Goal: Task Accomplishment & Management: Complete application form

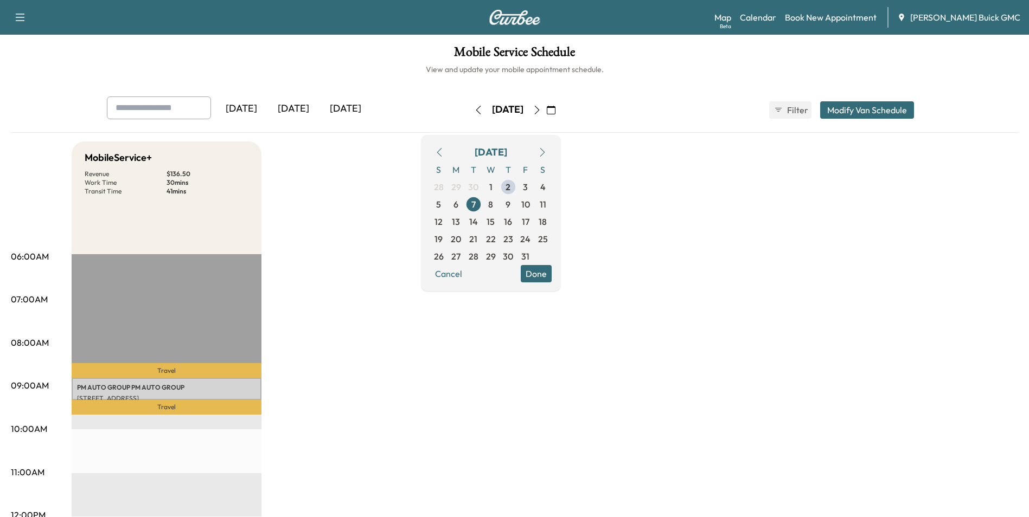
scroll to position [54, 0]
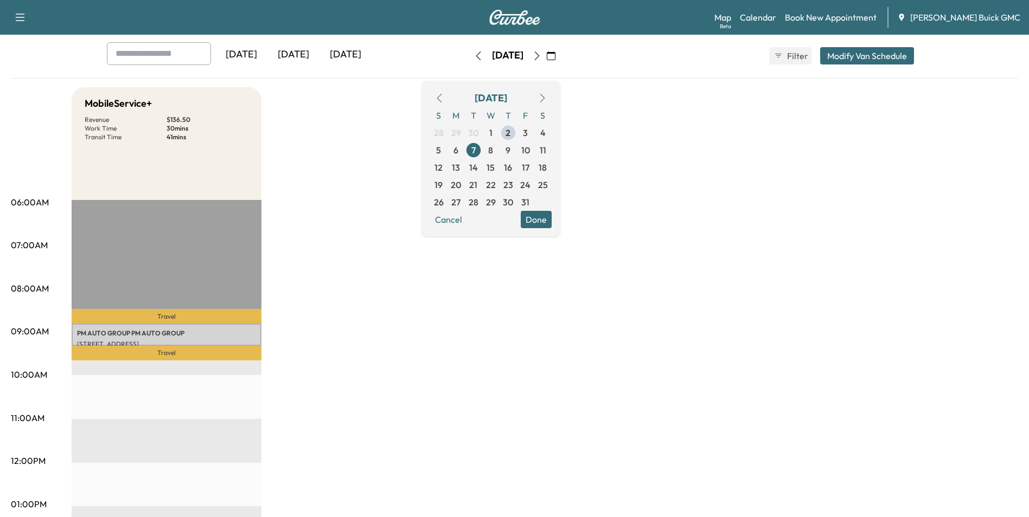
click at [436, 315] on div "MobileService+ Revenue $ 136.50 Work Time 30 mins Transit Time 41 mins Travel P…" at bounding box center [545, 494] width 947 height 814
click at [510, 132] on span "2" at bounding box center [508, 132] width 5 height 13
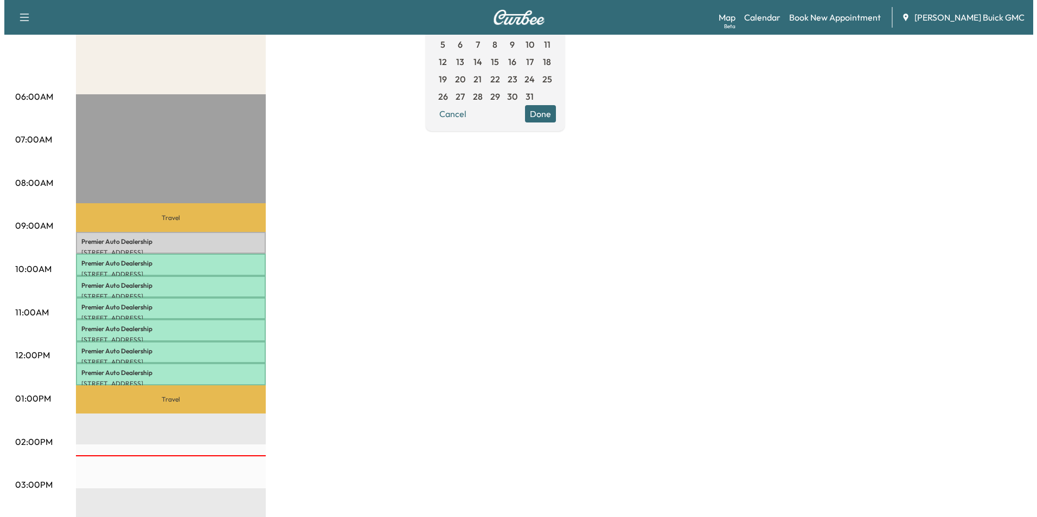
scroll to position [163, 0]
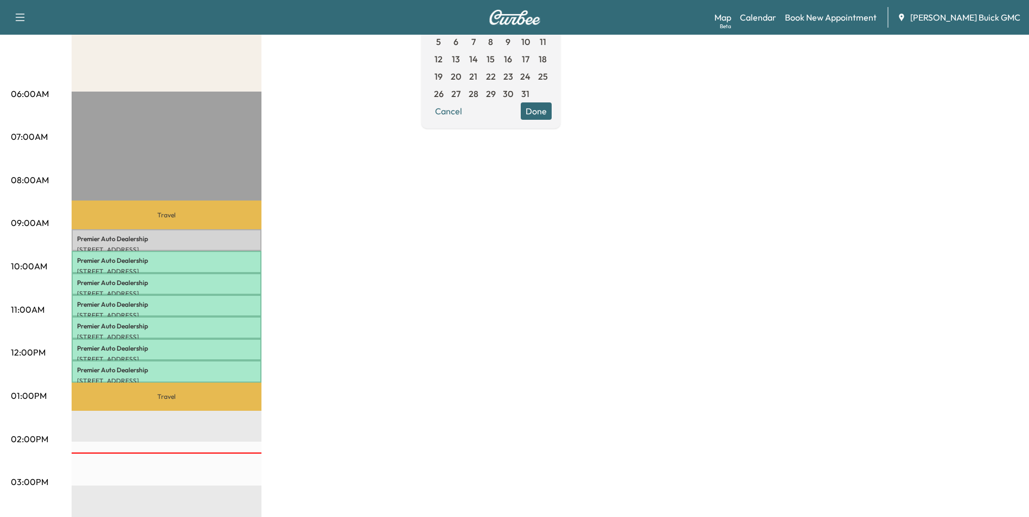
click at [476, 277] on div "MobileService+ Revenue $ 955.50 Work Time 210 mins Transit Time 79 mins Travel …" at bounding box center [545, 386] width 947 height 814
click at [197, 238] on p "Premier Auto Dealership" at bounding box center [166, 239] width 179 height 9
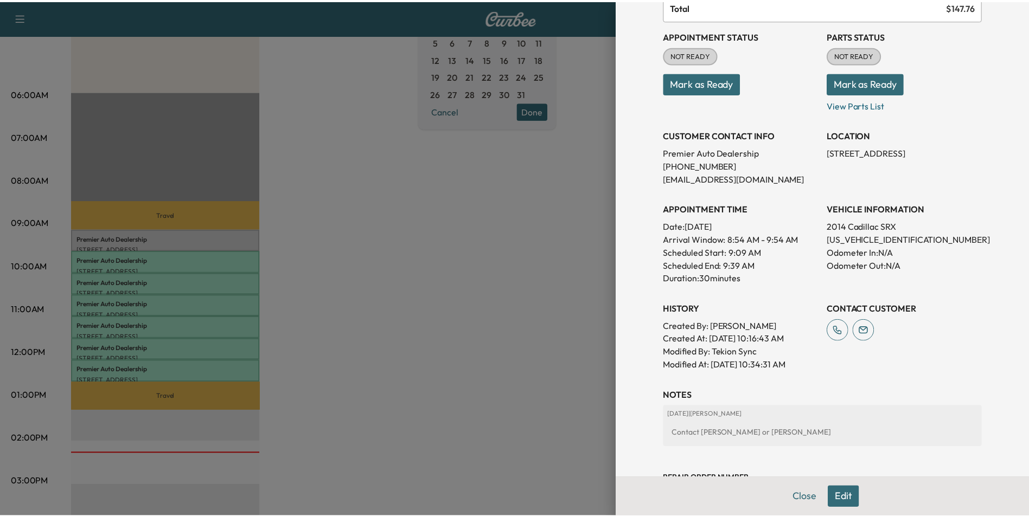
scroll to position [108, 0]
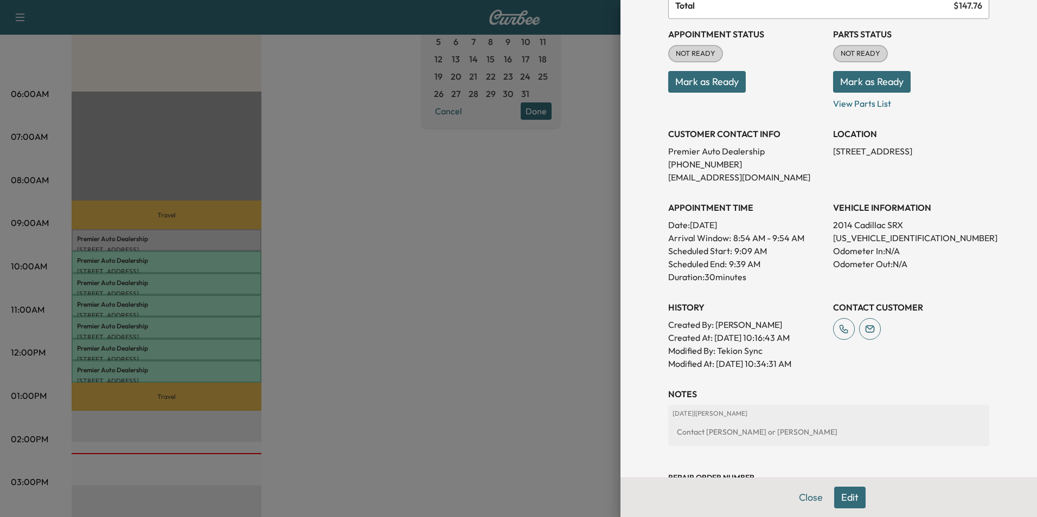
drag, startPoint x: 503, startPoint y: 212, endPoint x: 486, endPoint y: 211, distance: 16.9
click at [503, 212] on div at bounding box center [518, 258] width 1037 height 517
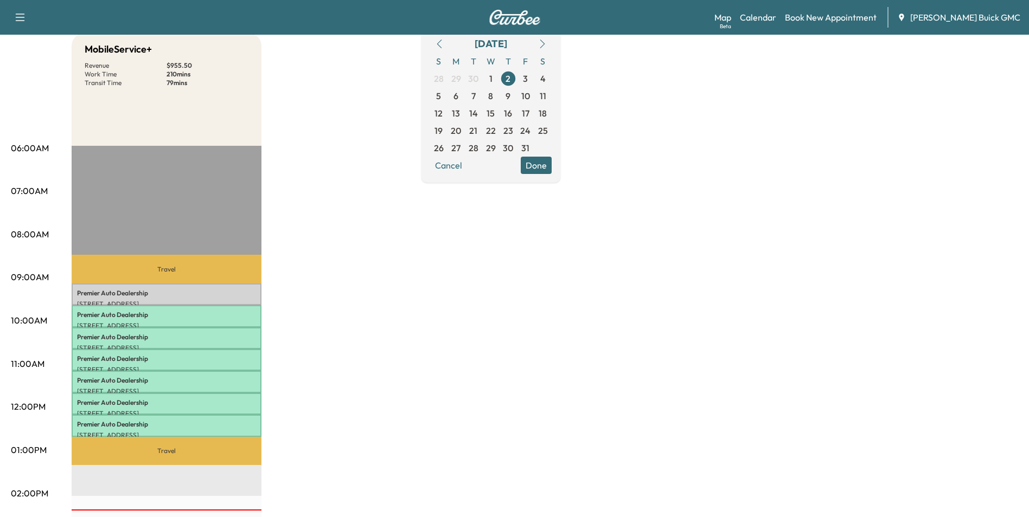
click at [629, 252] on div "MobileService+ Revenue $ 955.50 Work Time 210 mins Transit Time 79 mins Travel …" at bounding box center [545, 440] width 947 height 814
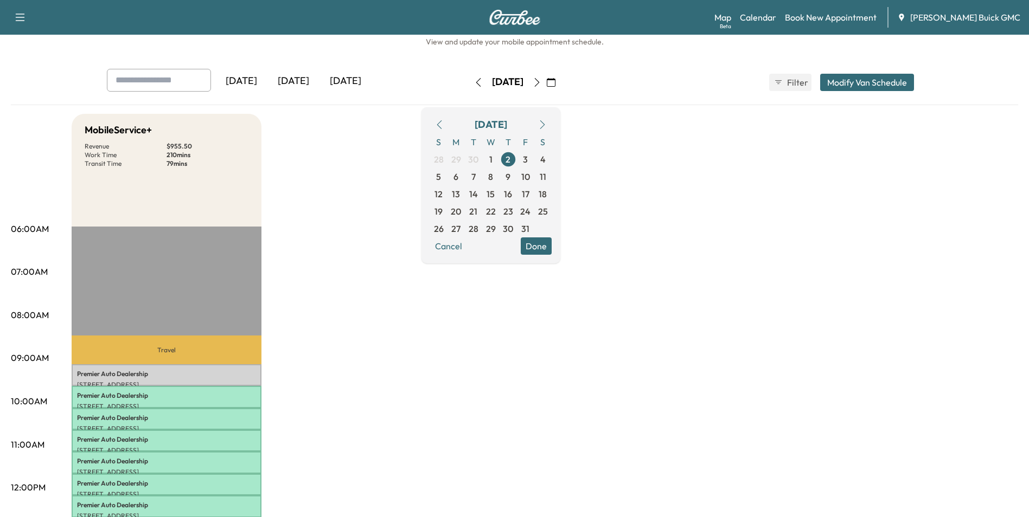
scroll to position [54, 0]
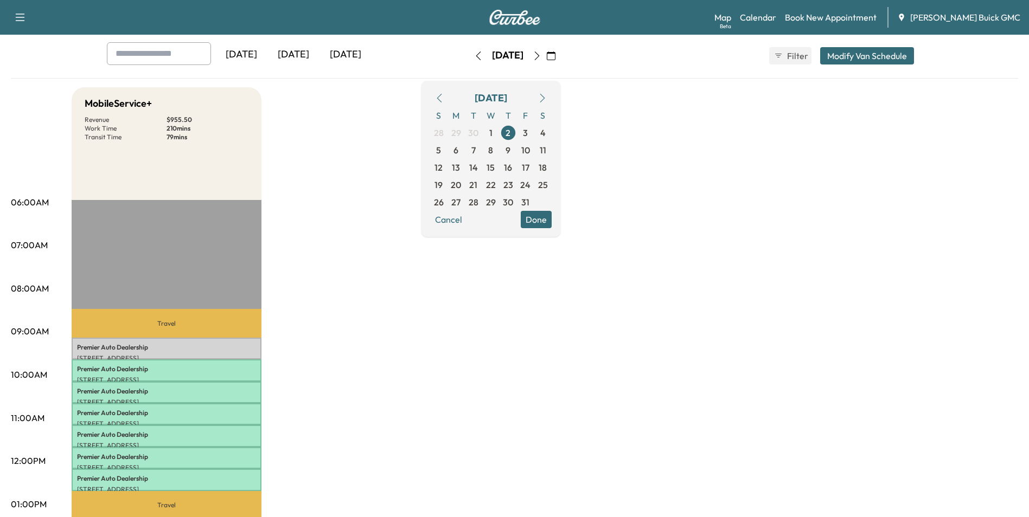
click at [712, 241] on div "MobileService+ Revenue $ 955.50 Work Time 210 mins Transit Time 79 mins Travel …" at bounding box center [545, 494] width 947 height 814
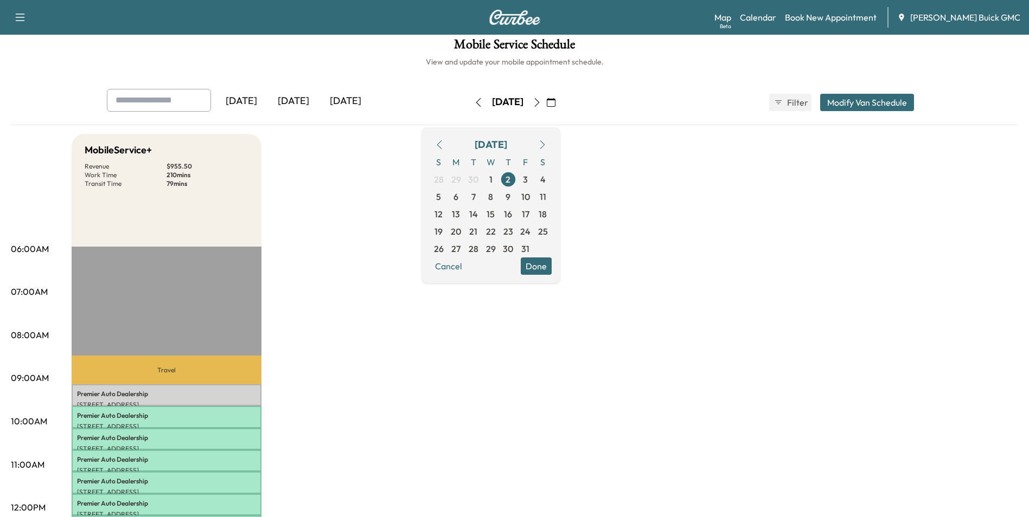
scroll to position [0, 0]
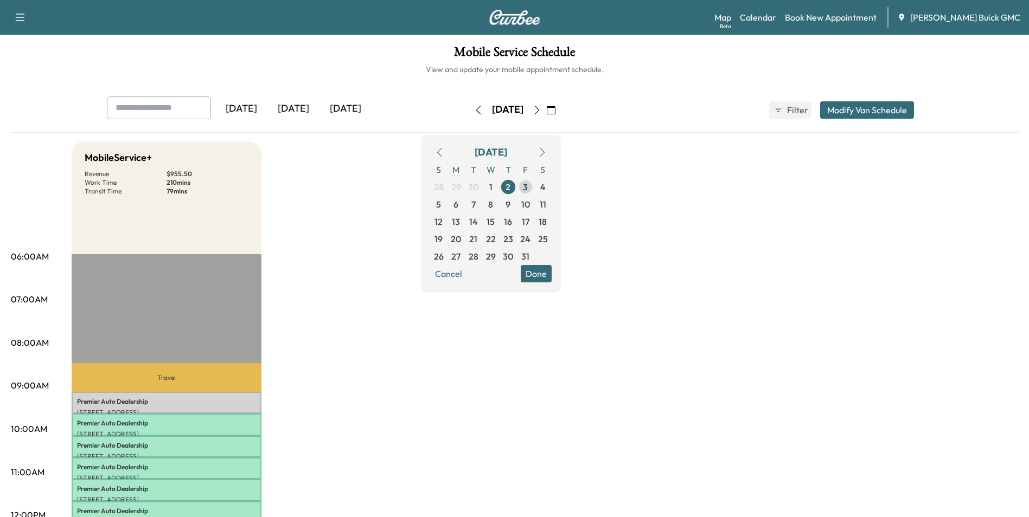
click at [528, 186] on span "3" at bounding box center [525, 187] width 5 height 13
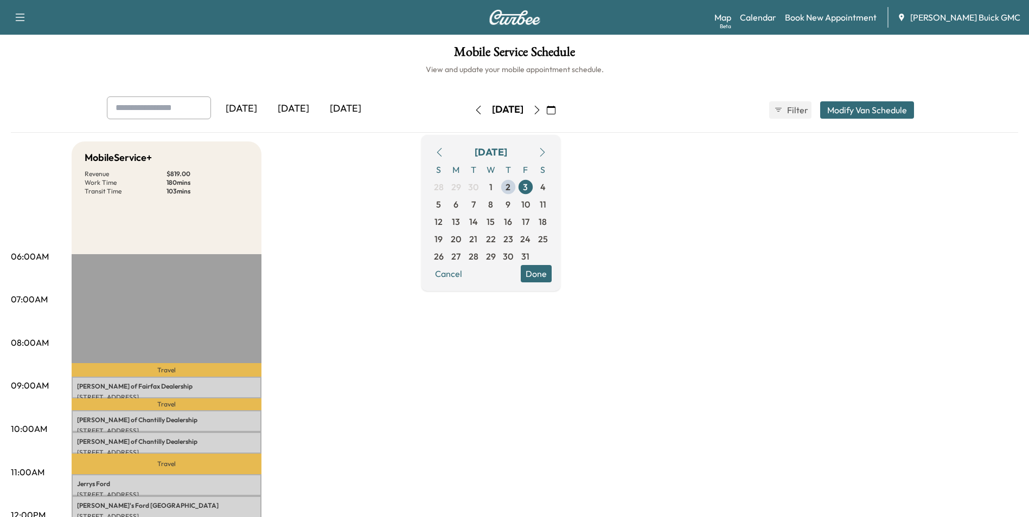
scroll to position [54, 0]
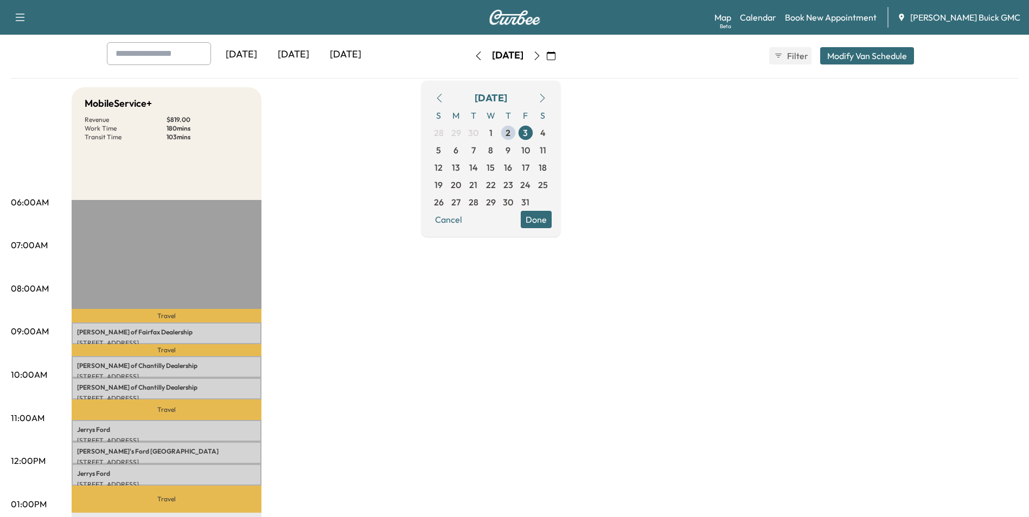
click at [458, 150] on span "6" at bounding box center [455, 150] width 5 height 13
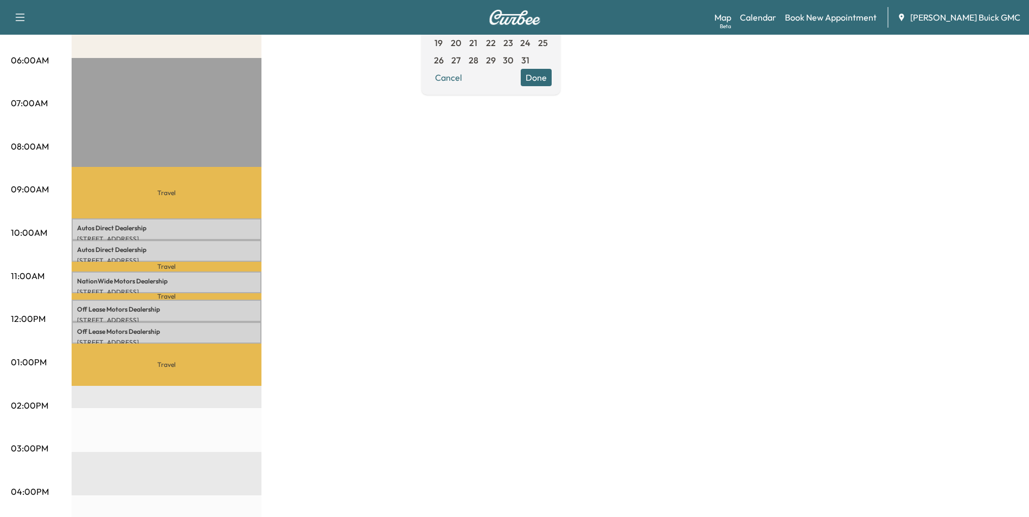
scroll to position [177, 0]
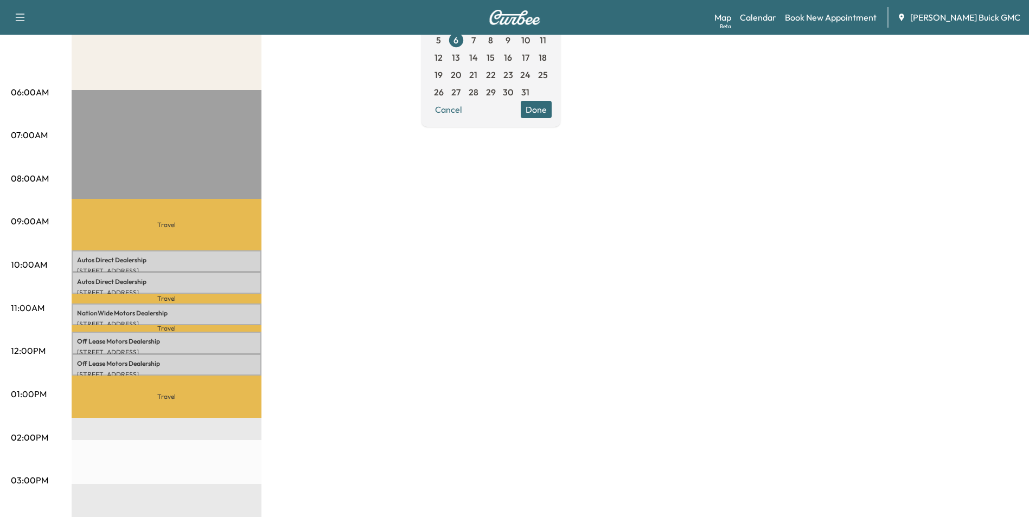
drag, startPoint x: 588, startPoint y: 249, endPoint x: 580, endPoint y: 306, distance: 57.5
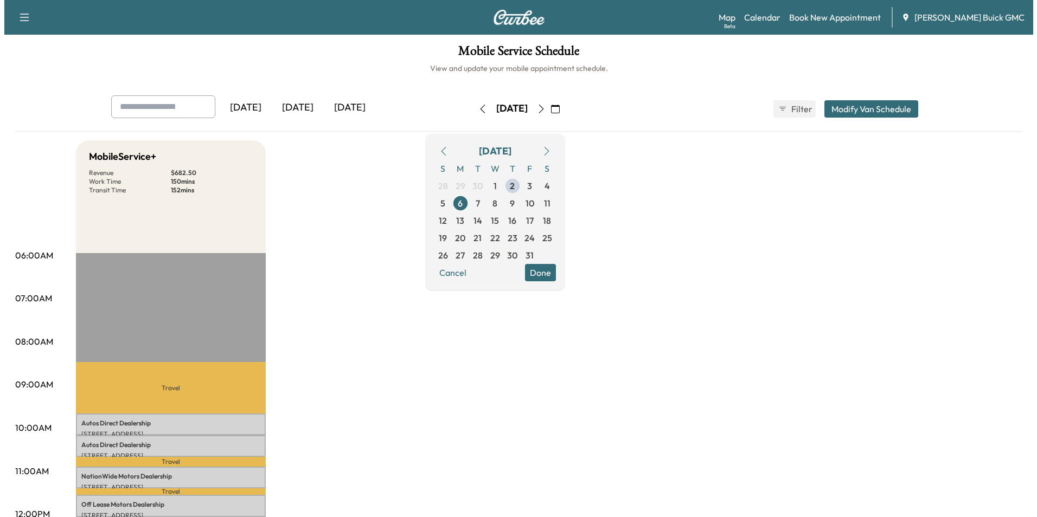
scroll to position [0, 0]
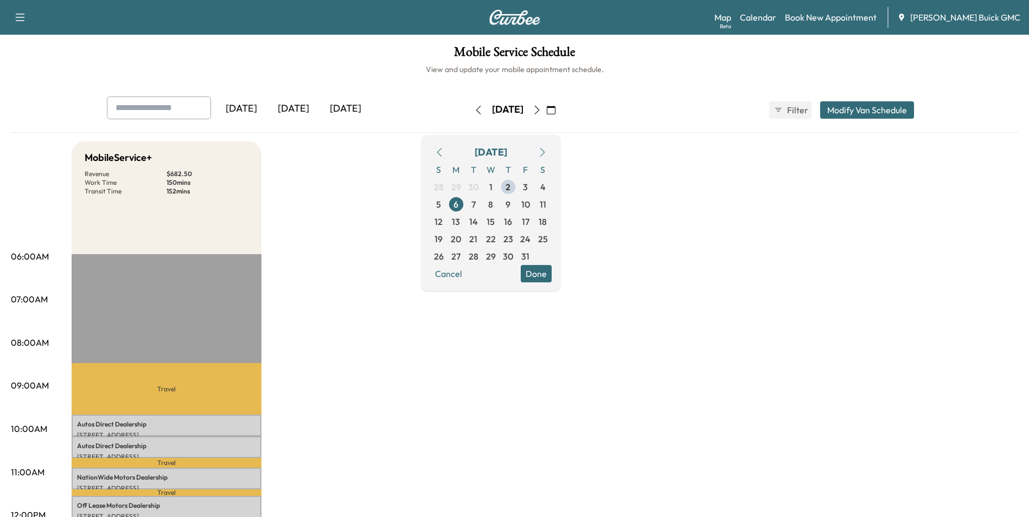
click at [833, 17] on link "Book New Appointment" at bounding box center [831, 17] width 92 height 13
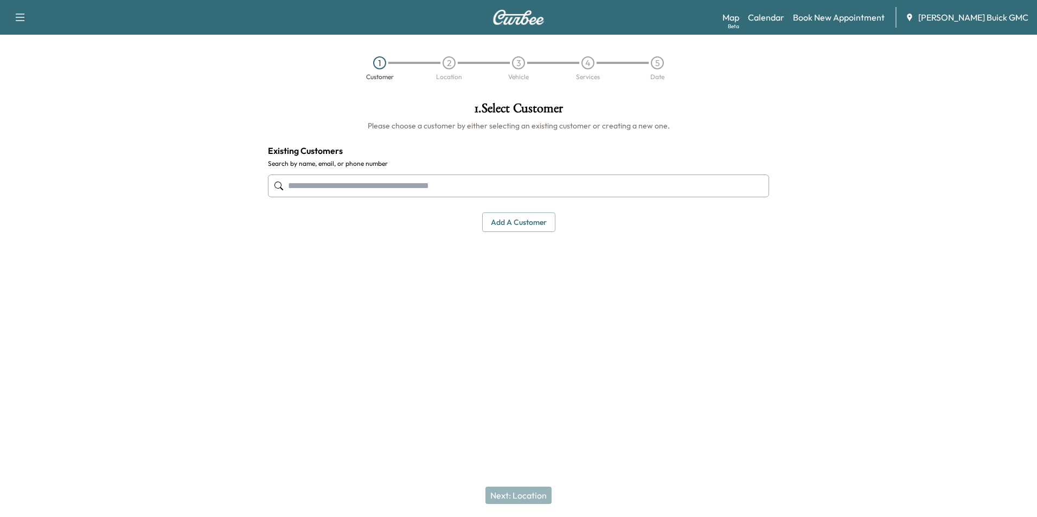
click at [471, 184] on input "text" at bounding box center [518, 186] width 501 height 23
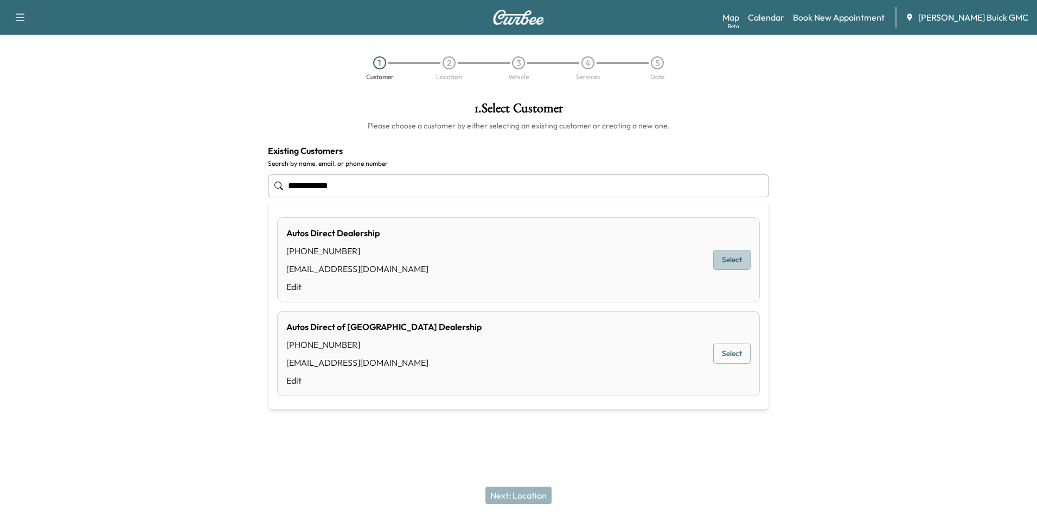
click at [730, 255] on button "Select" at bounding box center [731, 260] width 37 height 20
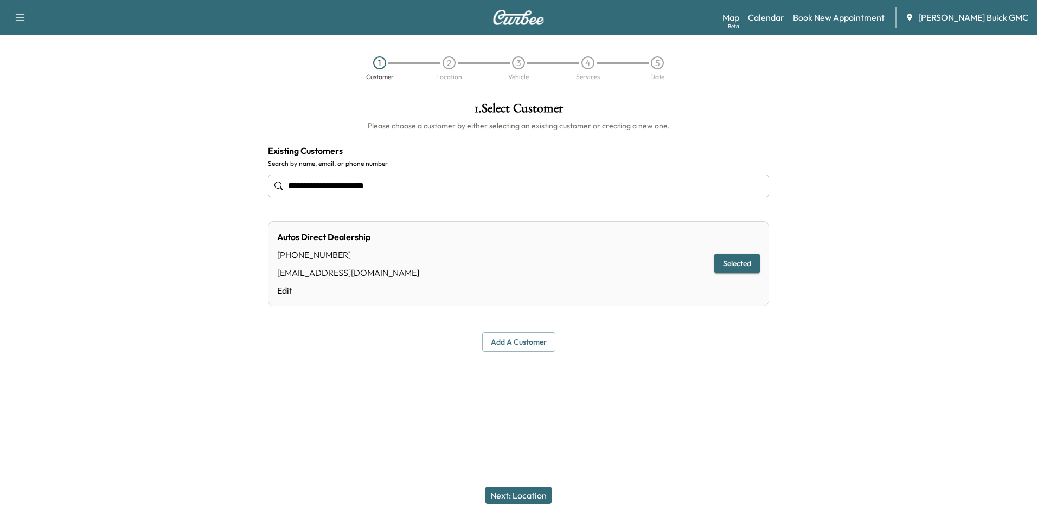
type input "**********"
click at [525, 493] on button "Next: Location" at bounding box center [518, 495] width 66 height 17
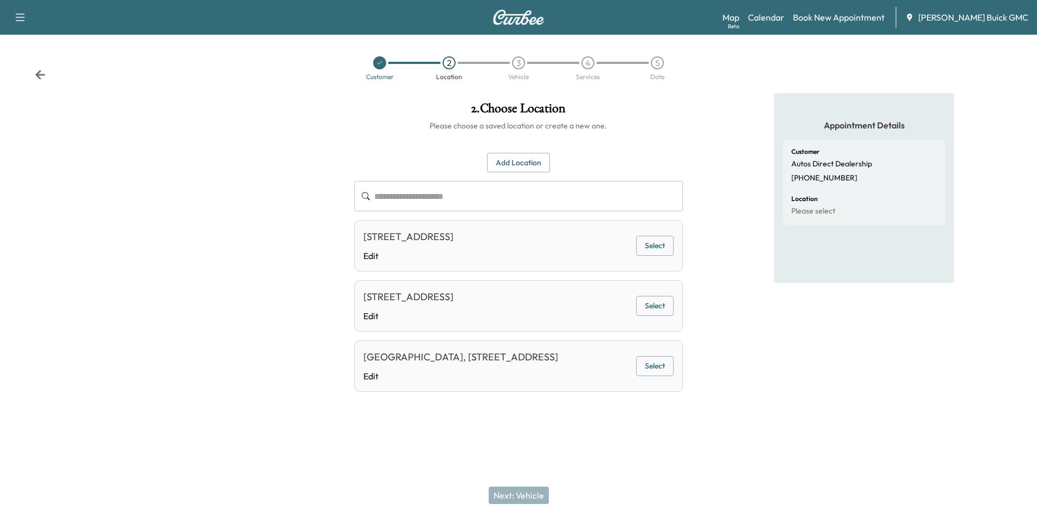
click at [650, 241] on button "Select" at bounding box center [654, 246] width 37 height 20
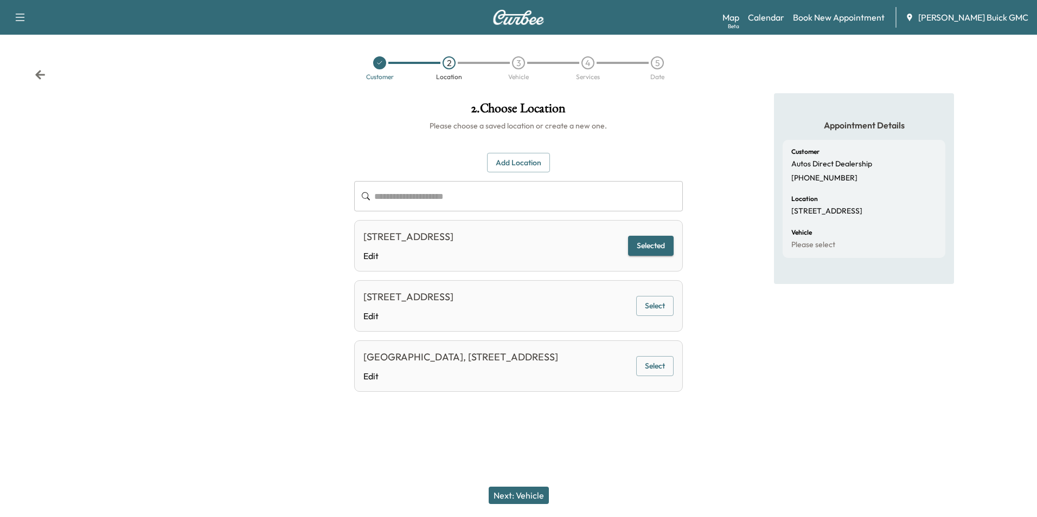
click at [516, 495] on button "Next: Vehicle" at bounding box center [519, 495] width 60 height 17
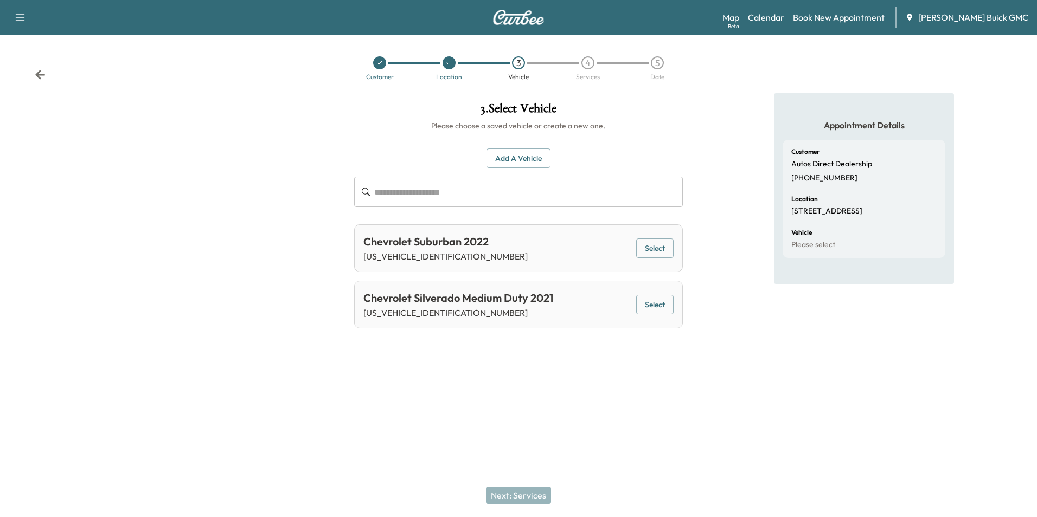
click at [512, 158] on button "Add a Vehicle" at bounding box center [519, 159] width 64 height 20
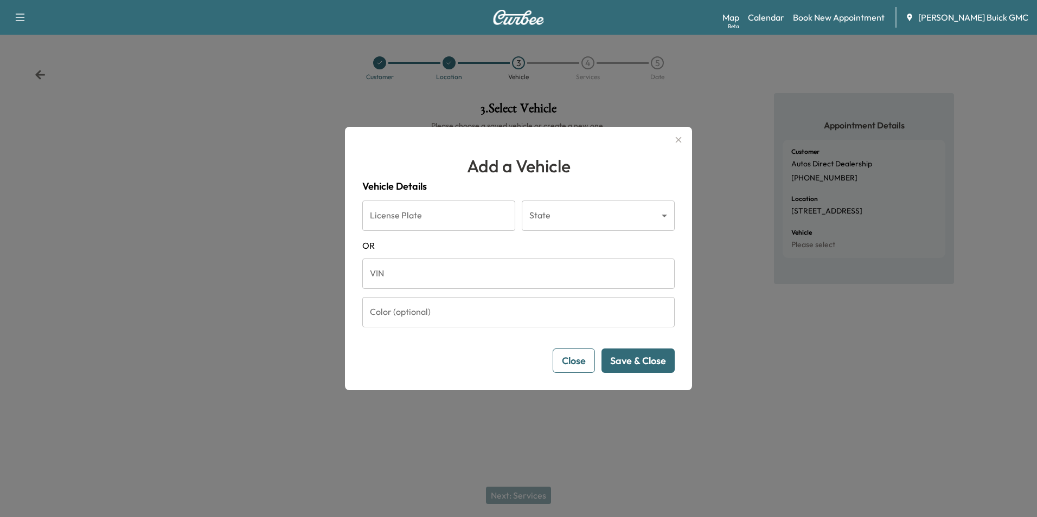
click at [468, 273] on input "VIN" at bounding box center [518, 274] width 312 height 30
type input "**********"
click at [644, 358] on button "Save & Close" at bounding box center [638, 361] width 73 height 24
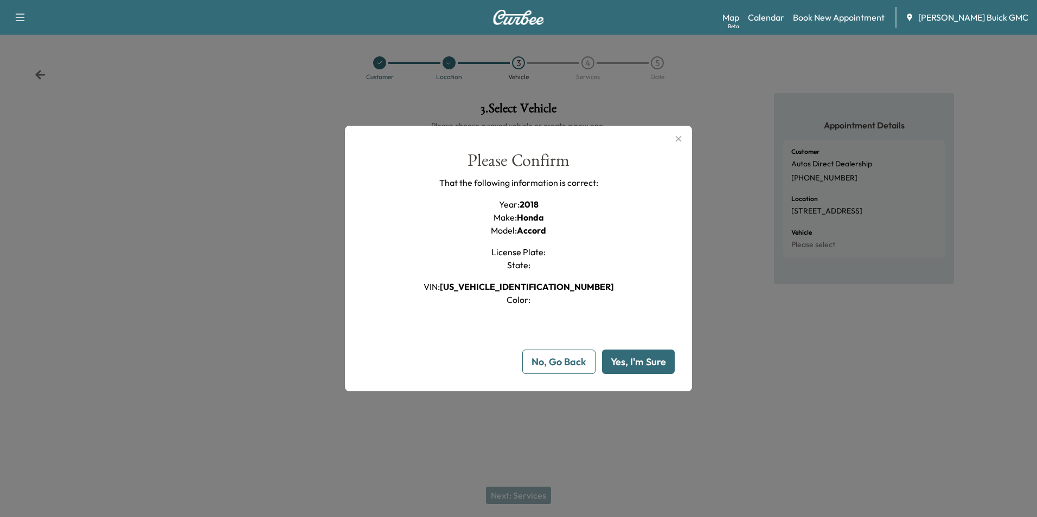
click at [638, 358] on button "Yes, I'm Sure" at bounding box center [638, 362] width 73 height 24
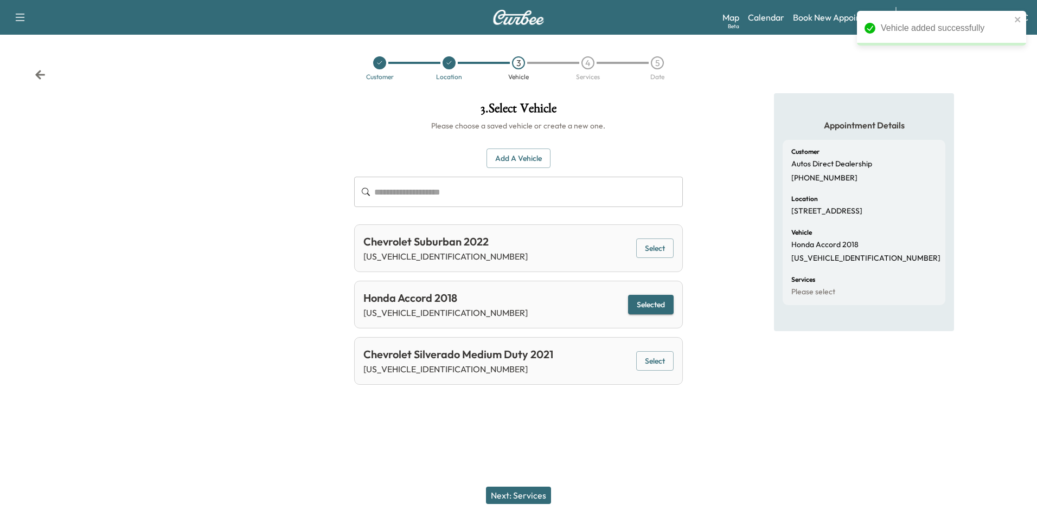
click at [535, 494] on button "Next: Services" at bounding box center [518, 495] width 65 height 17
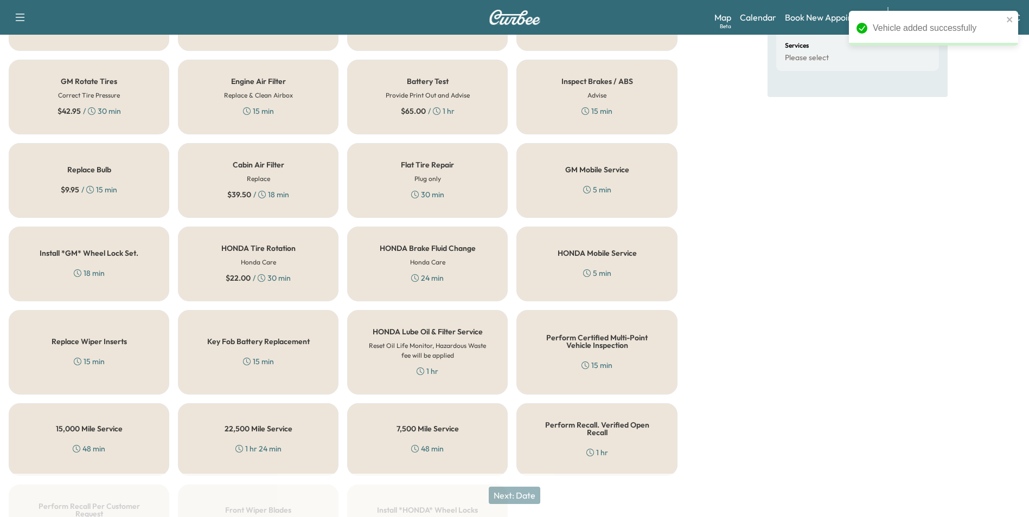
scroll to position [310, 0]
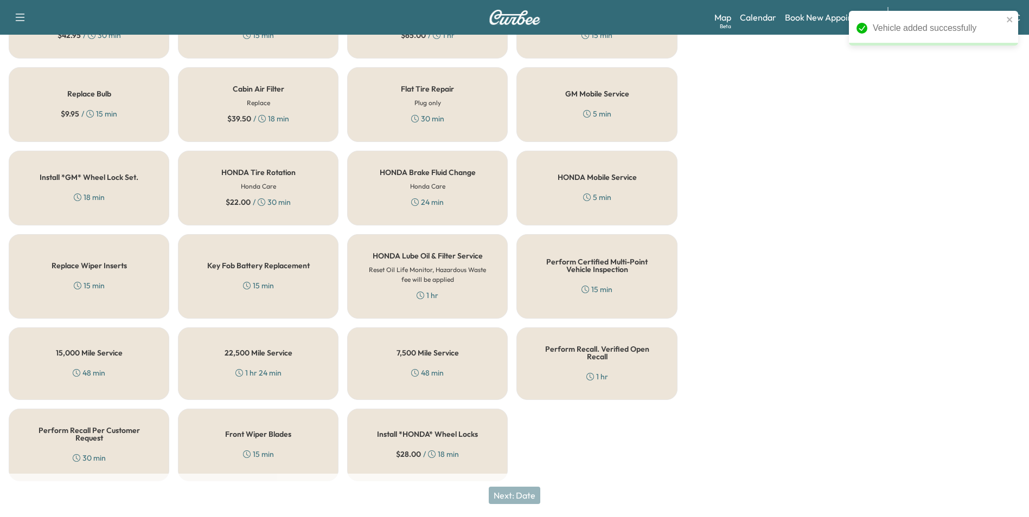
click at [89, 427] on h5 "Perform Recall Per Customer Request" at bounding box center [89, 434] width 125 height 15
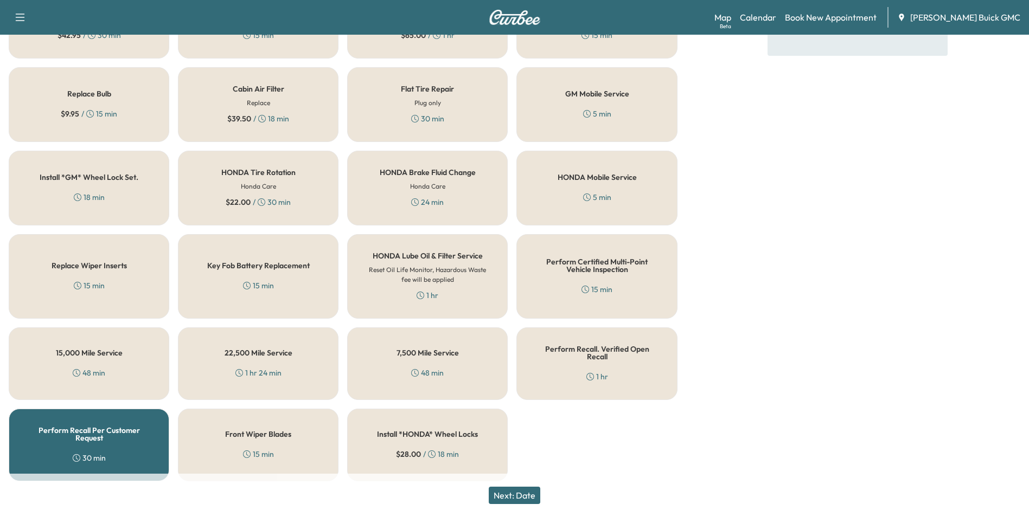
click at [530, 496] on button "Next: Date" at bounding box center [515, 495] width 52 height 17
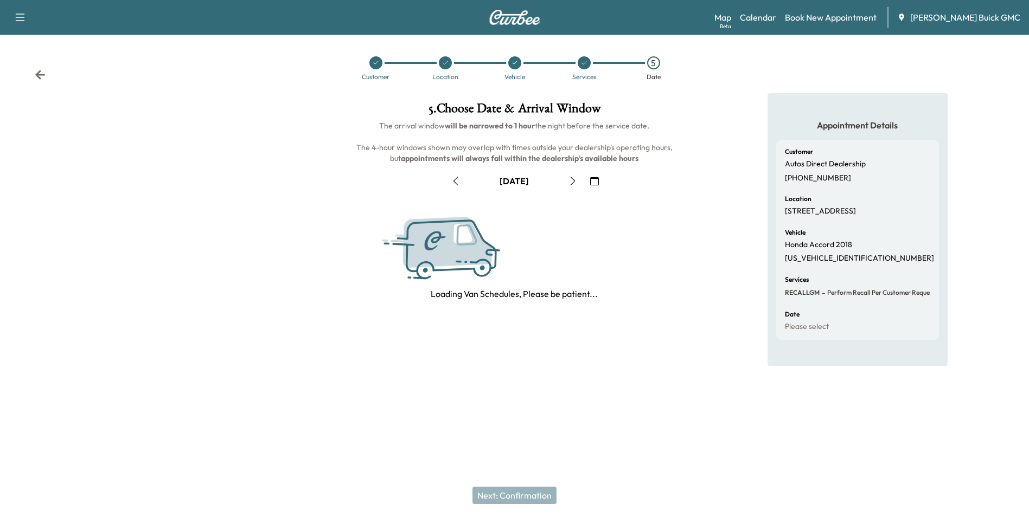
scroll to position [0, 0]
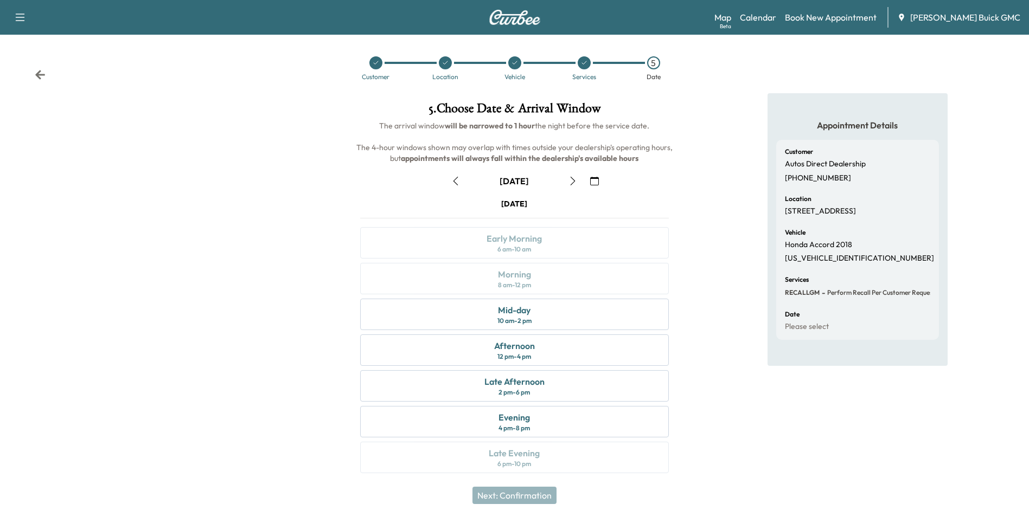
click at [594, 180] on icon "button" at bounding box center [594, 181] width 9 height 9
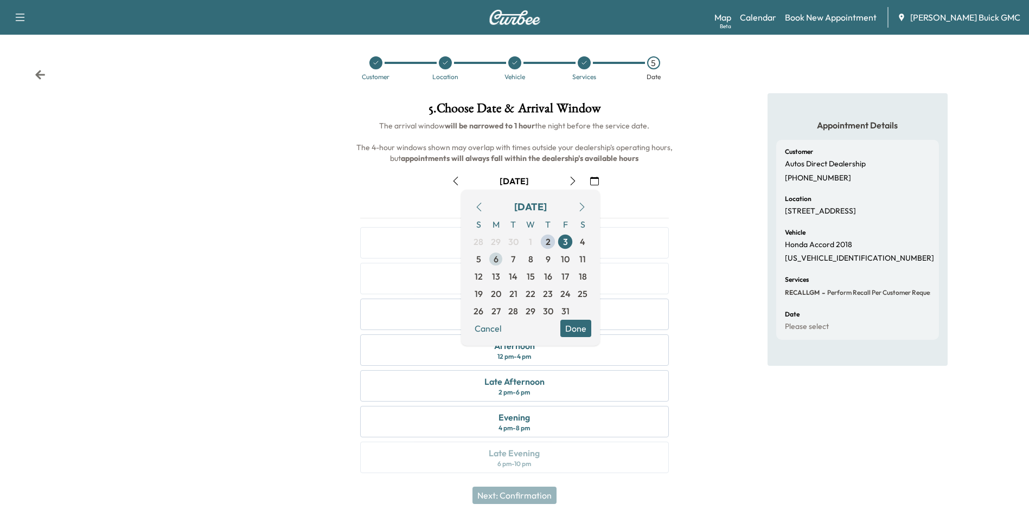
click at [495, 257] on span "6" at bounding box center [496, 259] width 5 height 13
click at [572, 325] on button "Done" at bounding box center [575, 328] width 31 height 17
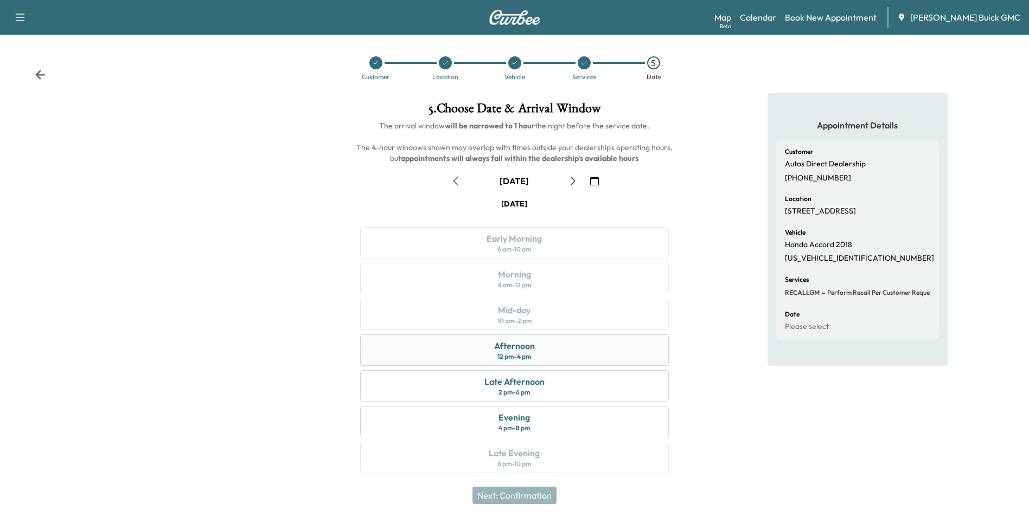
click at [564, 348] on div "Afternoon 12 pm - 4 pm" at bounding box center [514, 350] width 308 height 31
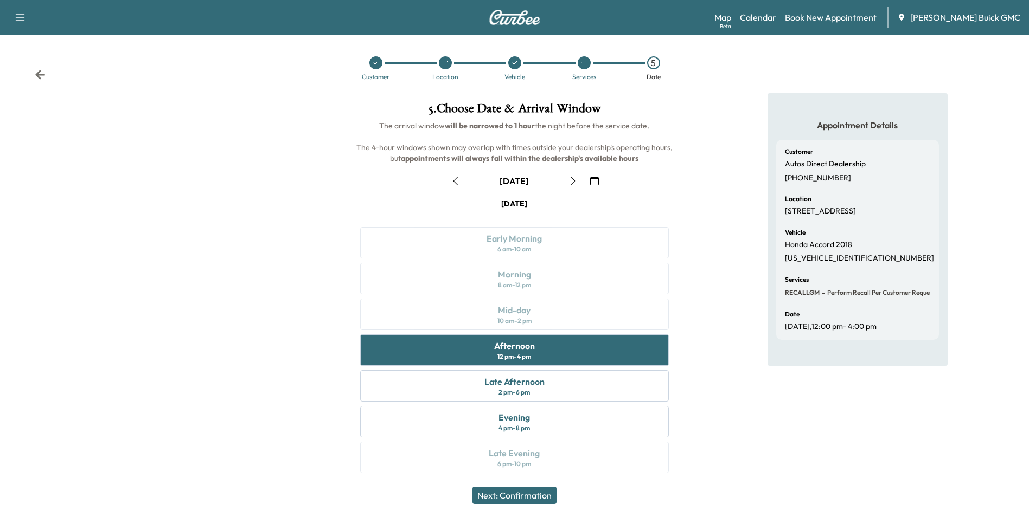
click at [544, 495] on button "Next: Confirmation" at bounding box center [514, 495] width 84 height 17
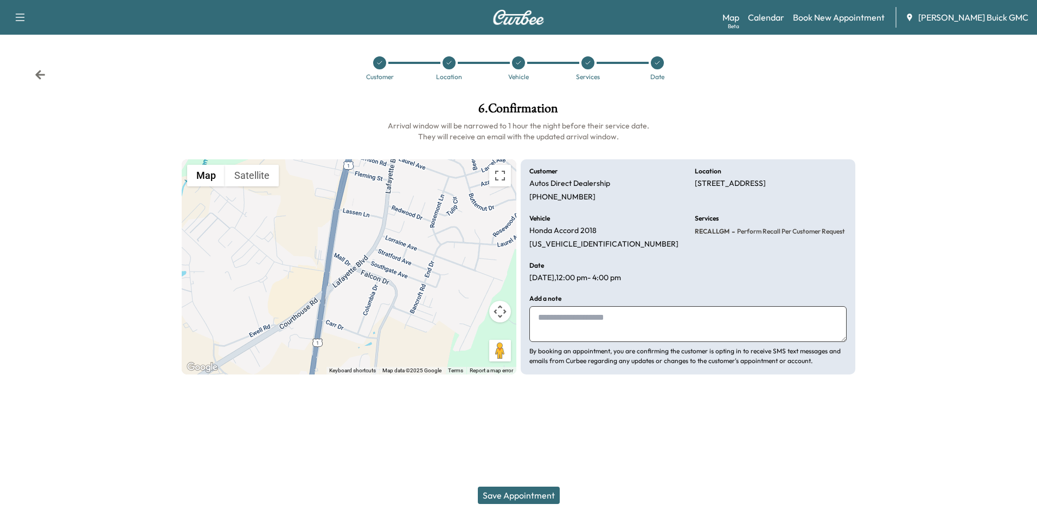
click at [584, 323] on textarea at bounding box center [687, 324] width 317 height 36
type textarea "**********"
click at [516, 494] on button "Save Appointment" at bounding box center [519, 495] width 82 height 17
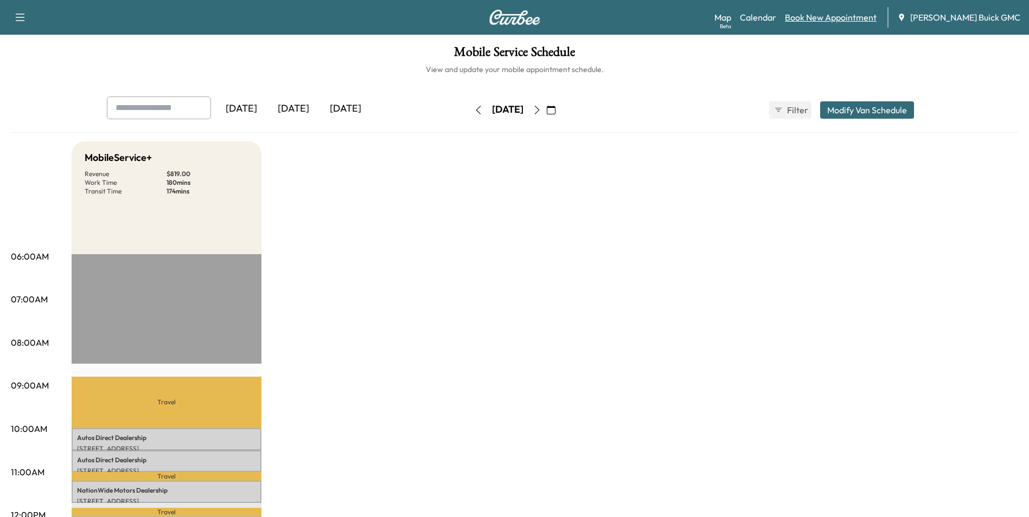
click at [833, 15] on link "Book New Appointment" at bounding box center [831, 17] width 92 height 13
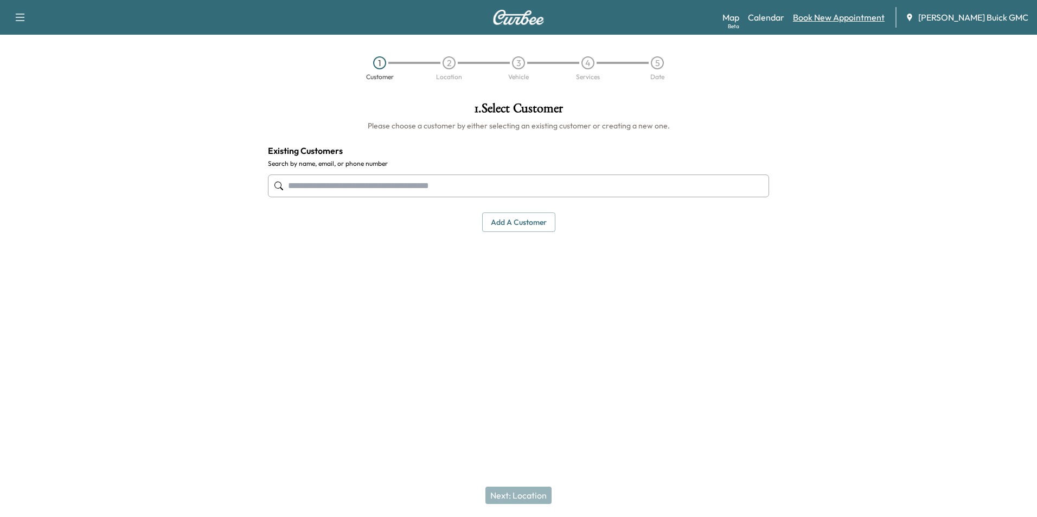
click at [847, 15] on link "Book New Appointment" at bounding box center [839, 17] width 92 height 13
click at [456, 190] on input "text" at bounding box center [518, 186] width 501 height 23
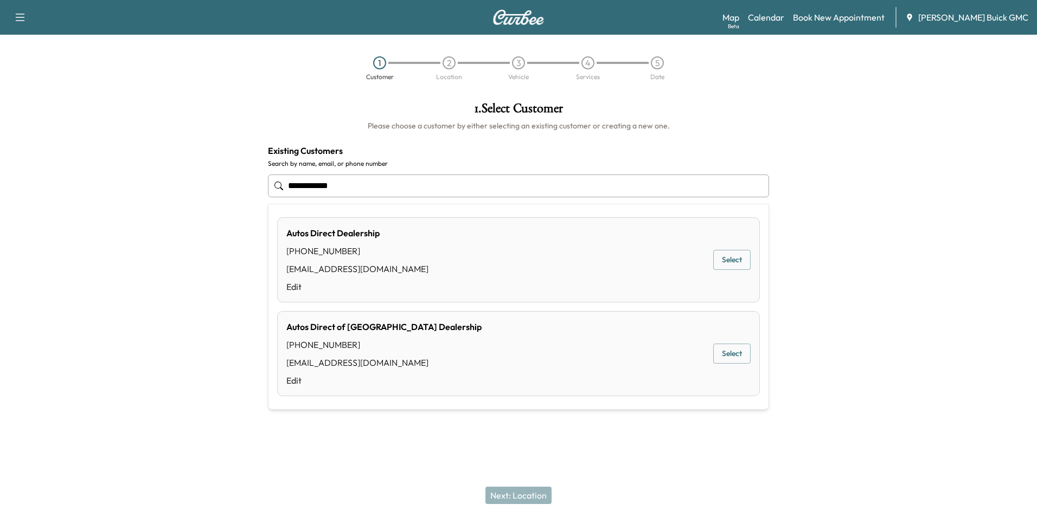
click at [735, 257] on button "Select" at bounding box center [731, 260] width 37 height 20
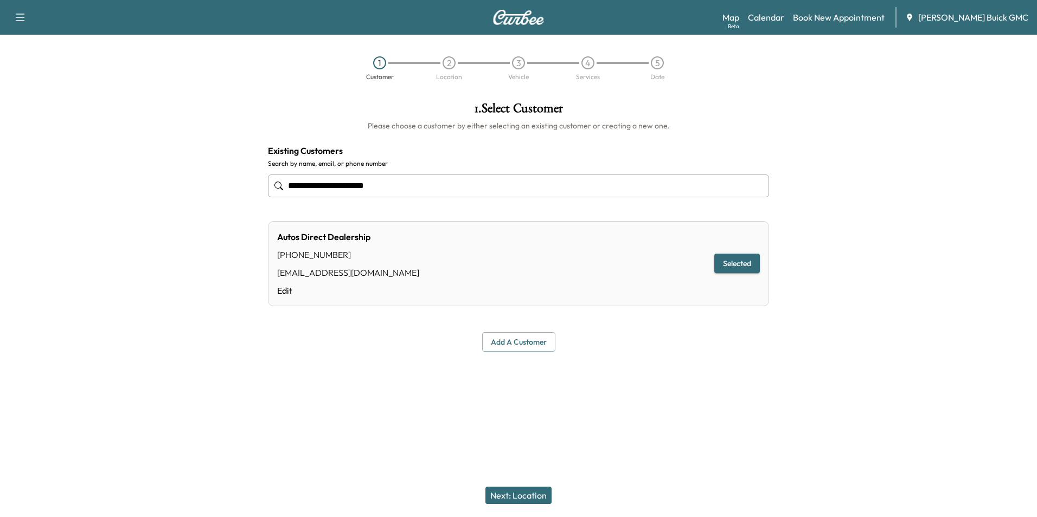
type input "**********"
click at [534, 496] on button "Next: Location" at bounding box center [518, 495] width 66 height 17
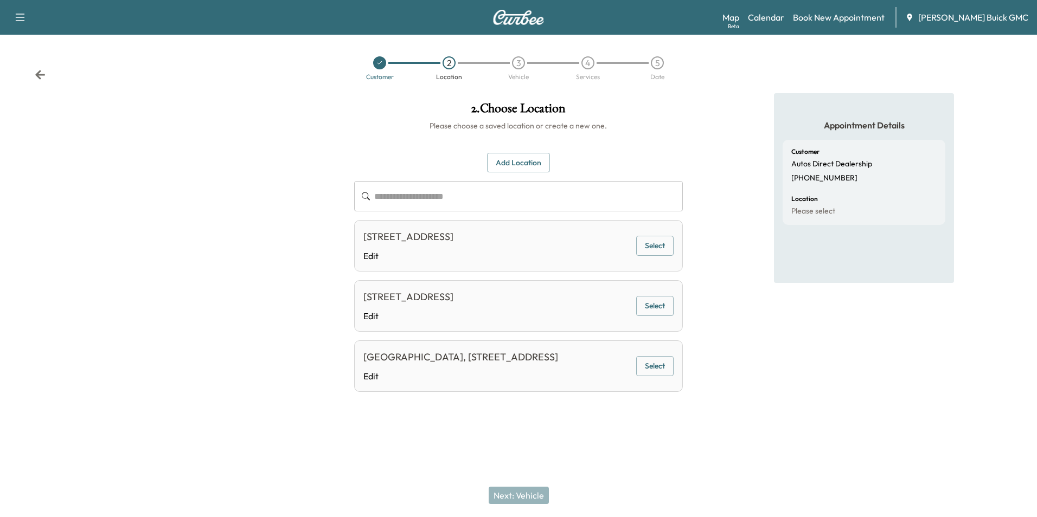
click at [656, 241] on button "Select" at bounding box center [654, 246] width 37 height 20
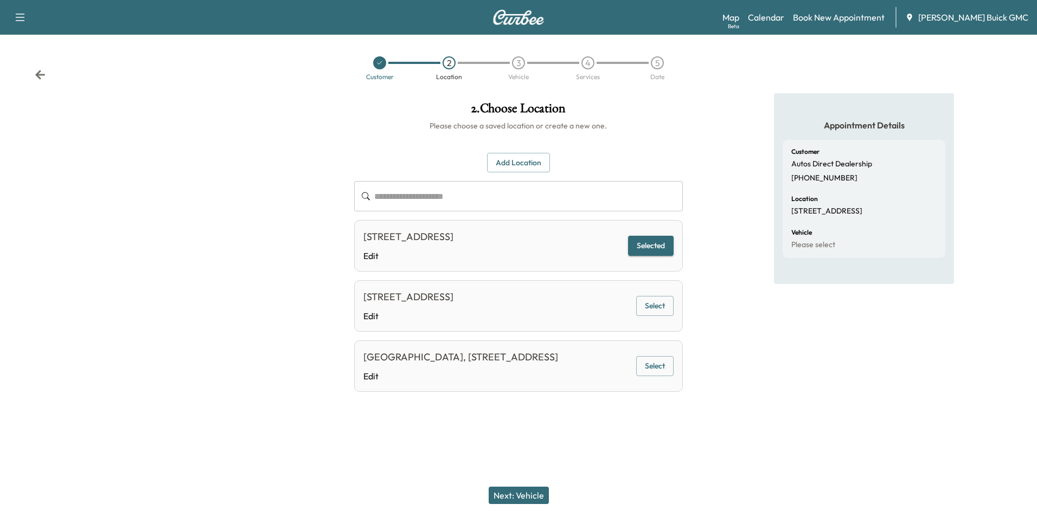
click at [541, 497] on button "Next: Vehicle" at bounding box center [519, 495] width 60 height 17
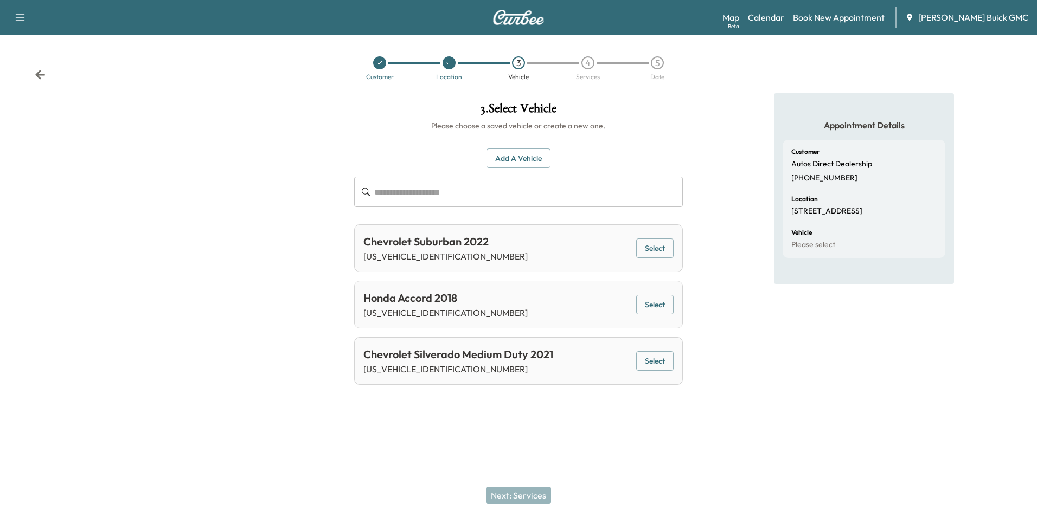
click at [515, 158] on button "Add a Vehicle" at bounding box center [519, 159] width 64 height 20
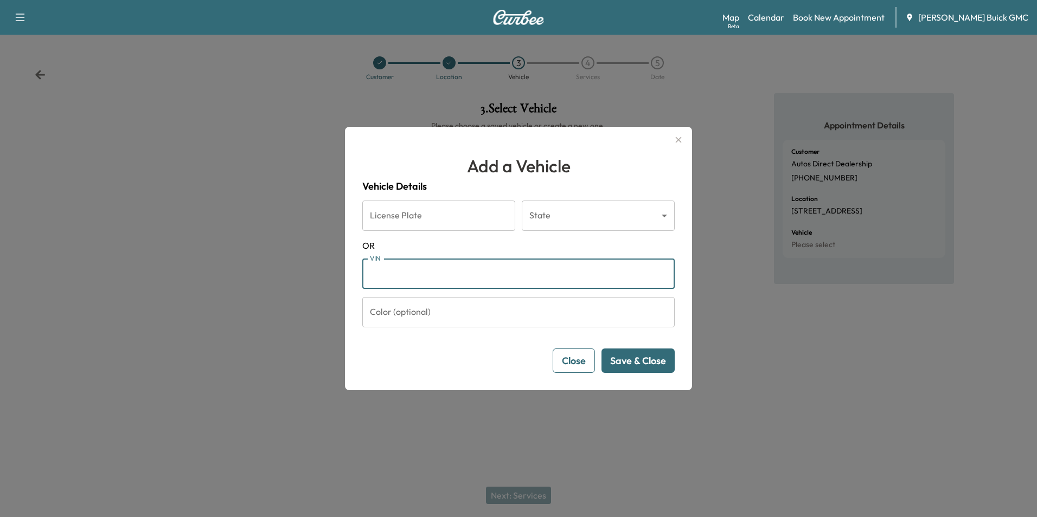
drag, startPoint x: 453, startPoint y: 267, endPoint x: 476, endPoint y: 280, distance: 26.2
click at [455, 267] on input "VIN" at bounding box center [518, 274] width 312 height 30
type input "**********"
click at [642, 364] on button "Save & Close" at bounding box center [638, 361] width 73 height 24
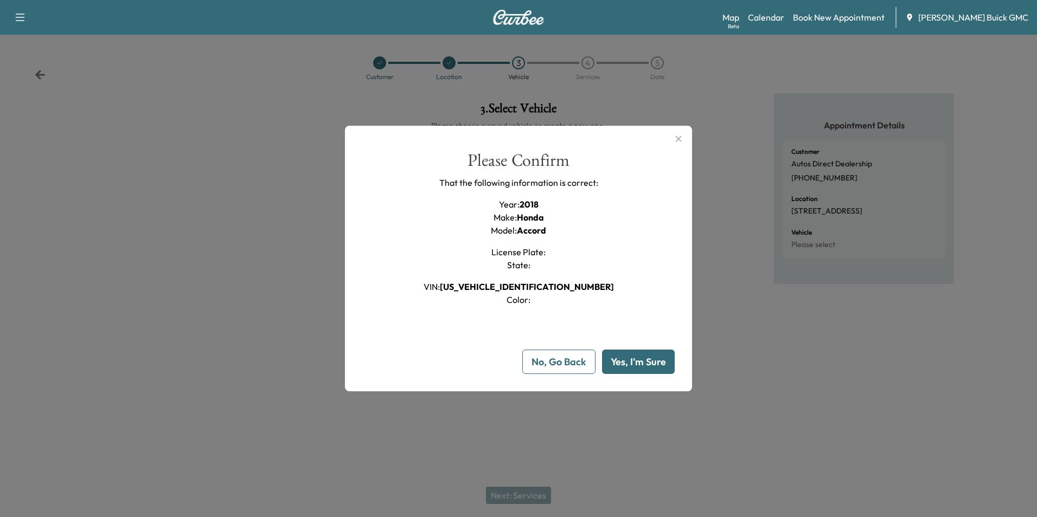
click at [641, 361] on button "Yes, I'm Sure" at bounding box center [638, 362] width 73 height 24
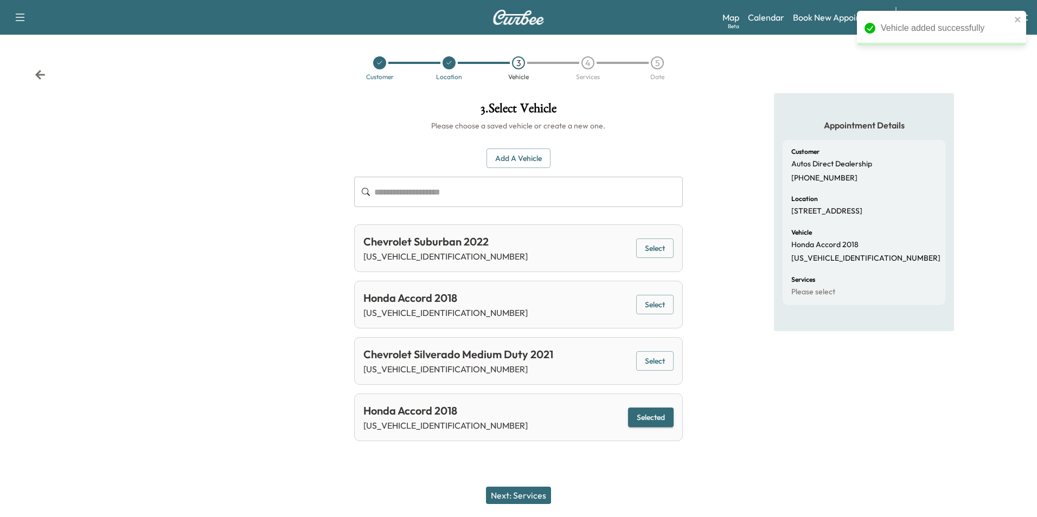
click at [530, 494] on button "Next: Services" at bounding box center [518, 495] width 65 height 17
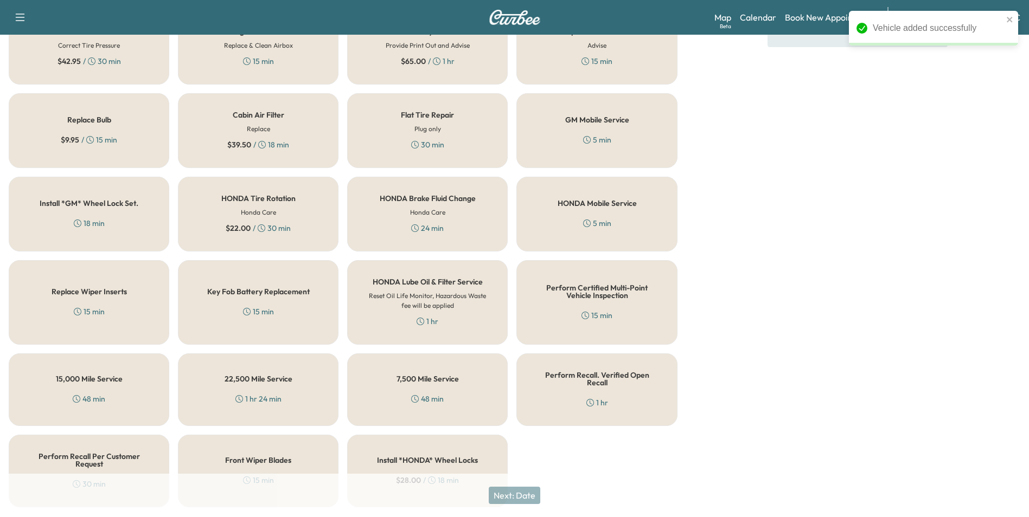
scroll to position [310, 0]
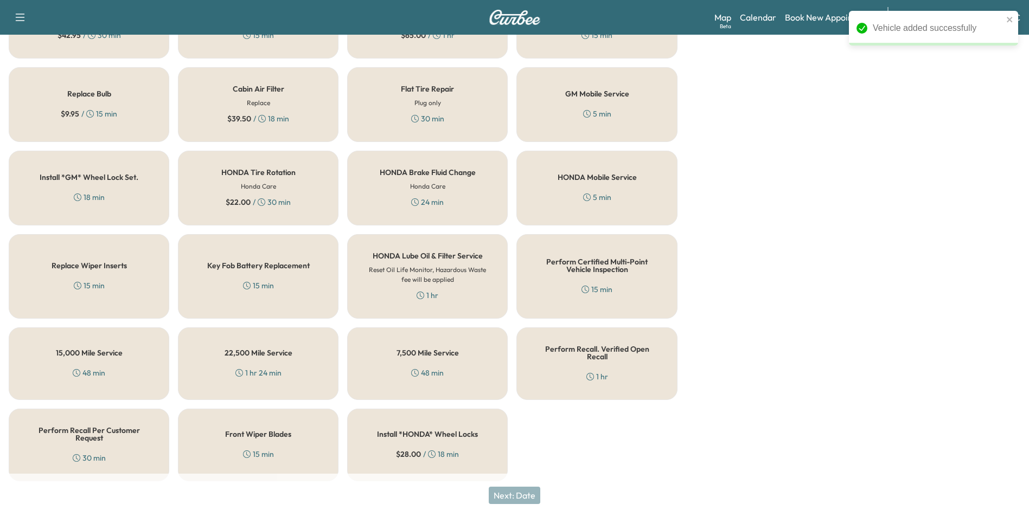
click at [68, 435] on div "Perform Recall Per Customer Request 30 min" at bounding box center [89, 445] width 161 height 73
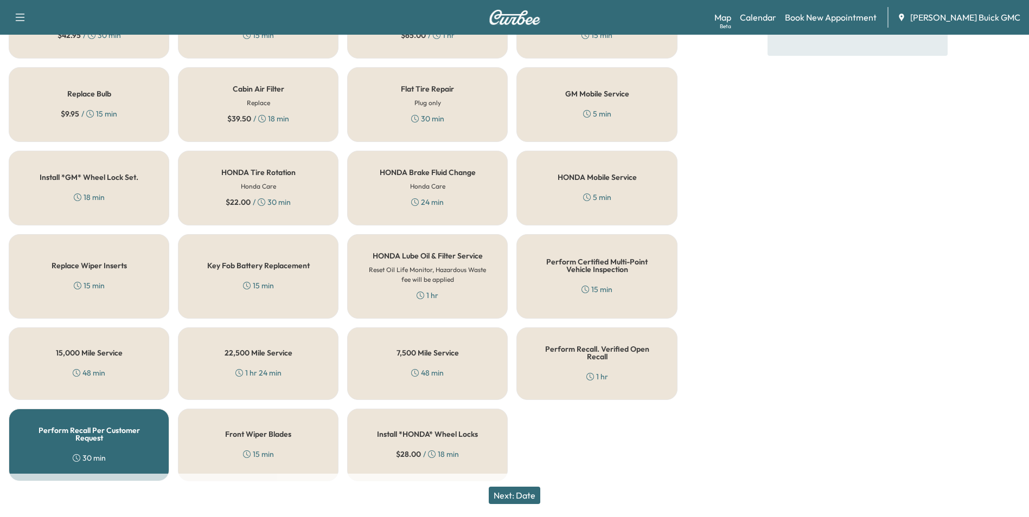
click at [535, 498] on button "Next: Date" at bounding box center [515, 495] width 52 height 17
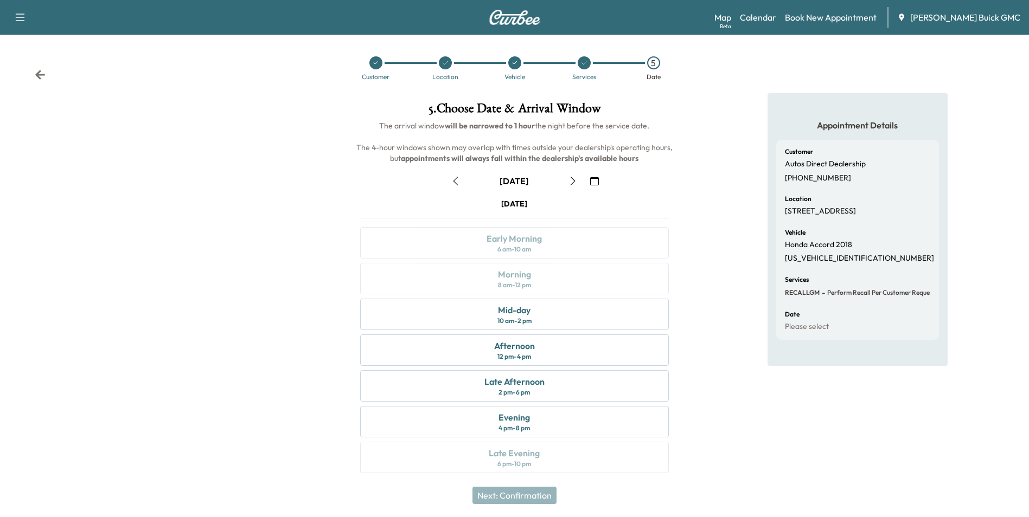
click at [596, 178] on icon "button" at bounding box center [594, 181] width 9 height 9
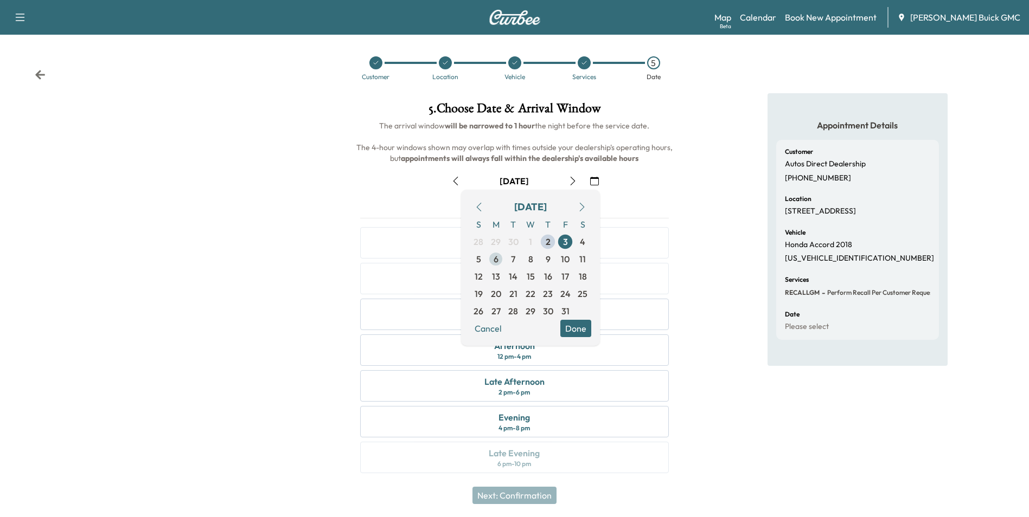
click at [494, 258] on span "6" at bounding box center [496, 259] width 5 height 13
click at [575, 328] on button "Done" at bounding box center [575, 328] width 31 height 17
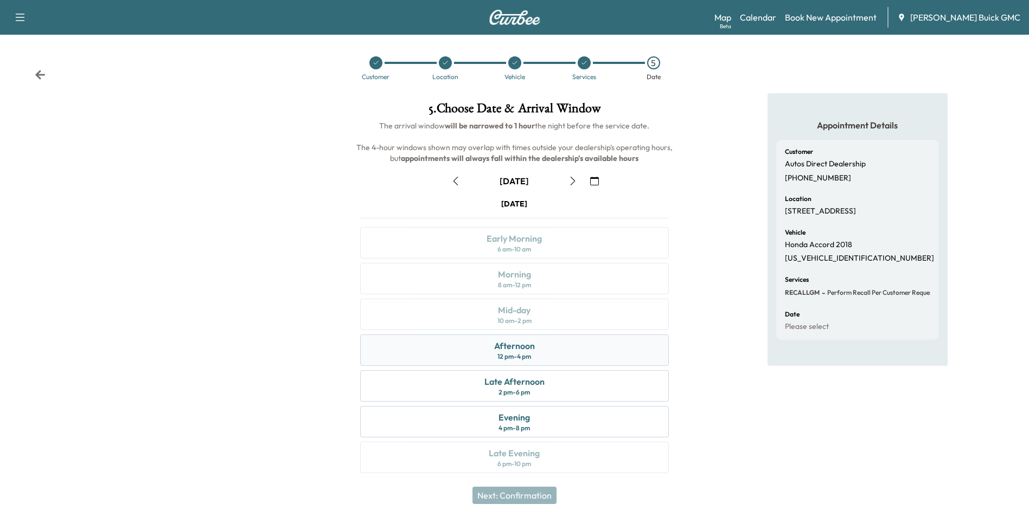
click at [550, 342] on div "Afternoon 12 pm - 4 pm" at bounding box center [514, 350] width 308 height 31
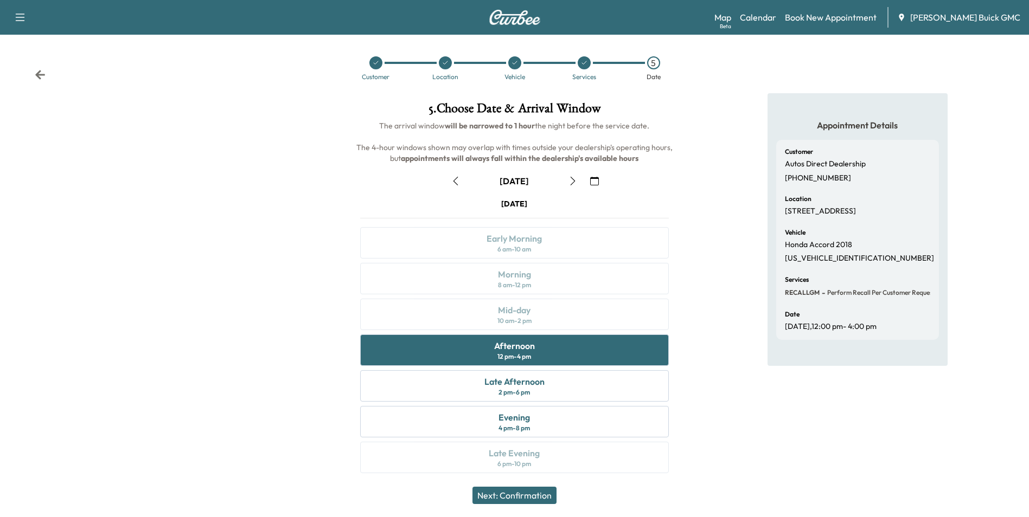
click at [531, 493] on button "Next: Confirmation" at bounding box center [514, 495] width 84 height 17
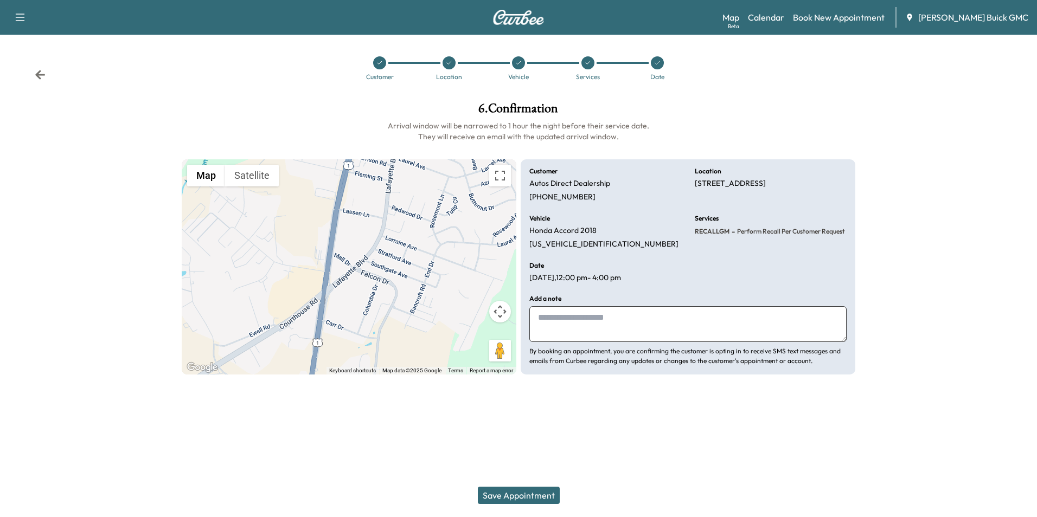
click at [571, 321] on textarea at bounding box center [687, 324] width 317 height 36
type textarea "*"
type textarea "**********"
click at [516, 492] on button "Save Appointment" at bounding box center [519, 495] width 82 height 17
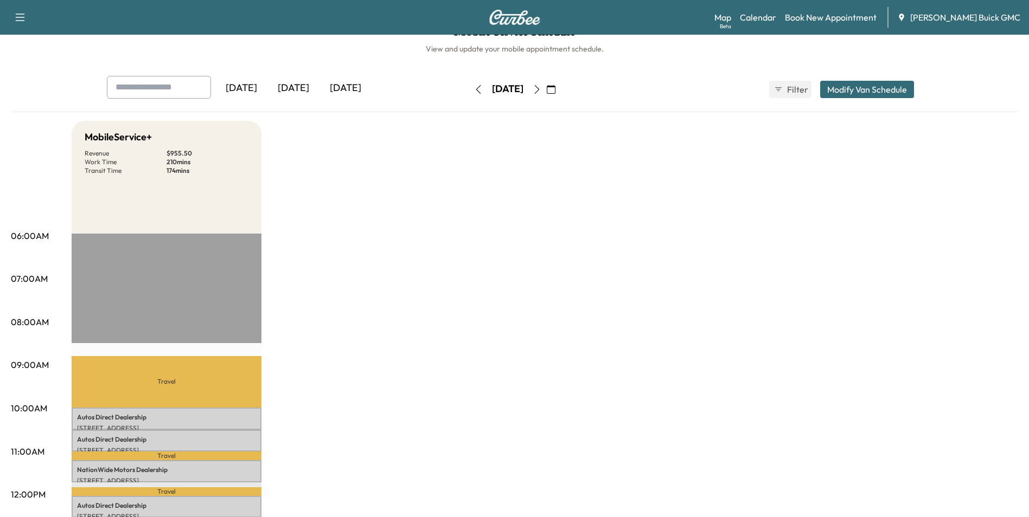
scroll to position [22, 0]
click at [631, 238] on div "MobileService+ Revenue $ 955.50 Work Time 210 mins Transit Time 174 mins Travel…" at bounding box center [545, 527] width 947 height 814
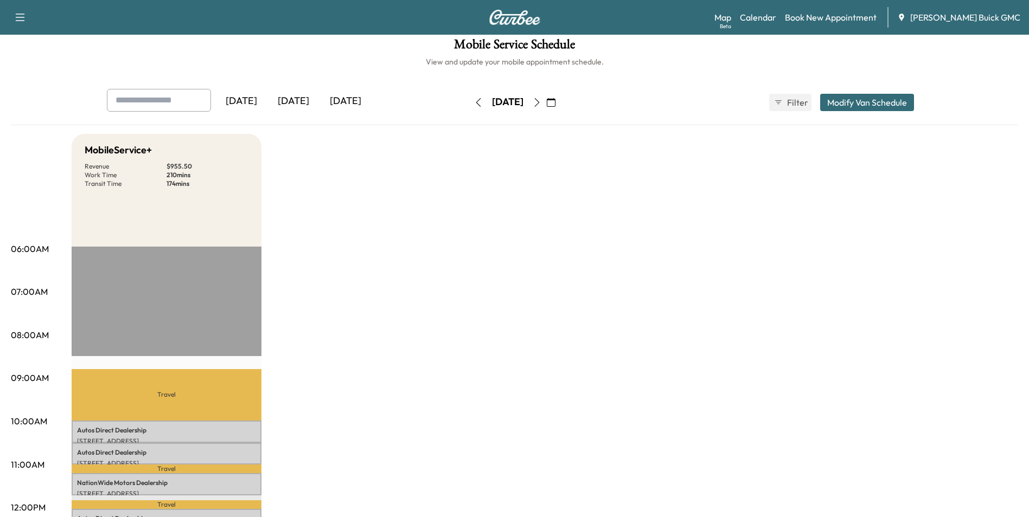
scroll to position [0, 0]
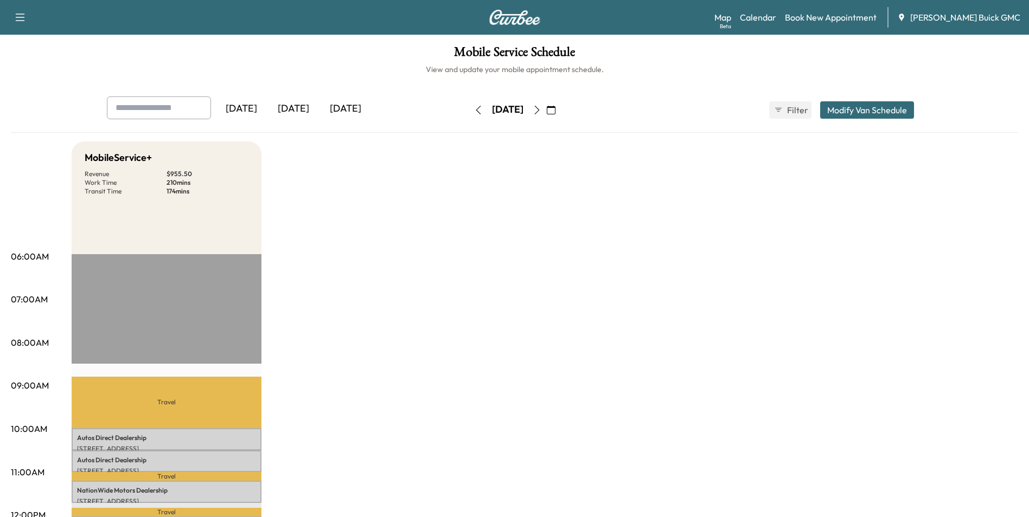
click at [539, 108] on icon "button" at bounding box center [536, 110] width 5 height 9
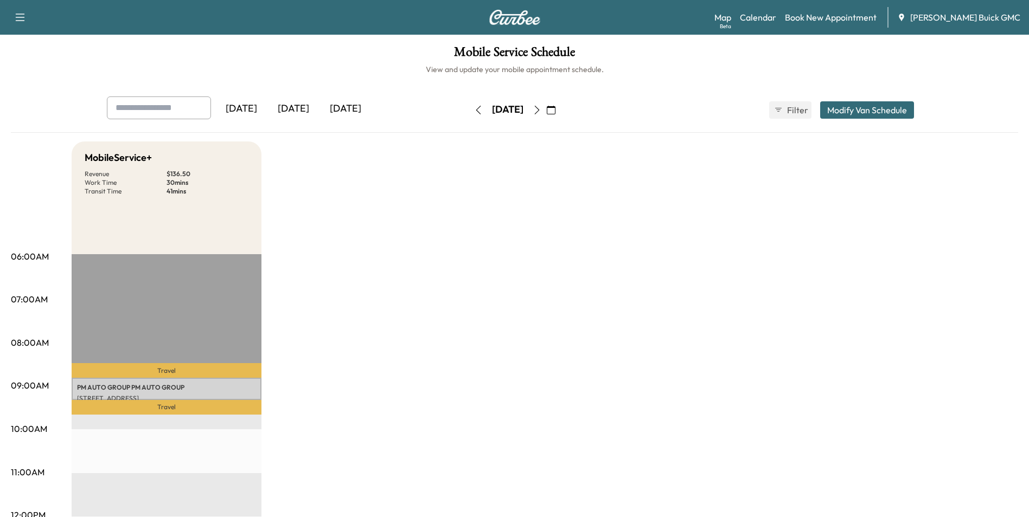
click at [541, 107] on icon "button" at bounding box center [537, 110] width 9 height 9
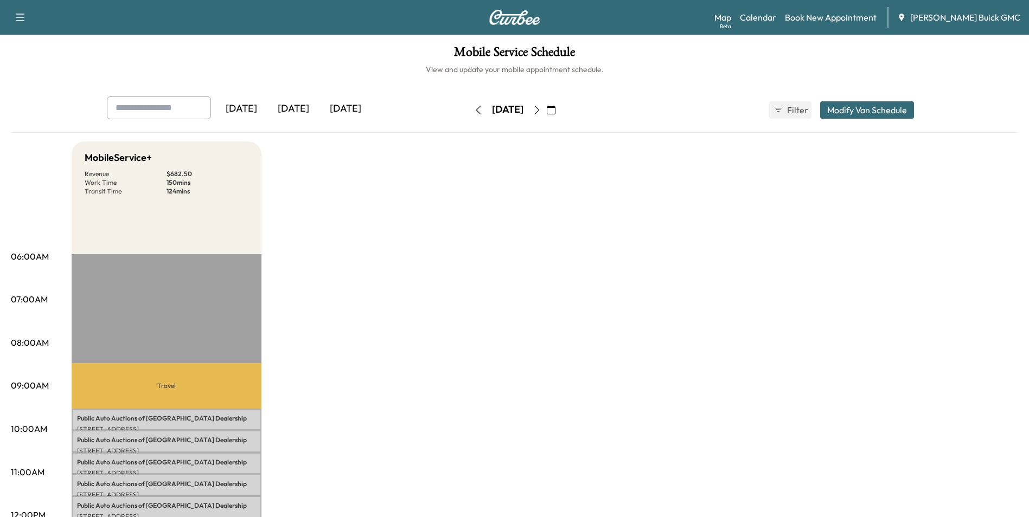
click at [474, 108] on icon "button" at bounding box center [478, 110] width 9 height 9
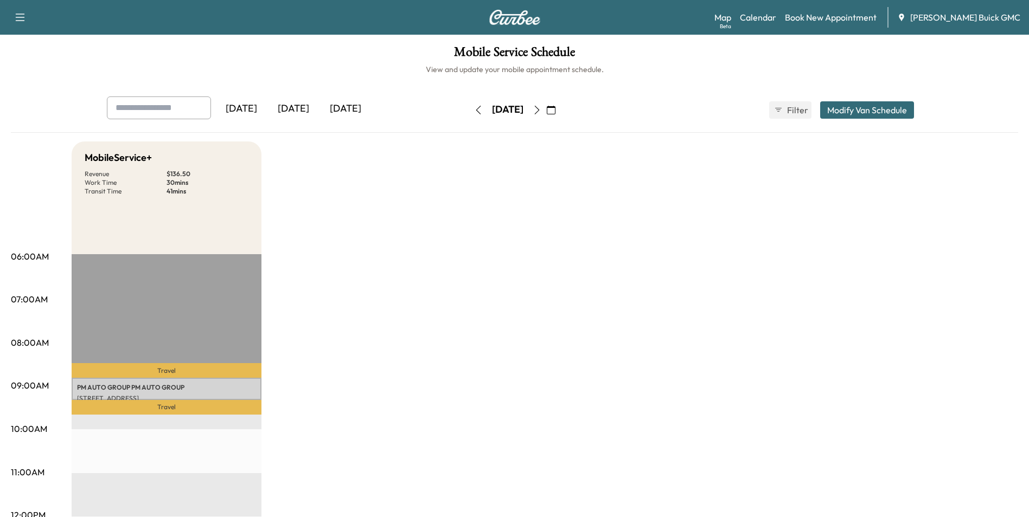
click at [820, 16] on link "Book New Appointment" at bounding box center [831, 17] width 92 height 13
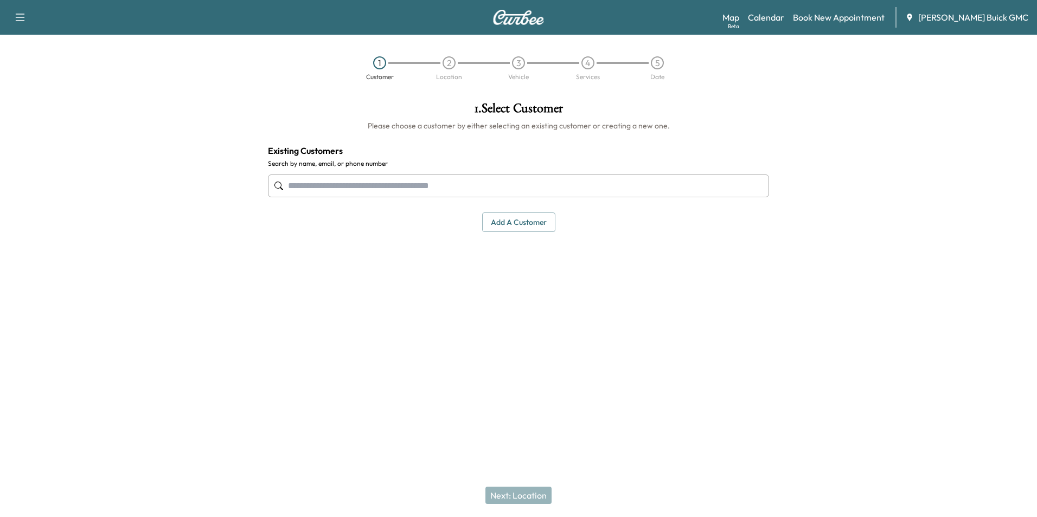
click at [443, 183] on input "text" at bounding box center [518, 186] width 501 height 23
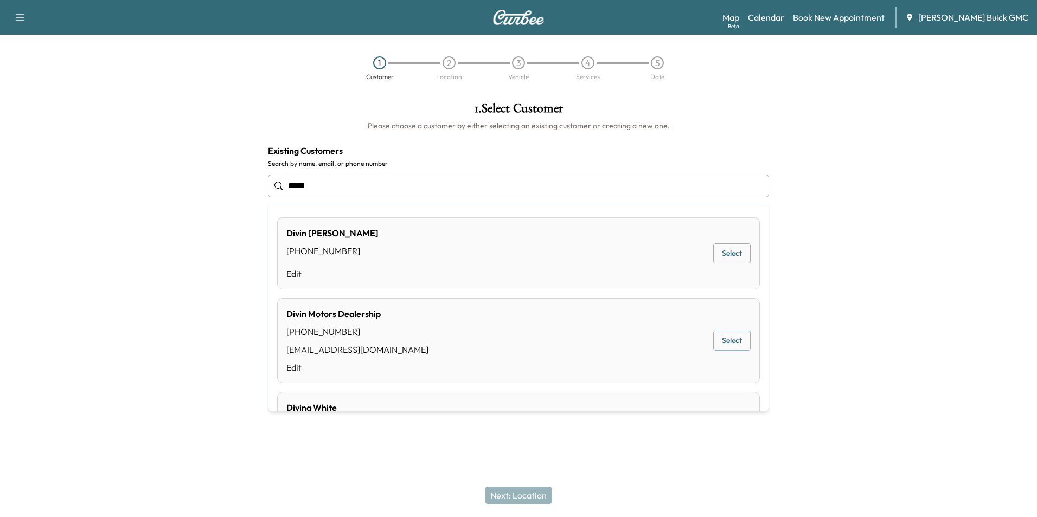
click at [723, 340] on button "Select" at bounding box center [731, 341] width 37 height 20
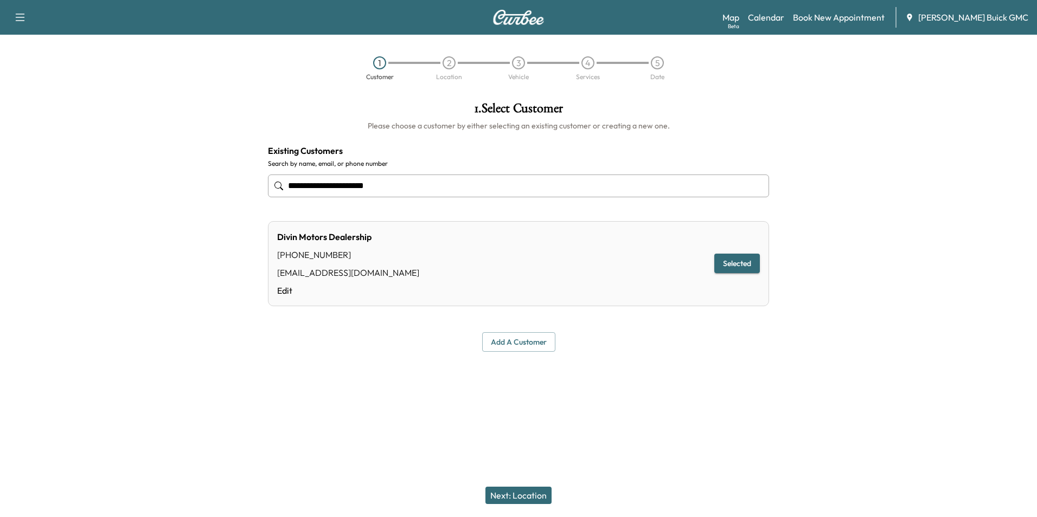
type input "**********"
click at [524, 493] on button "Next: Location" at bounding box center [518, 495] width 66 height 17
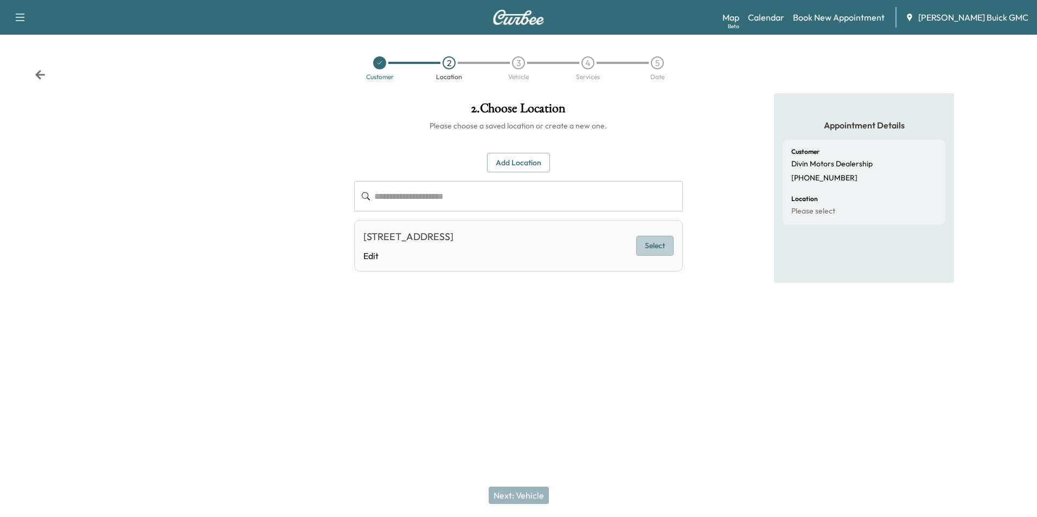
click at [648, 242] on button "Select" at bounding box center [654, 246] width 37 height 20
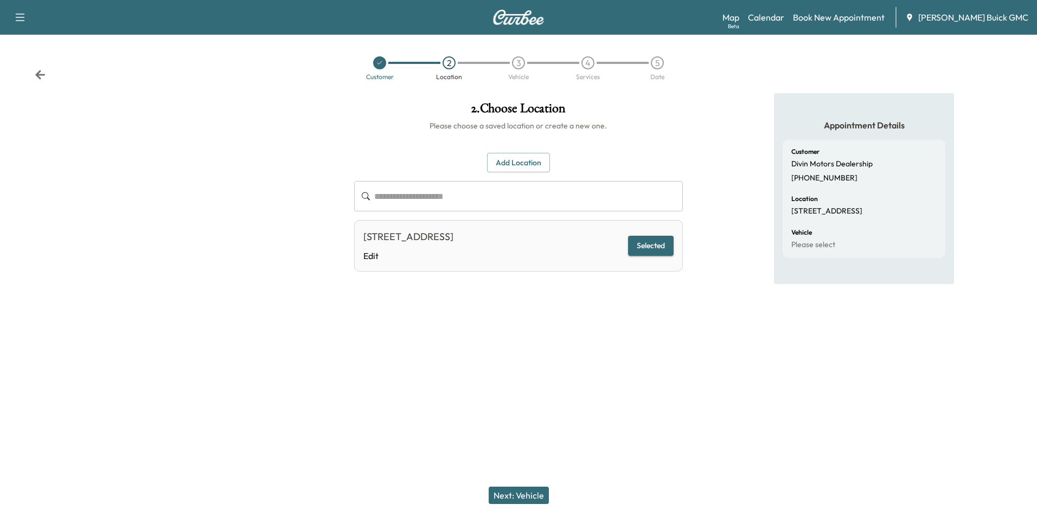
click at [538, 495] on button "Next: Vehicle" at bounding box center [519, 495] width 60 height 17
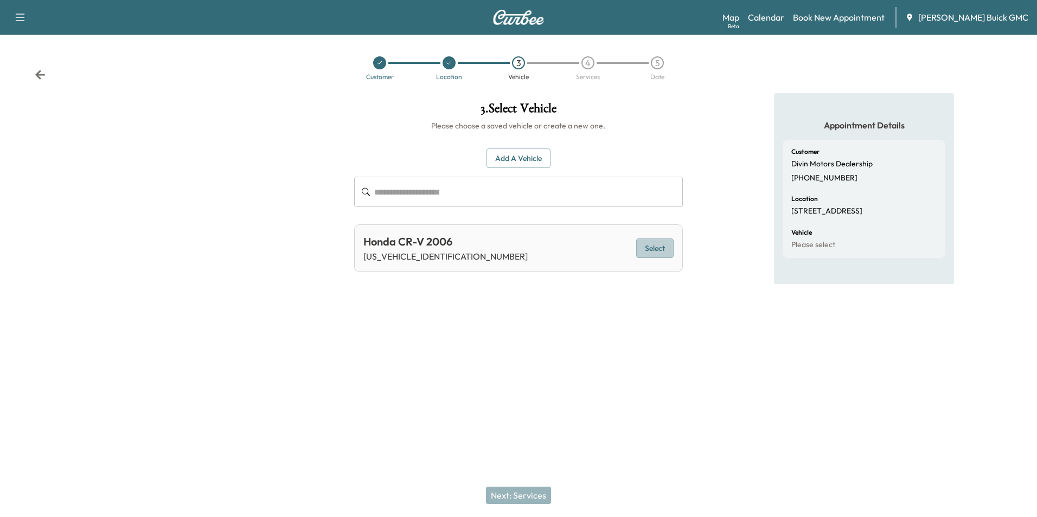
click at [649, 245] on button "Select" at bounding box center [654, 249] width 37 height 20
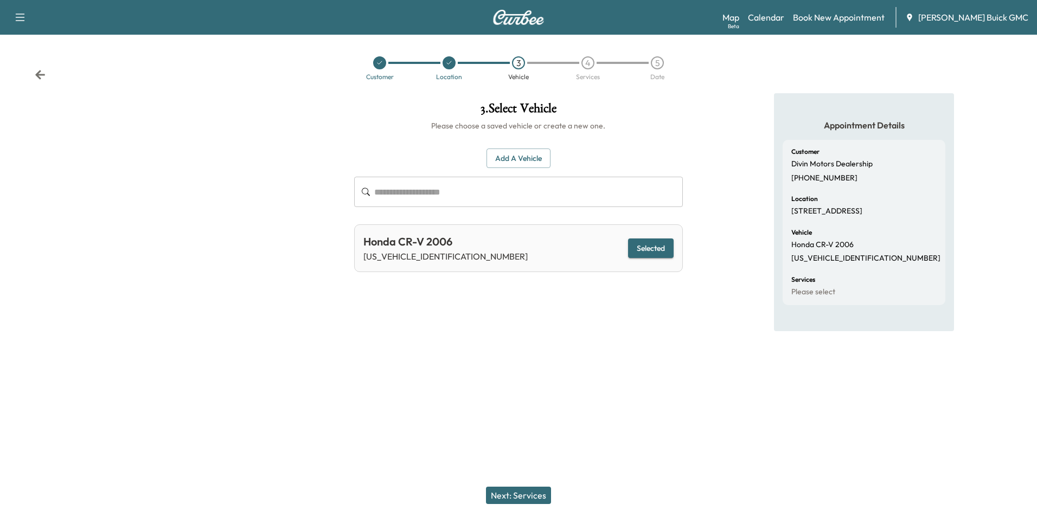
click at [711, 343] on div "Appointment Details Customer Divin Motors Dealership [PHONE_NUMBER] Location [S…" at bounding box center [865, 222] width 346 height 259
click at [674, 378] on div at bounding box center [518, 369] width 1037 height 35
click at [528, 344] on div "3 . Select Vehicle Please choose a saved vehicle or create a new one. Add a Veh…" at bounding box center [519, 222] width 346 height 259
click at [664, 316] on div "3 . Select Vehicle Please choose a saved vehicle or create a new one. Add a Veh…" at bounding box center [519, 222] width 346 height 259
click at [591, 408] on div "Support Log Out Map Beta Calendar Book New Appointment [PERSON_NAME] Buick GMC …" at bounding box center [518, 258] width 1037 height 517
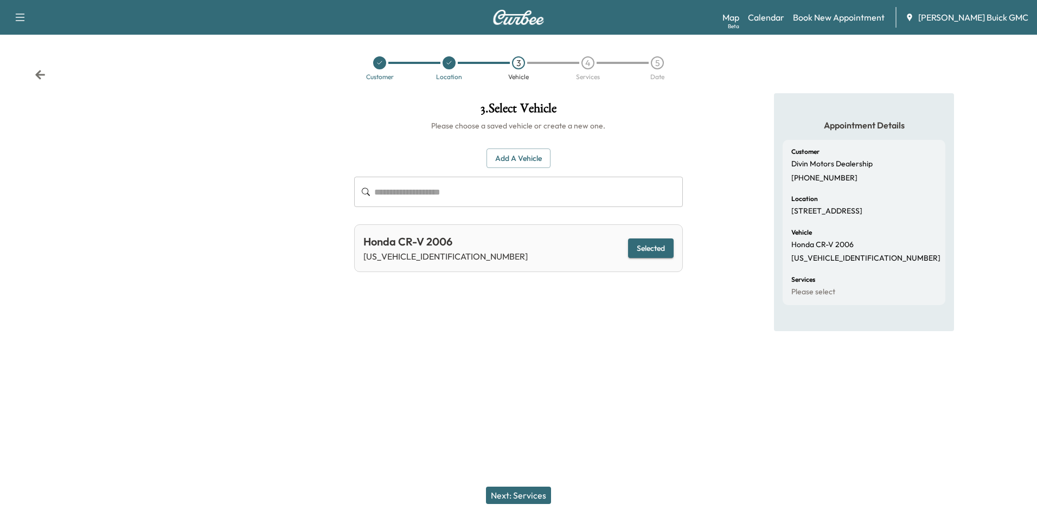
click at [525, 491] on button "Next: Services" at bounding box center [518, 495] width 65 height 17
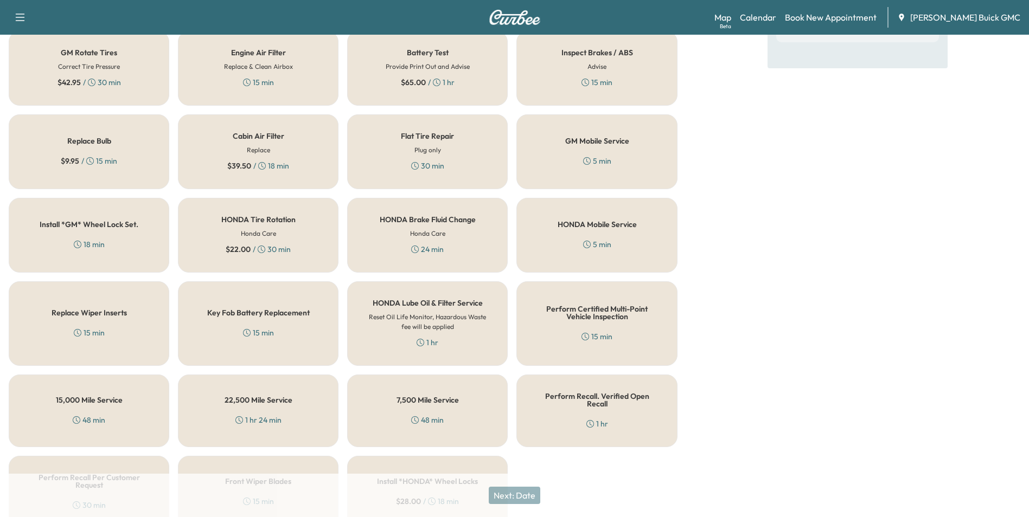
scroll to position [310, 0]
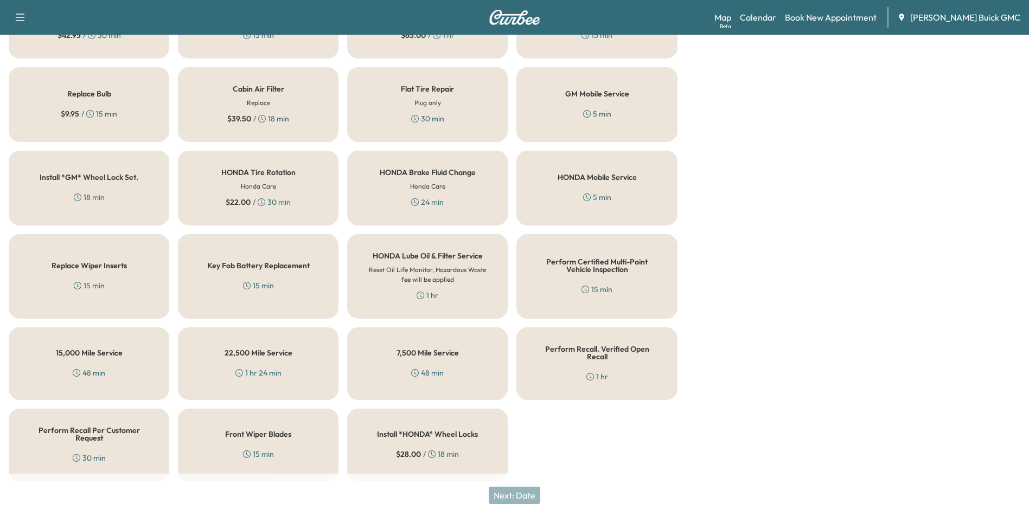
click at [94, 431] on h5 "Perform Recall Per Customer Request" at bounding box center [89, 434] width 125 height 15
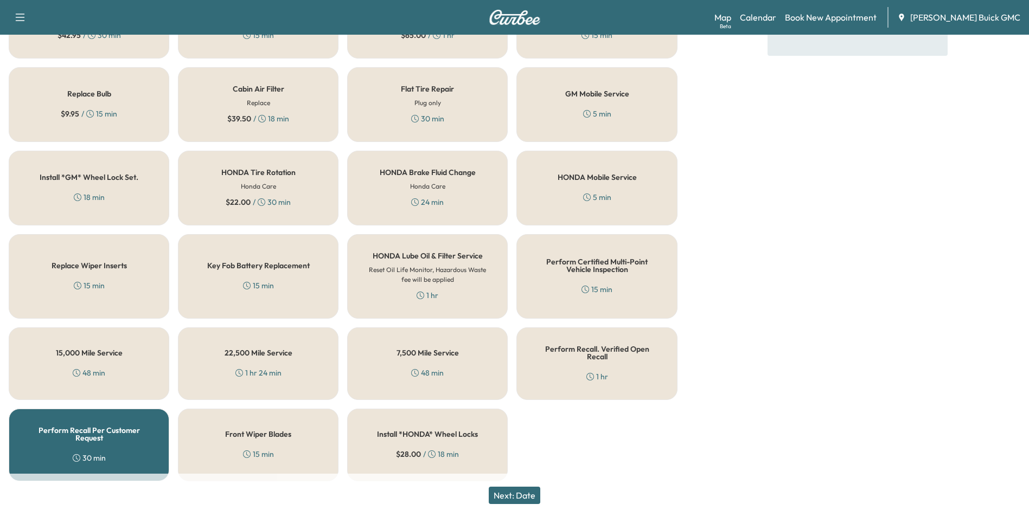
click at [523, 492] on button "Next: Date" at bounding box center [515, 495] width 52 height 17
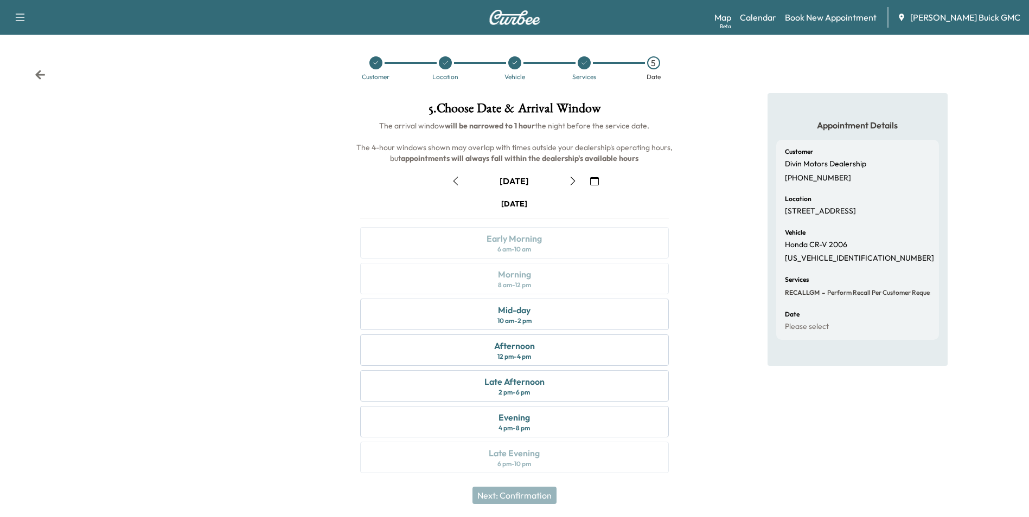
click at [595, 180] on icon "button" at bounding box center [594, 181] width 9 height 9
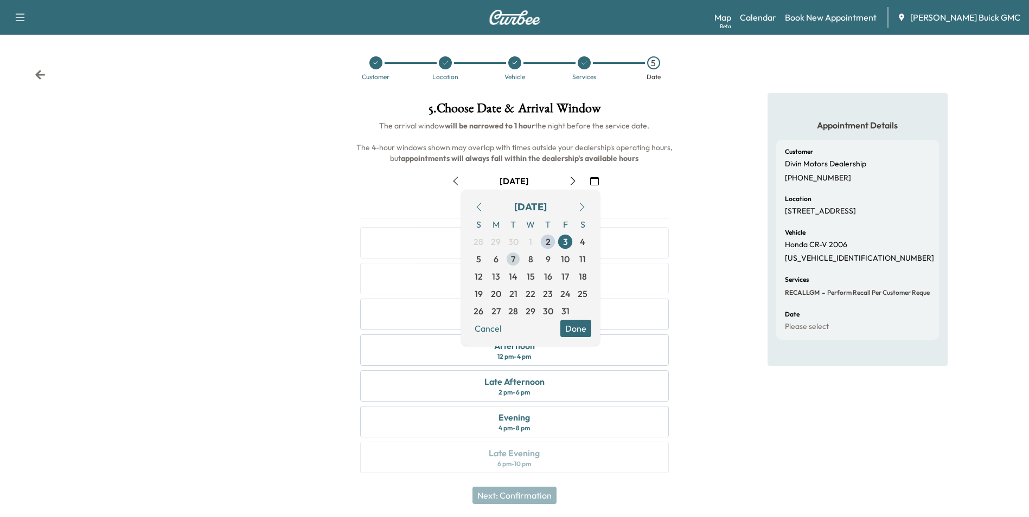
click at [511, 257] on span "7" at bounding box center [513, 259] width 4 height 13
click at [572, 323] on button "Done" at bounding box center [575, 328] width 31 height 17
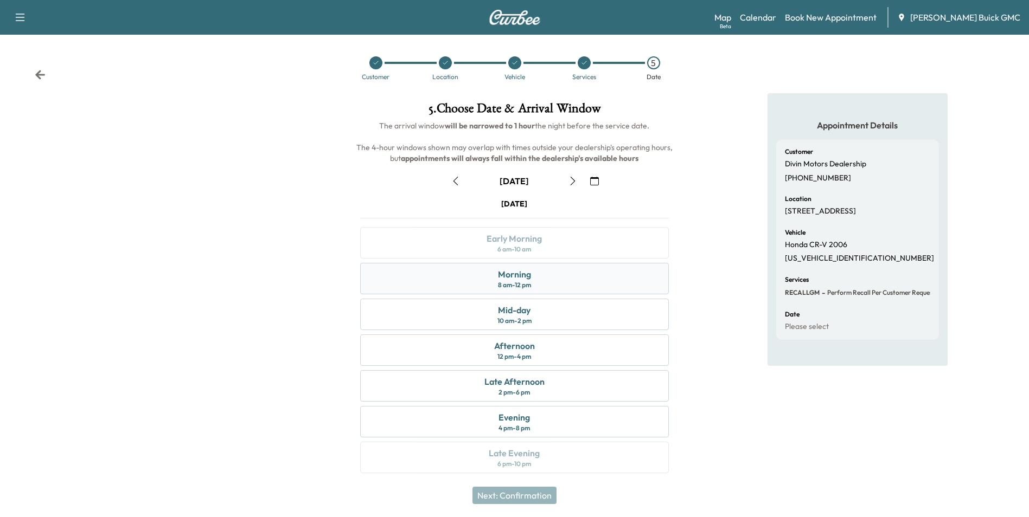
click at [543, 278] on div "Morning 8 am - 12 pm" at bounding box center [514, 278] width 308 height 31
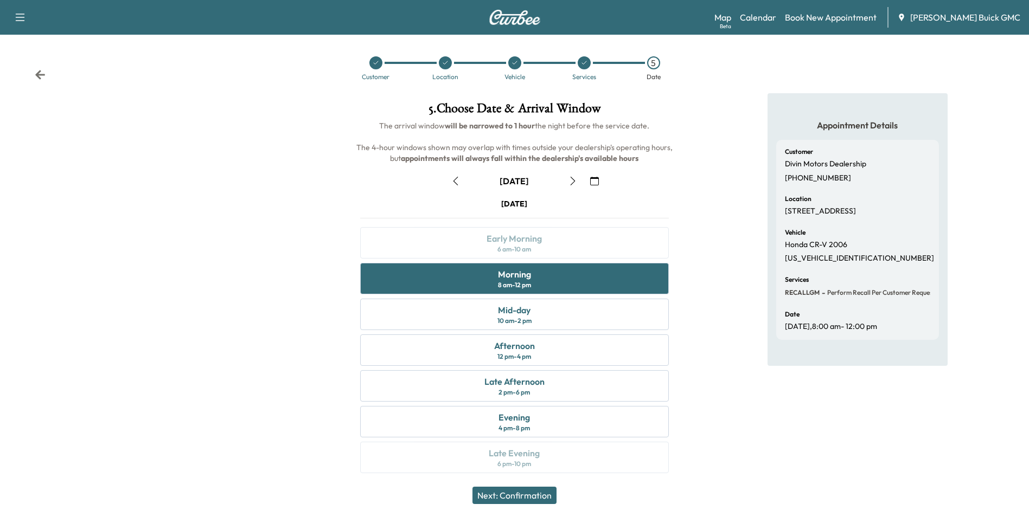
click at [550, 494] on button "Next: Confirmation" at bounding box center [514, 495] width 84 height 17
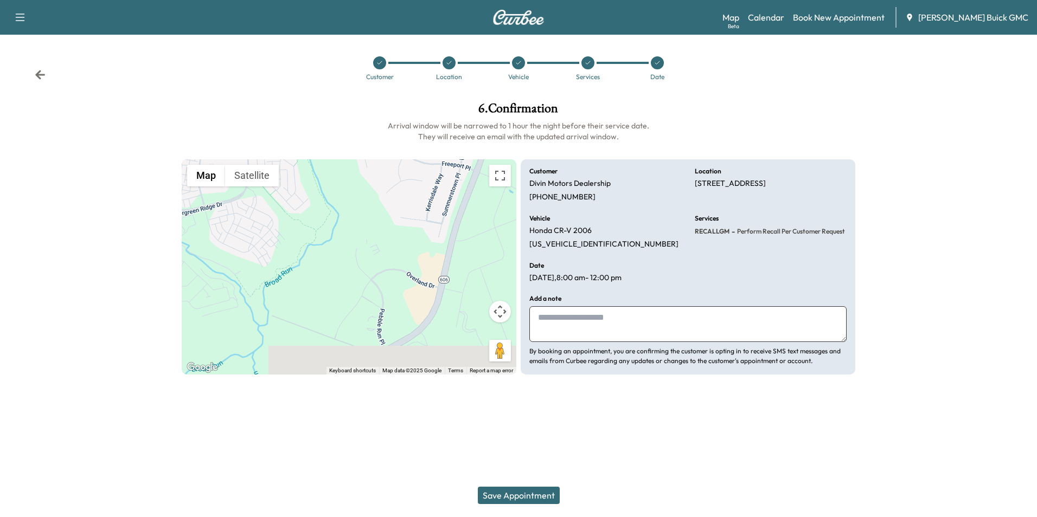
click at [609, 322] on textarea at bounding box center [687, 324] width 317 height 36
type textarea "**********"
click at [542, 492] on button "Save Appointment" at bounding box center [519, 495] width 82 height 17
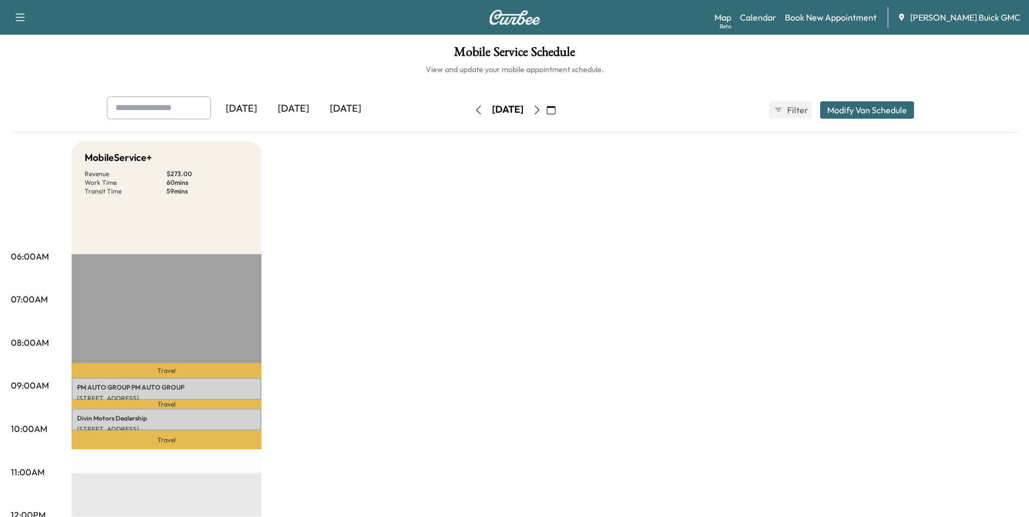
click at [840, 16] on link "Book New Appointment" at bounding box center [831, 17] width 92 height 13
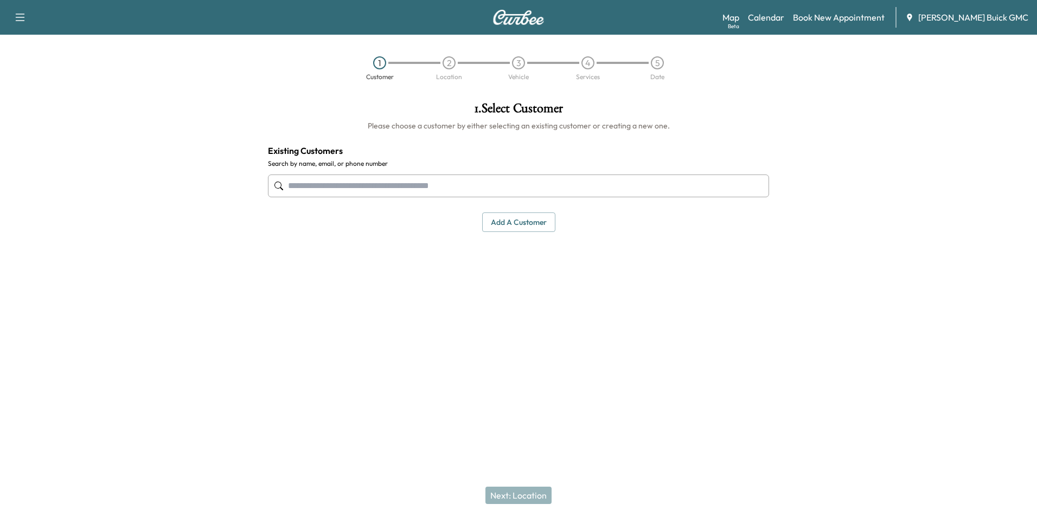
click at [333, 184] on input "text" at bounding box center [518, 186] width 501 height 23
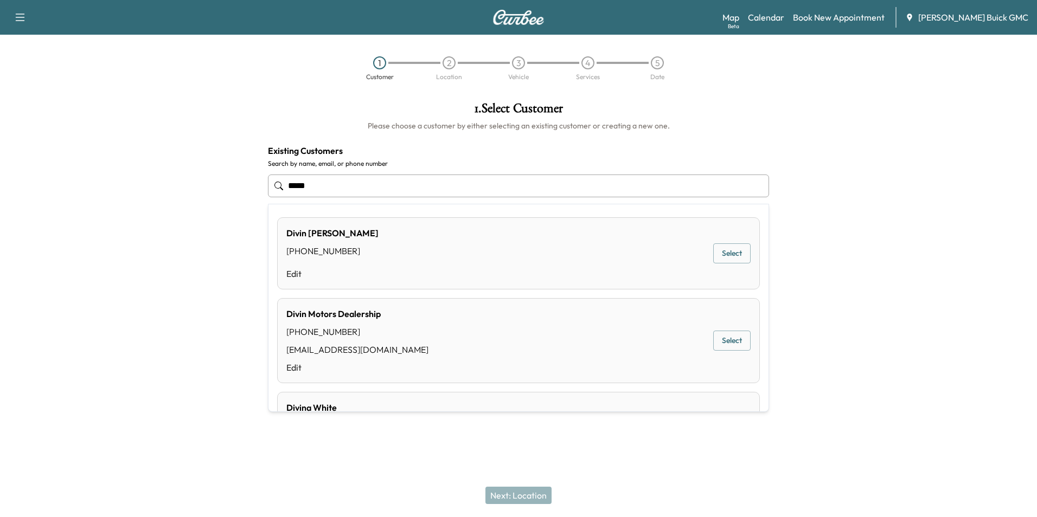
click at [458, 330] on div "Divin Motors Dealership [PHONE_NUMBER] [EMAIL_ADDRESS][DOMAIN_NAME] Edit Select" at bounding box center [518, 340] width 483 height 85
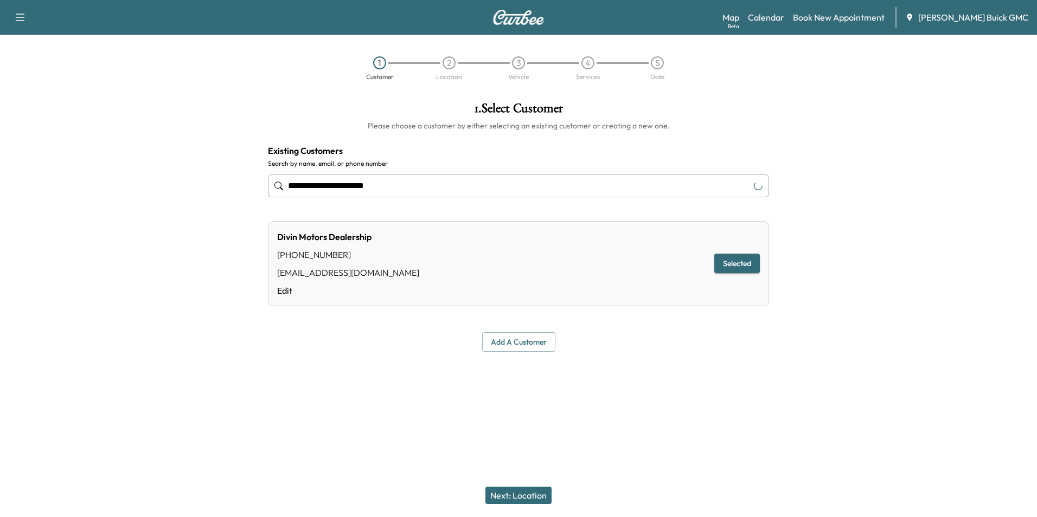
type input "**********"
click at [533, 492] on button "Next: Location" at bounding box center [518, 495] width 66 height 17
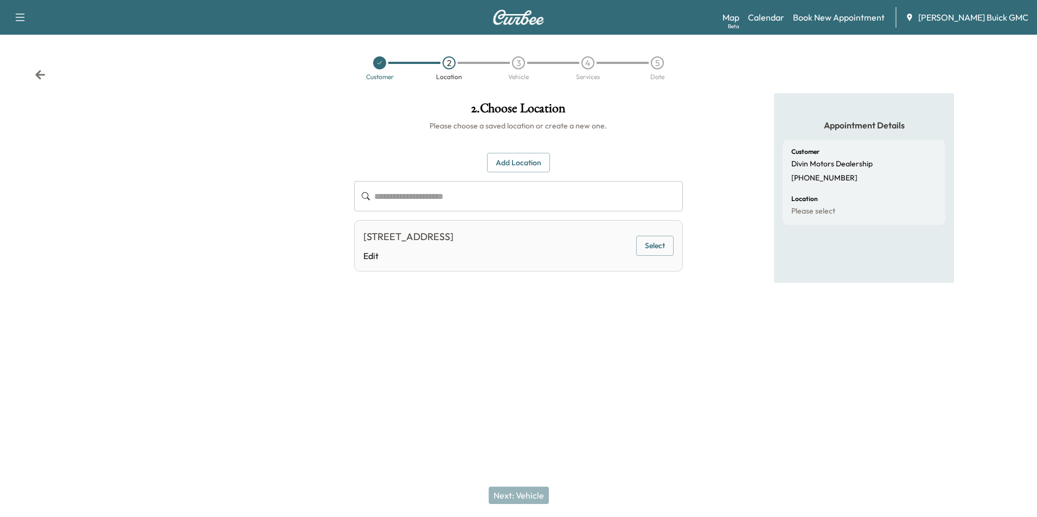
click at [650, 245] on button "Select" at bounding box center [654, 246] width 37 height 20
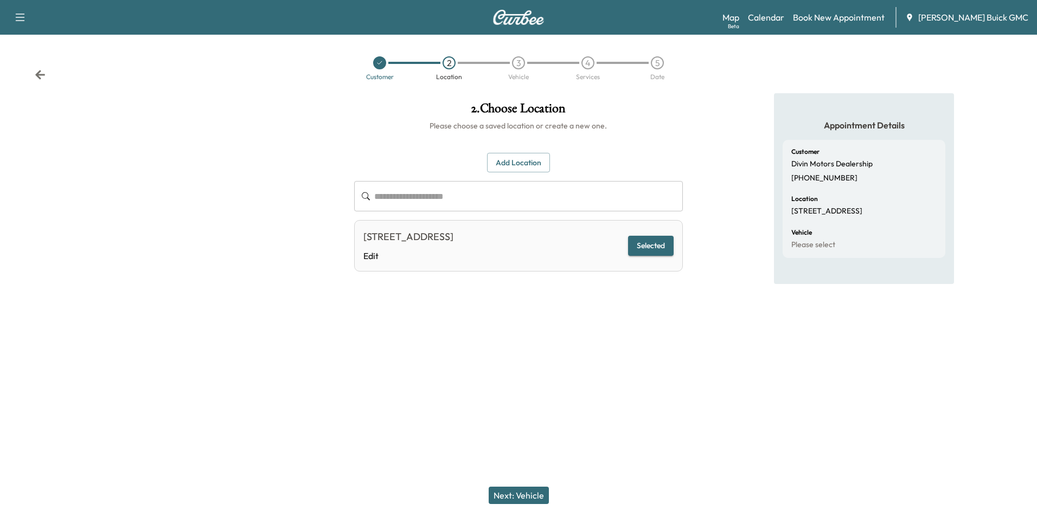
click at [536, 493] on button "Next: Vehicle" at bounding box center [519, 495] width 60 height 17
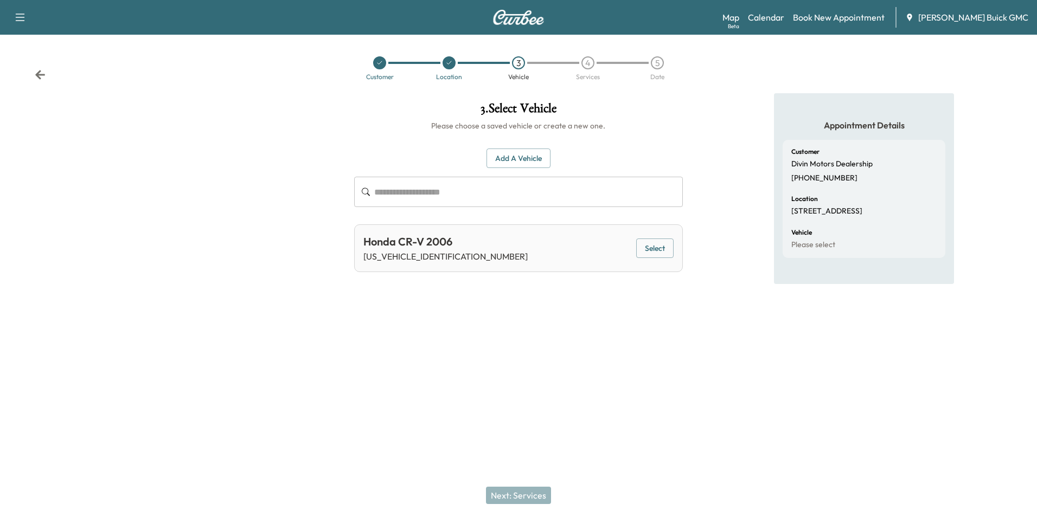
click at [524, 152] on button "Add a Vehicle" at bounding box center [519, 159] width 64 height 20
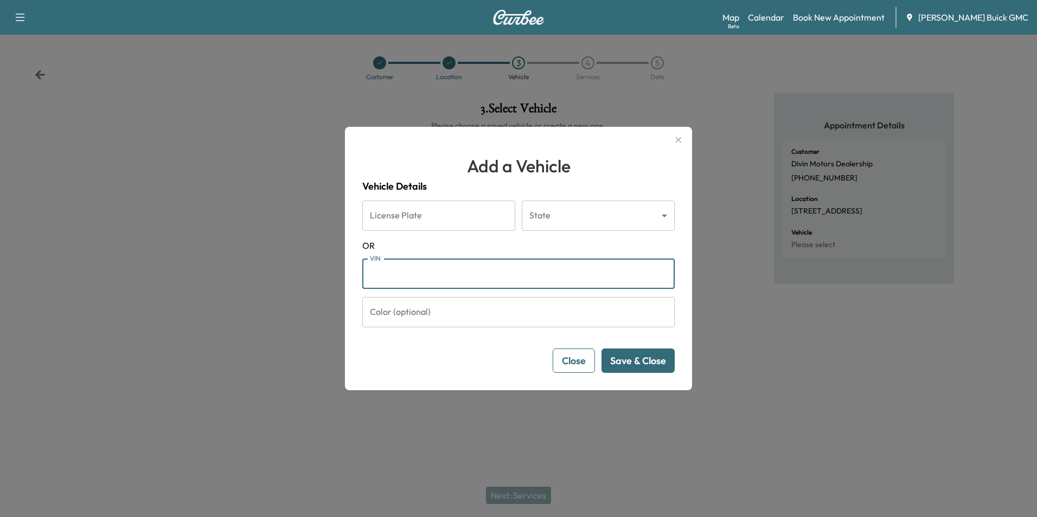
drag, startPoint x: 412, startPoint y: 271, endPoint x: 419, endPoint y: 268, distance: 7.8
click at [413, 271] on input "VIN" at bounding box center [518, 274] width 312 height 30
type input "**********"
click at [622, 359] on button "Save & Close" at bounding box center [638, 361] width 73 height 24
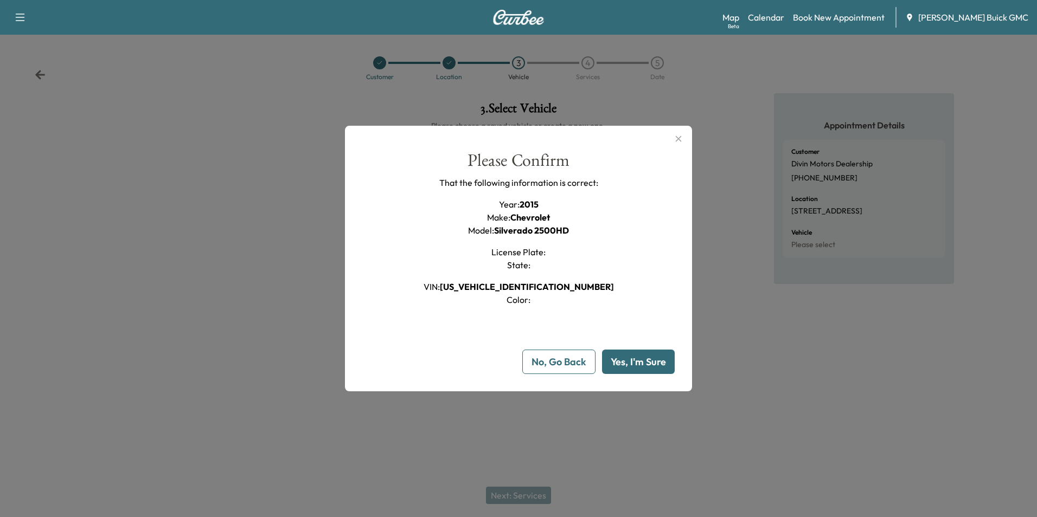
click at [621, 357] on button "Yes, I'm Sure" at bounding box center [638, 362] width 73 height 24
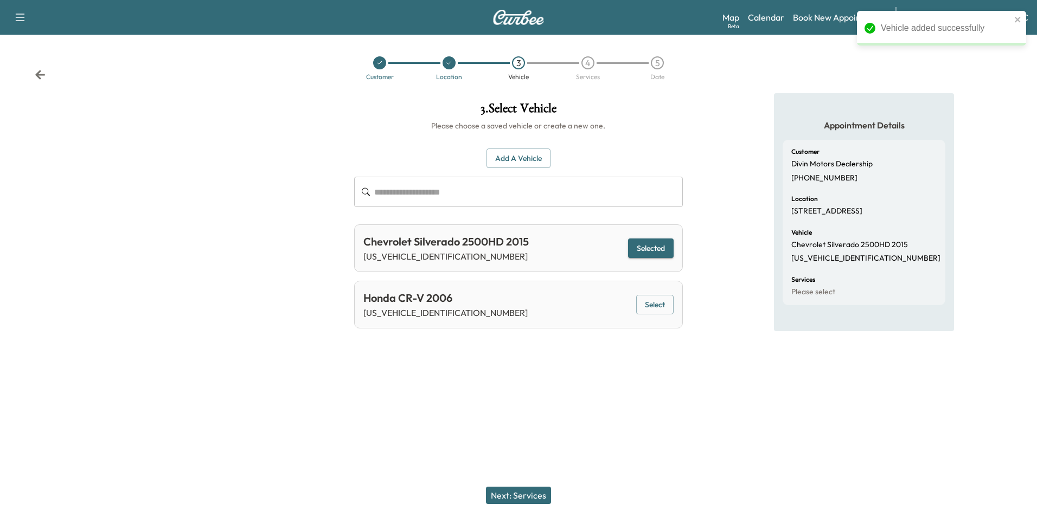
click at [530, 494] on button "Next: Services" at bounding box center [518, 495] width 65 height 17
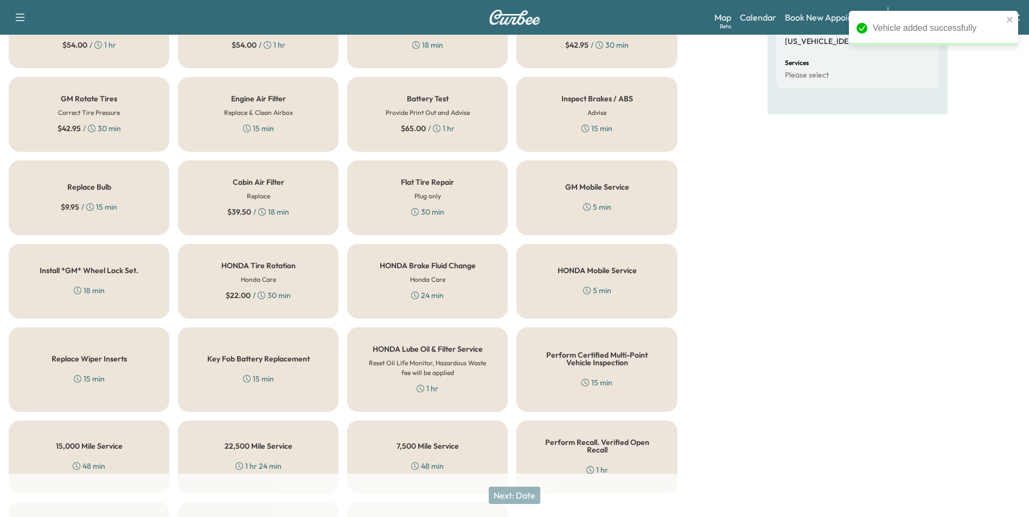
scroll to position [310, 0]
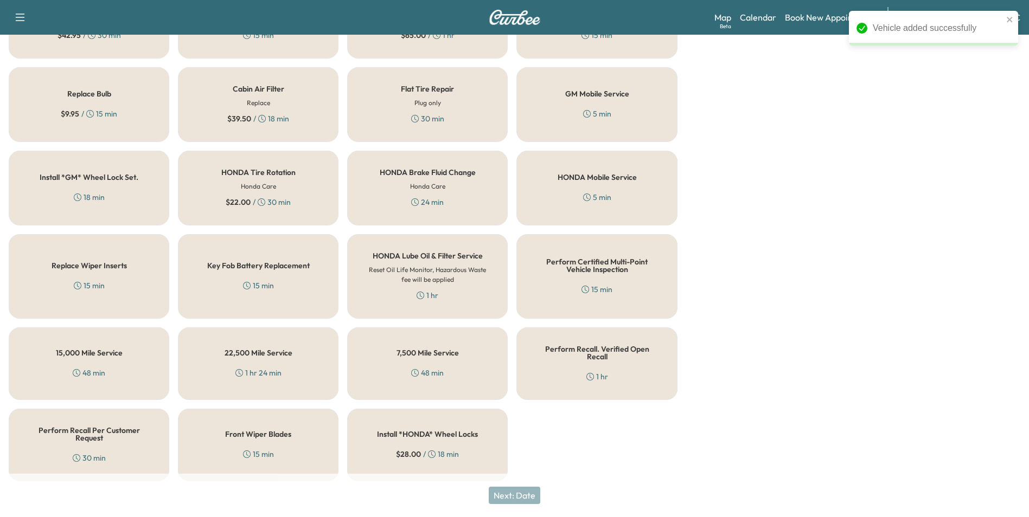
click at [80, 437] on div "Perform Recall Per Customer Request 30 min" at bounding box center [89, 445] width 161 height 73
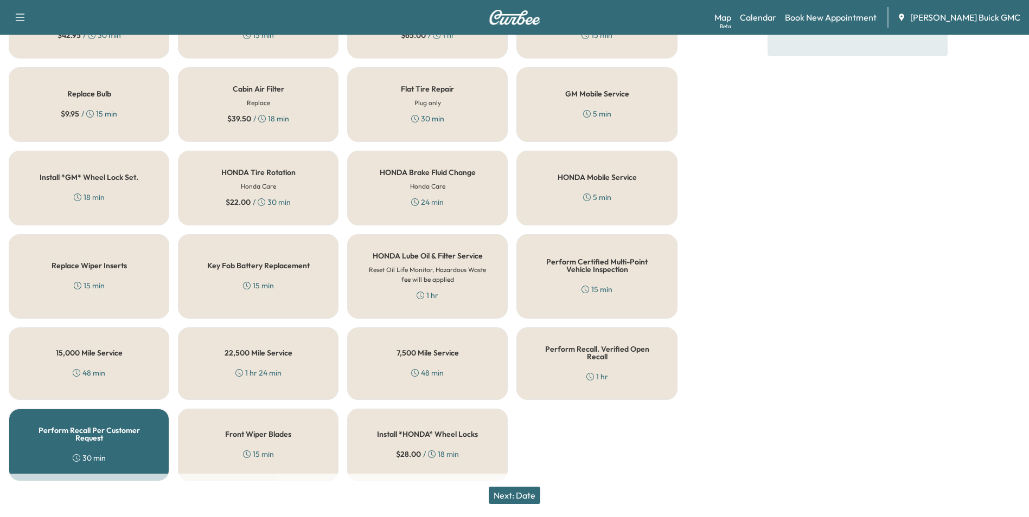
click at [534, 494] on button "Next: Date" at bounding box center [515, 495] width 52 height 17
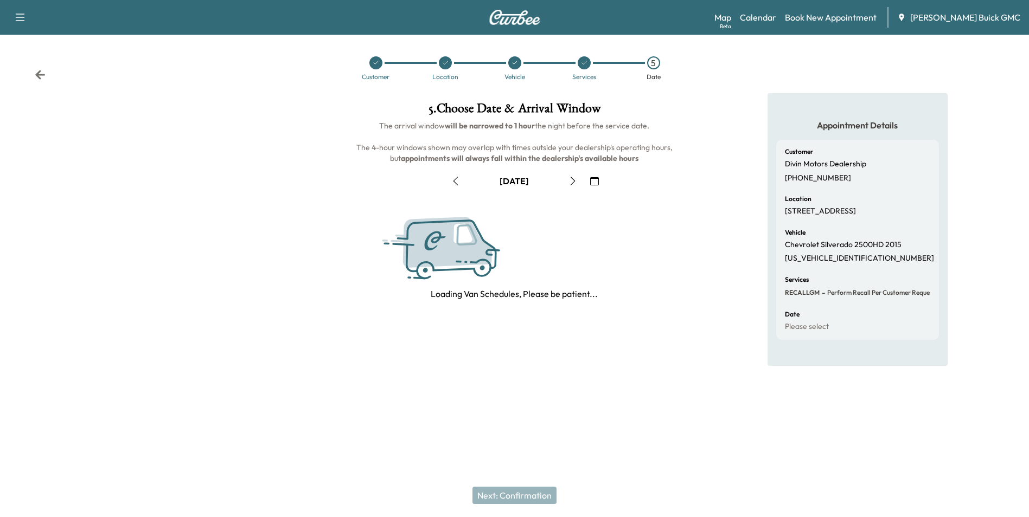
scroll to position [0, 0]
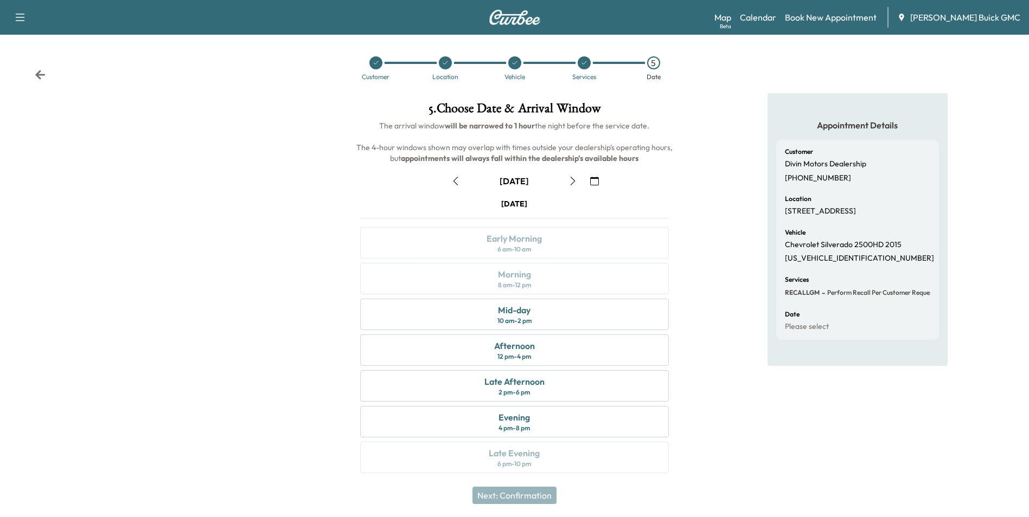
click at [595, 178] on icon "button" at bounding box center [594, 181] width 9 height 9
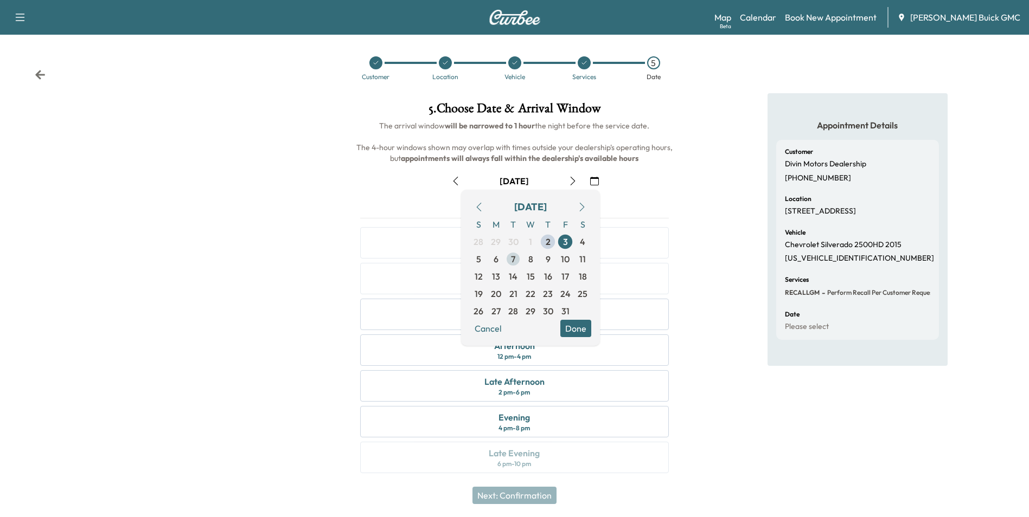
click at [510, 257] on span "7" at bounding box center [512, 259] width 17 height 17
click at [576, 327] on button "Done" at bounding box center [575, 328] width 31 height 17
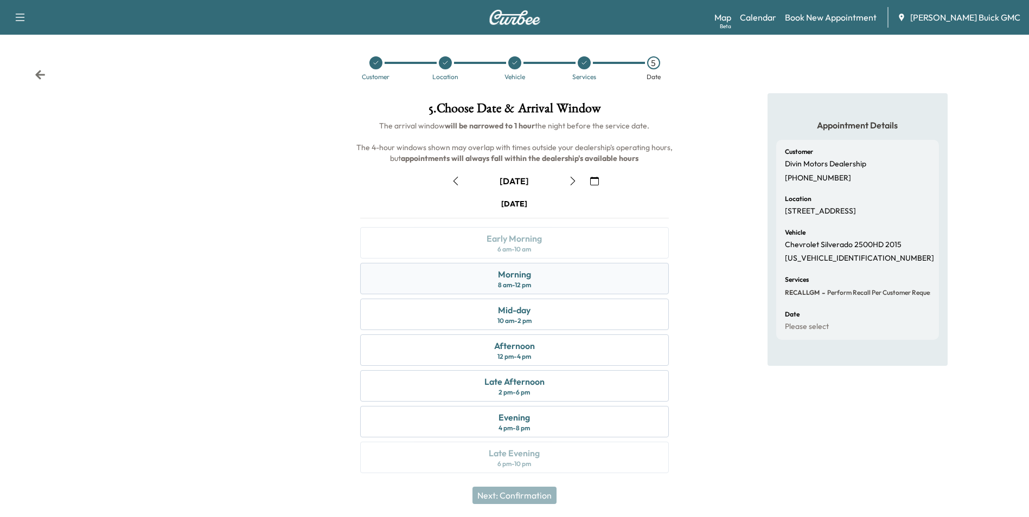
click at [512, 278] on div "Morning" at bounding box center [514, 274] width 33 height 13
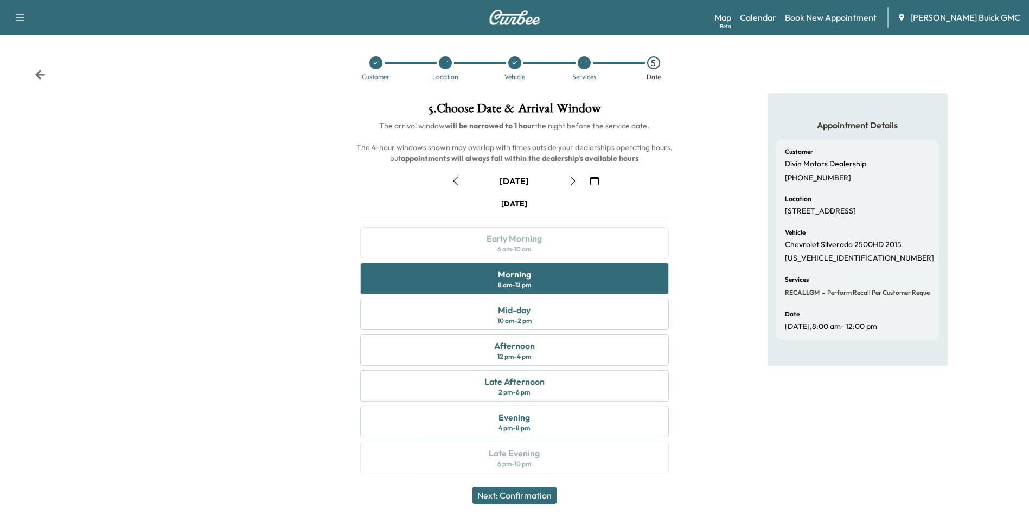
click at [525, 496] on button "Next: Confirmation" at bounding box center [514, 495] width 84 height 17
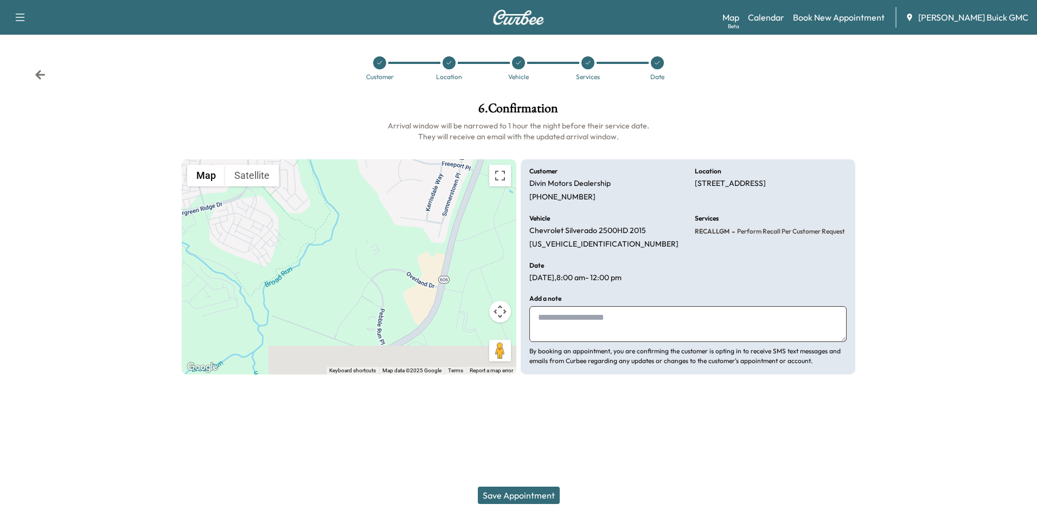
click at [610, 308] on textarea at bounding box center [687, 324] width 317 height 36
type textarea "**********"
click at [523, 494] on button "Save Appointment" at bounding box center [519, 495] width 82 height 17
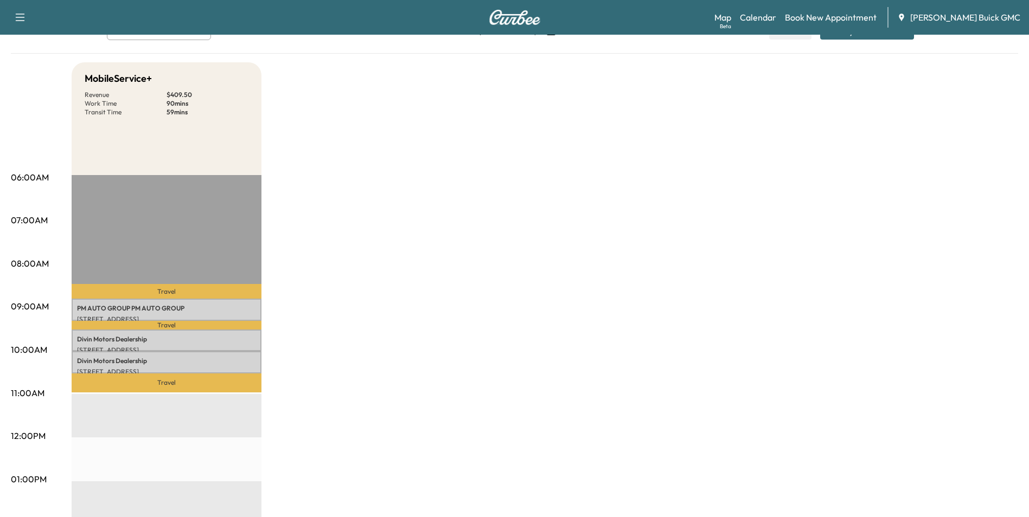
scroll to position [54, 0]
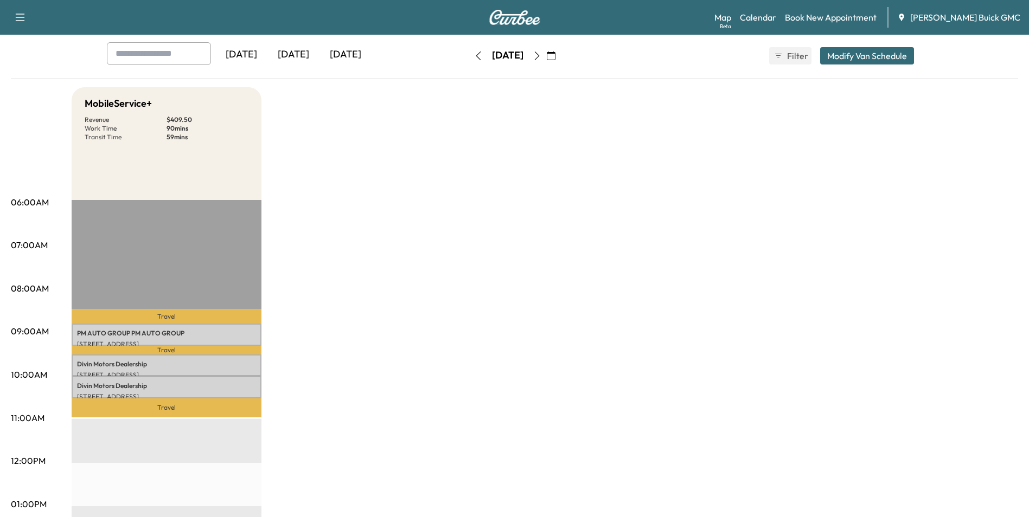
click at [304, 52] on div "[DATE]" at bounding box center [293, 54] width 52 height 25
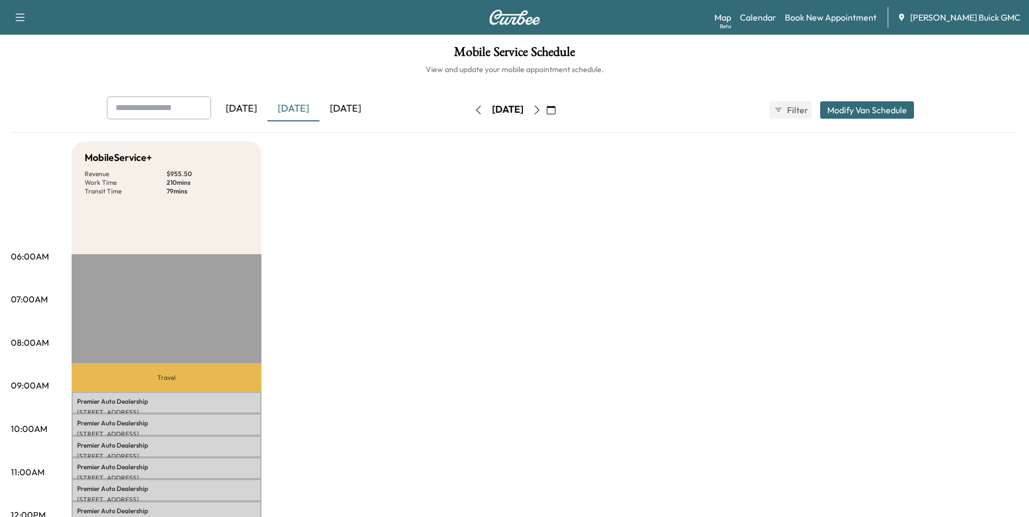
click at [359, 107] on div "[DATE]" at bounding box center [345, 109] width 52 height 25
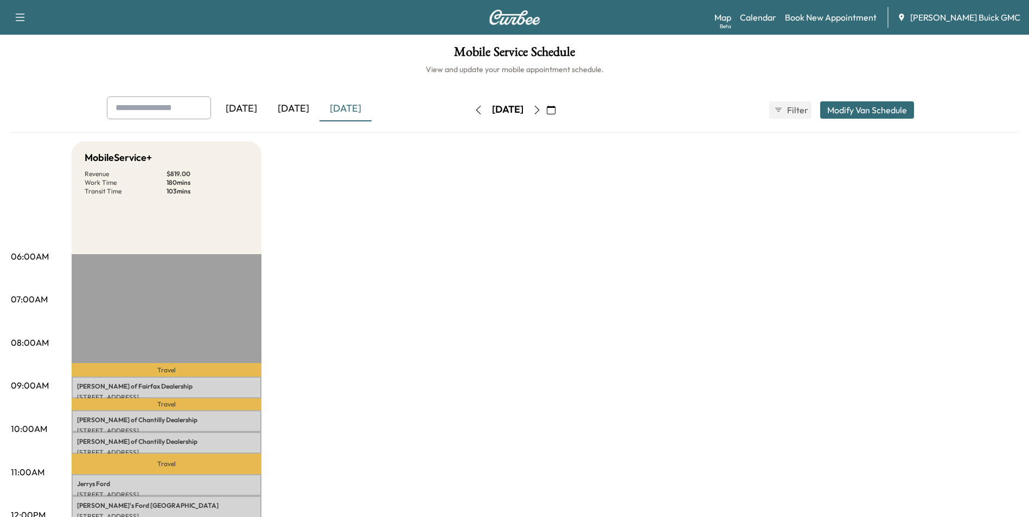
click at [555, 110] on icon "button" at bounding box center [551, 110] width 9 height 9
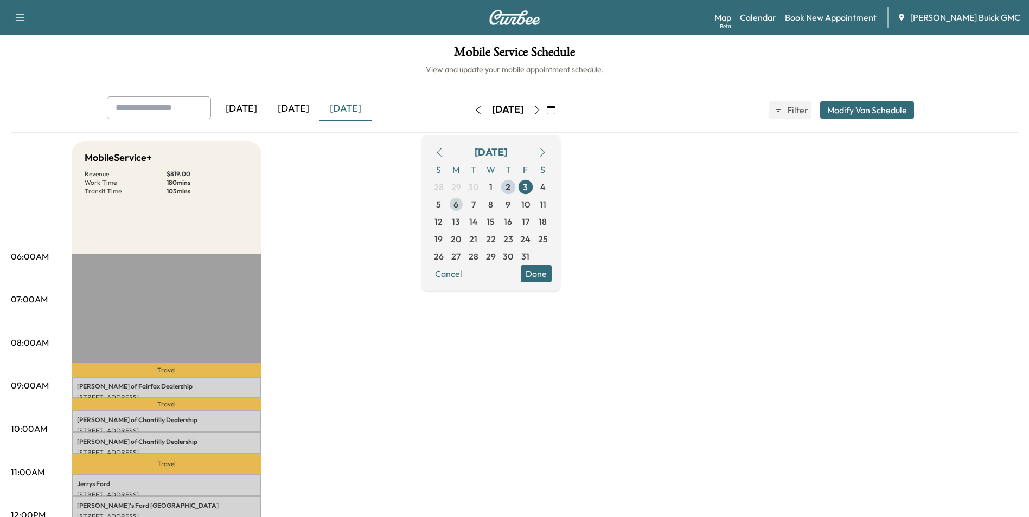
click at [458, 205] on span "6" at bounding box center [455, 204] width 5 height 13
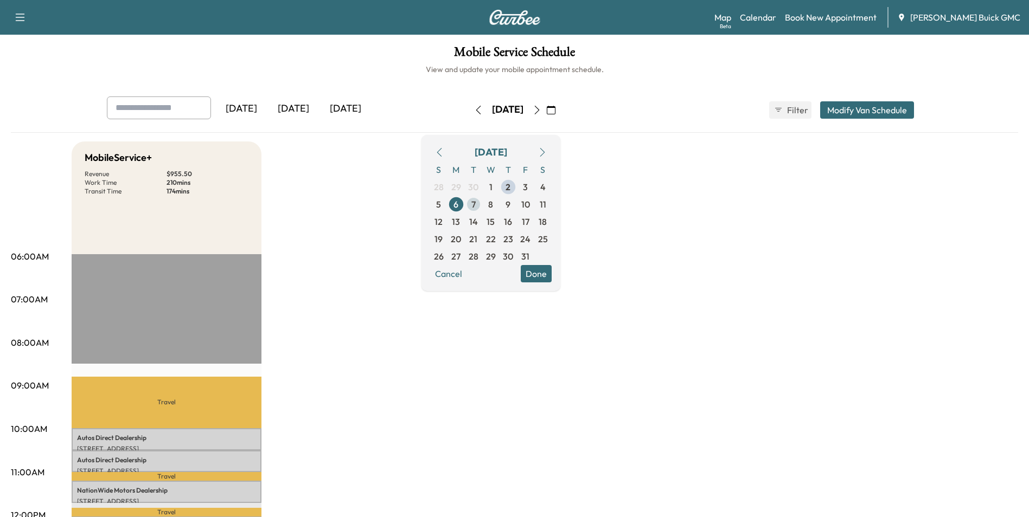
click at [476, 202] on span "7" at bounding box center [473, 204] width 4 height 13
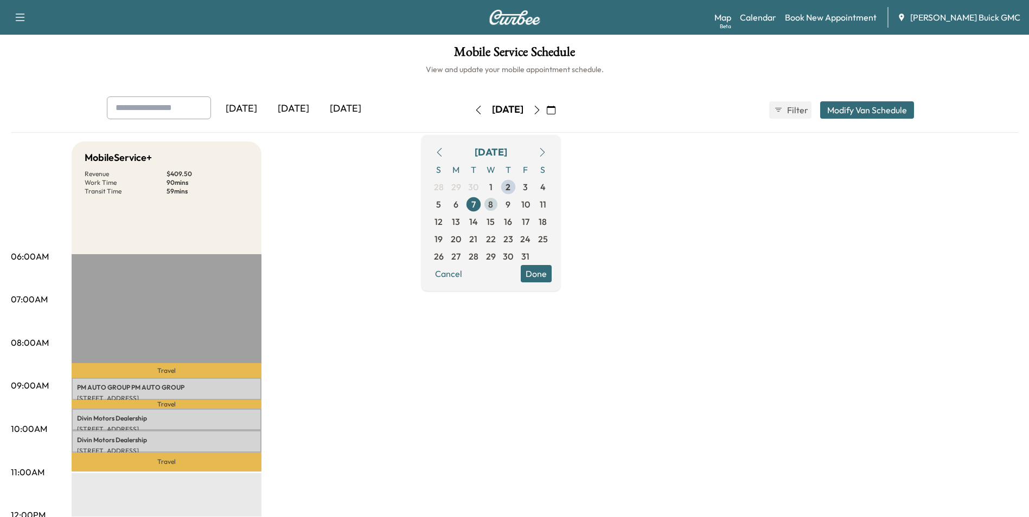
click at [493, 203] on span "8" at bounding box center [490, 204] width 5 height 13
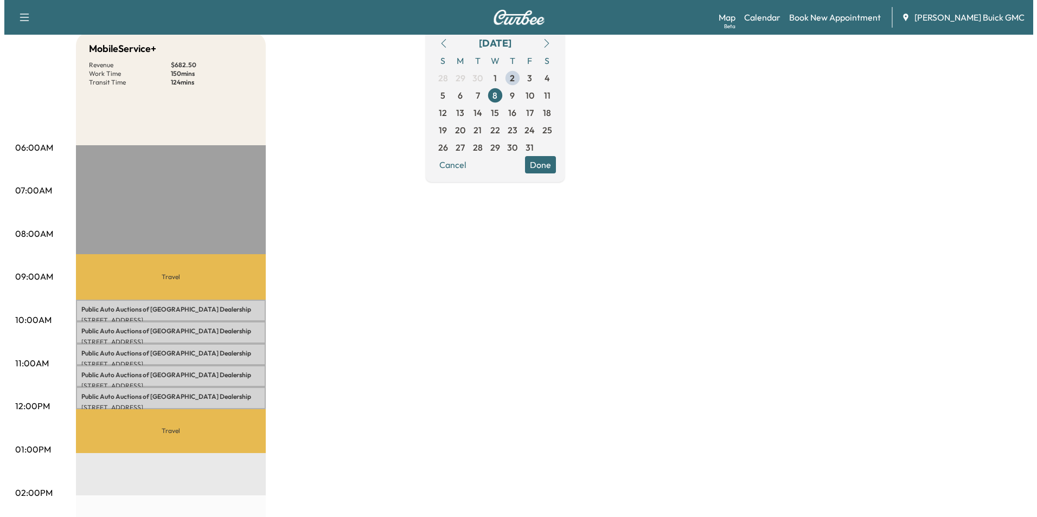
scroll to position [163, 0]
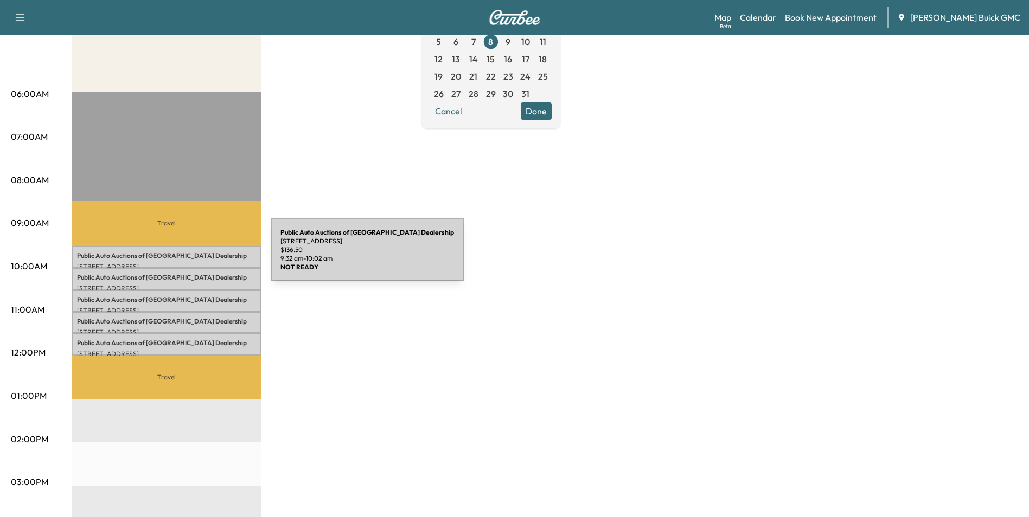
click at [189, 257] on p "Public Auto Auctions of Fredricksburg Dealership" at bounding box center [166, 256] width 179 height 9
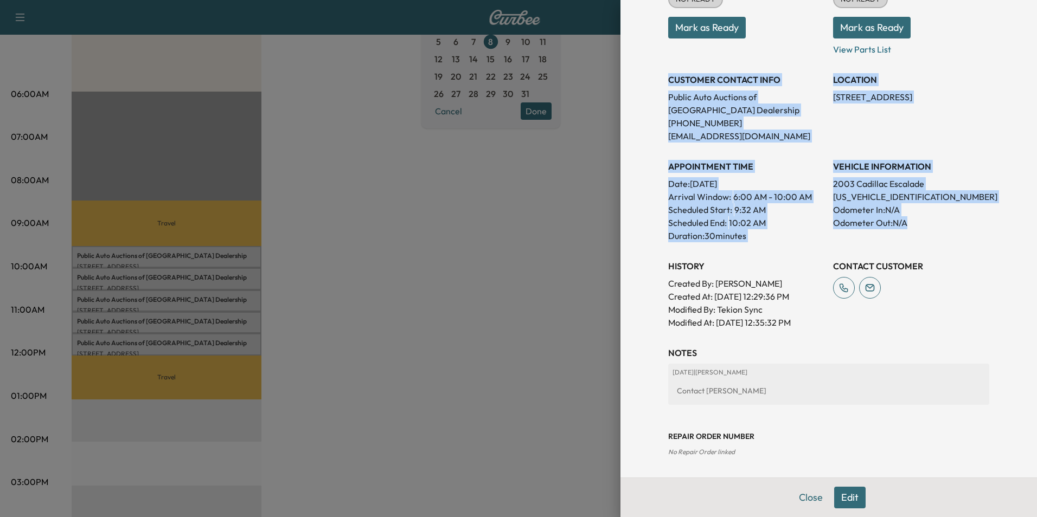
drag, startPoint x: 660, startPoint y: 77, endPoint x: 963, endPoint y: 239, distance: 343.1
click at [963, 239] on div "Appointment Status NOT READY Mark as Ready Parts Status NOT READY Mark as Ready…" at bounding box center [828, 147] width 321 height 365
copy div "CUSTOMER CONTACT INFO Public Auto Auctions of Fredricksburg Dealership [PHONE_N…"
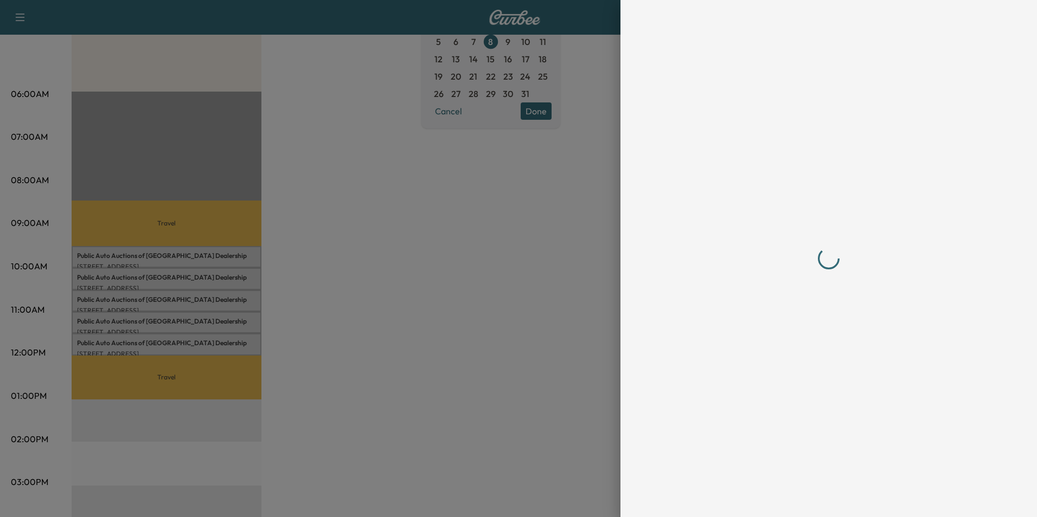
scroll to position [0, 0]
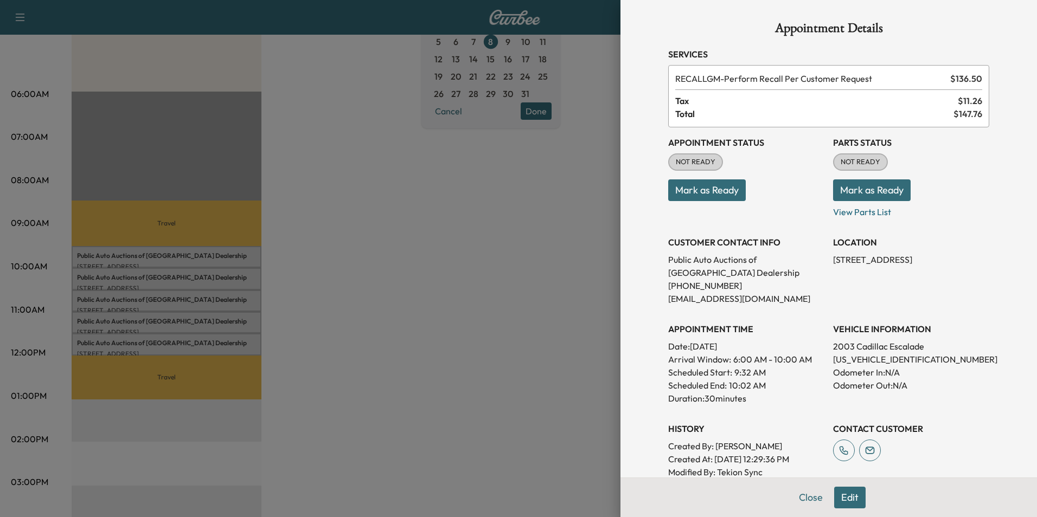
click at [410, 281] on div at bounding box center [518, 258] width 1037 height 517
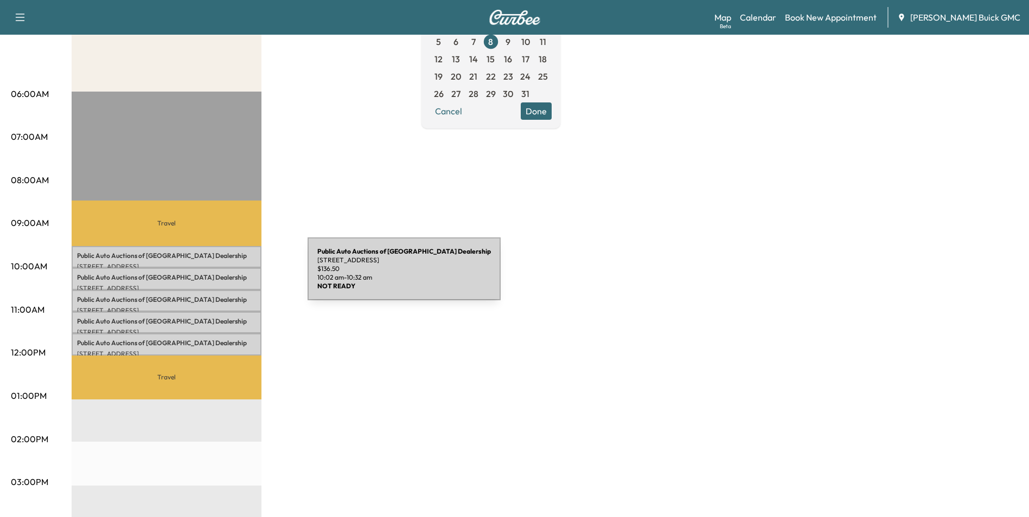
click at [226, 276] on p "Public Auto Auctions of Fredricksburg Dealership" at bounding box center [166, 277] width 179 height 9
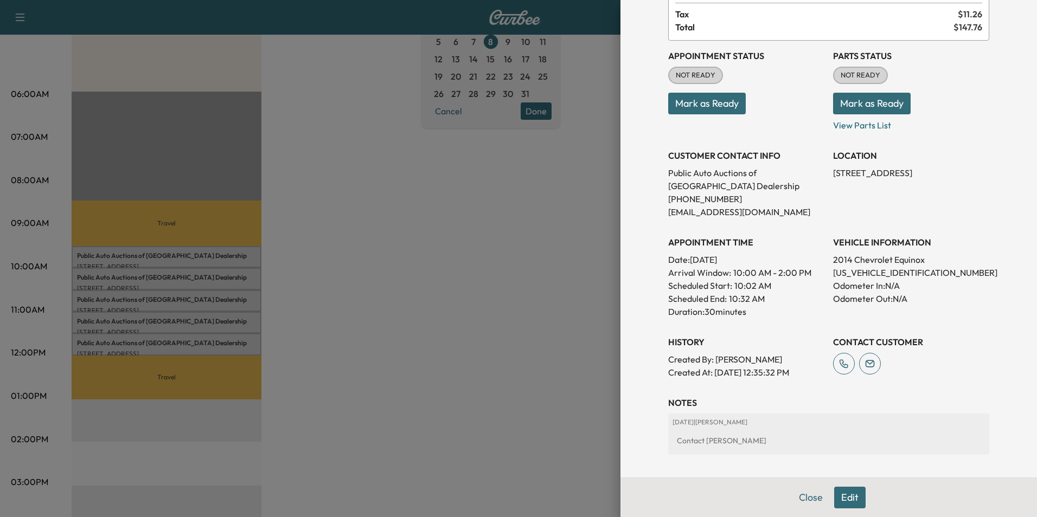
scroll to position [108, 0]
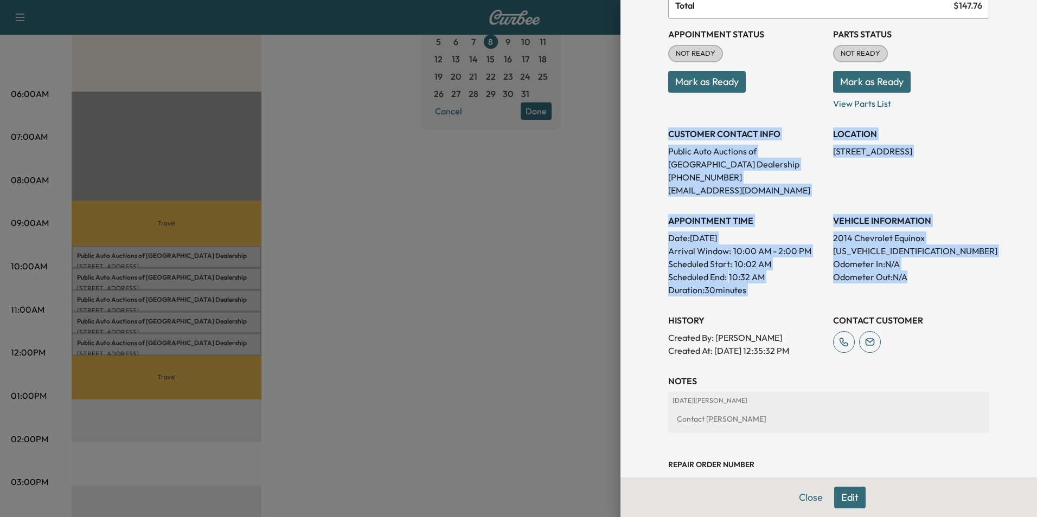
drag, startPoint x: 660, startPoint y: 131, endPoint x: 961, endPoint y: 279, distance: 335.5
click at [961, 279] on div "Appointment Status NOT READY Mark as Ready Parts Status NOT READY Mark as Ready…" at bounding box center [828, 188] width 321 height 338
copy div "CUSTOMER CONTACT INFO Public Auto Auctions of Fredricksburg Dealership [PHONE_N…"
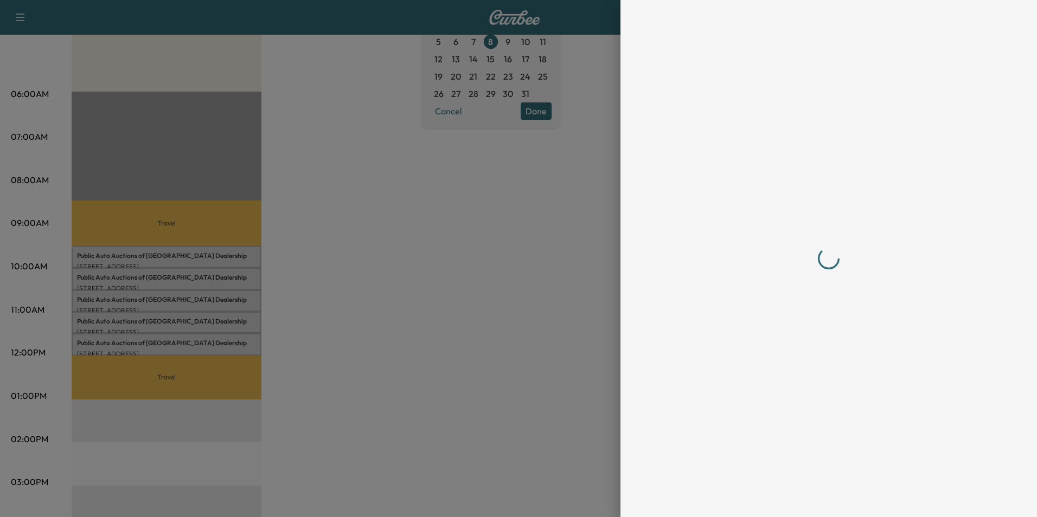
scroll to position [0, 0]
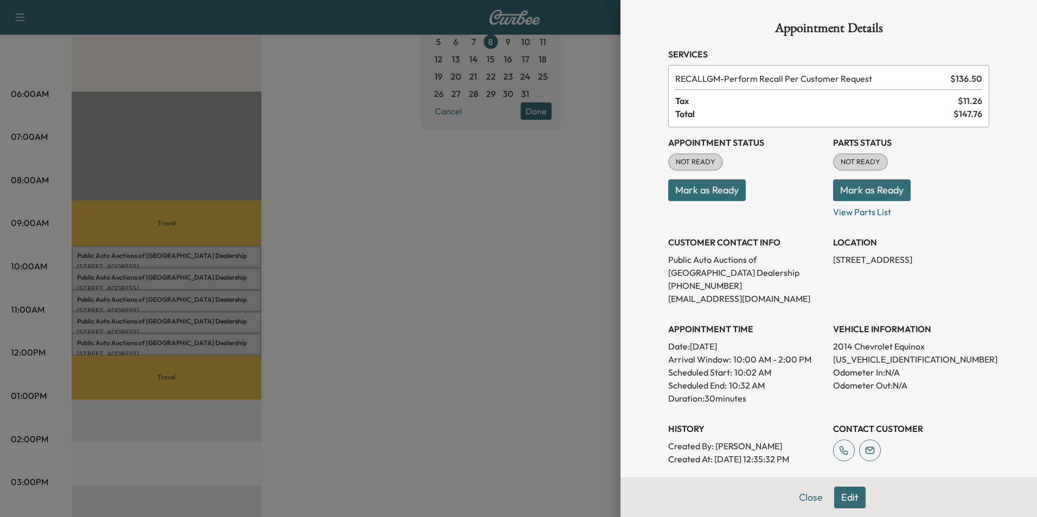
click at [379, 250] on div at bounding box center [518, 258] width 1037 height 517
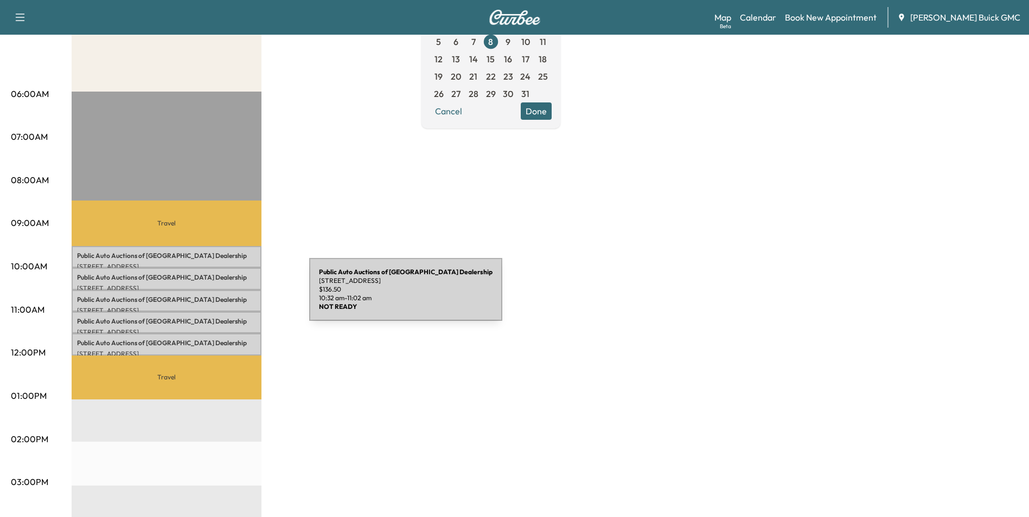
click at [228, 296] on p "Public Auto Auctions of Fredricksburg Dealership" at bounding box center [166, 300] width 179 height 9
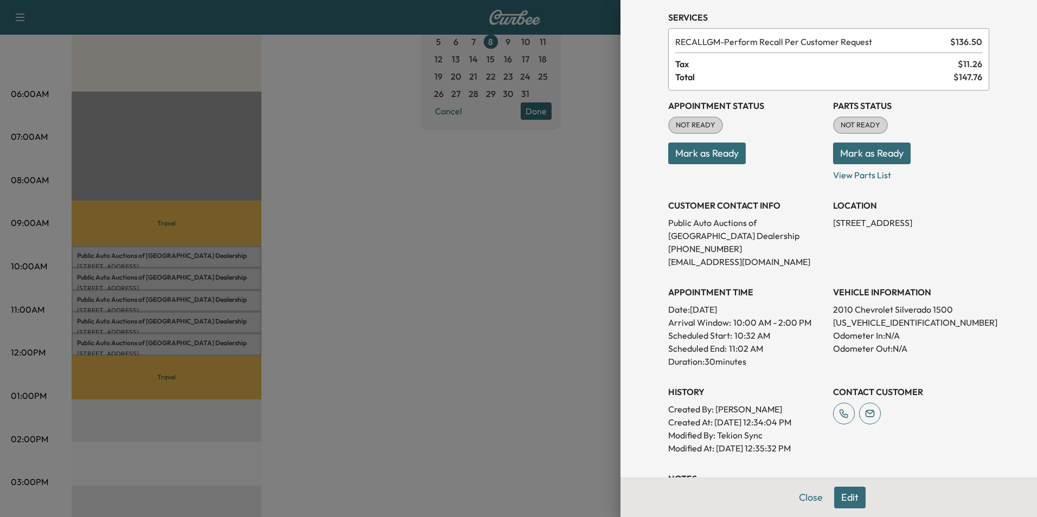
scroll to position [108, 0]
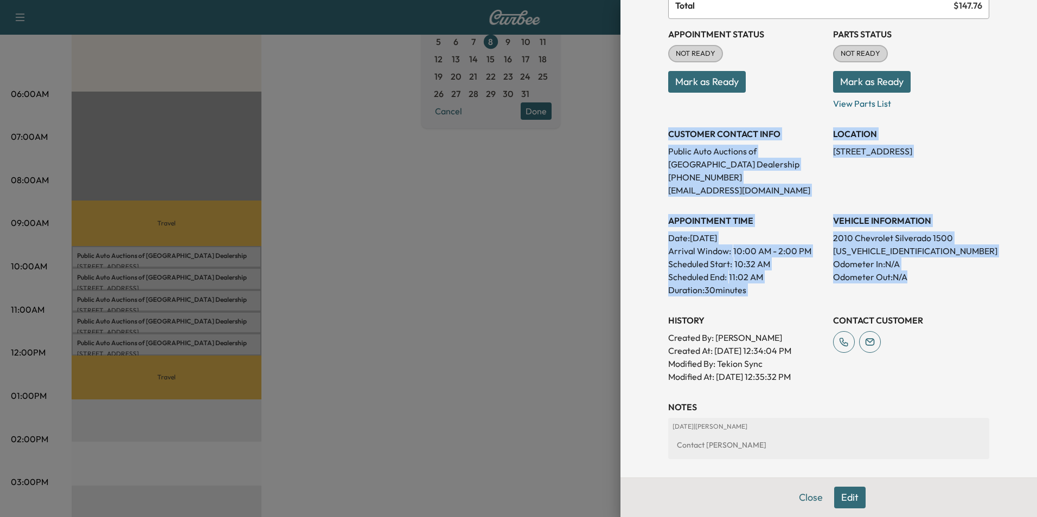
drag, startPoint x: 661, startPoint y: 132, endPoint x: 922, endPoint y: 284, distance: 301.9
click at [922, 284] on div "Appointment Status NOT READY Mark as Ready Parts Status NOT READY Mark as Ready…" at bounding box center [828, 201] width 321 height 365
copy div "CUSTOMER CONTACT INFO Public Auto Auctions of Fredricksburg Dealership [PHONE_N…"
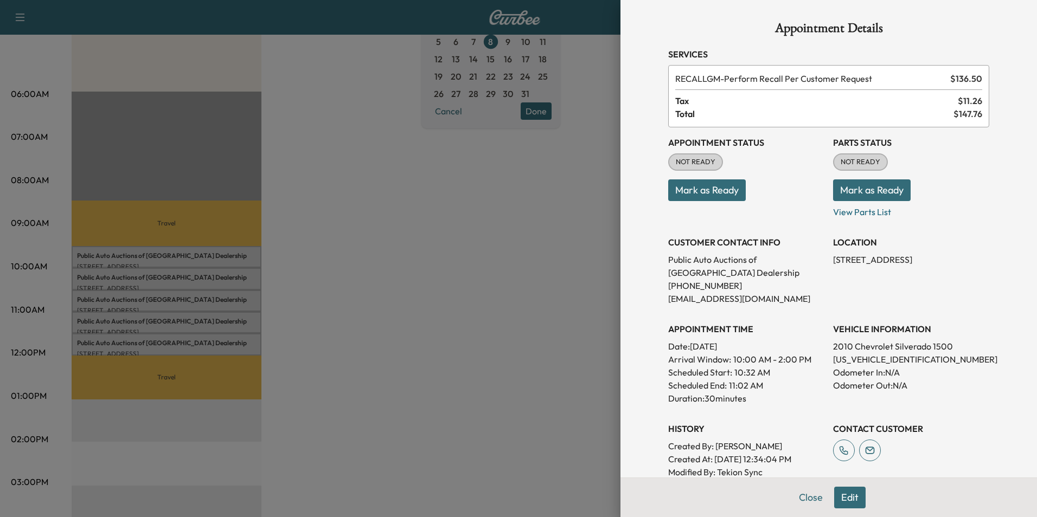
drag, startPoint x: 372, startPoint y: 248, endPoint x: 366, endPoint y: 247, distance: 6.6
click at [372, 247] on div at bounding box center [518, 258] width 1037 height 517
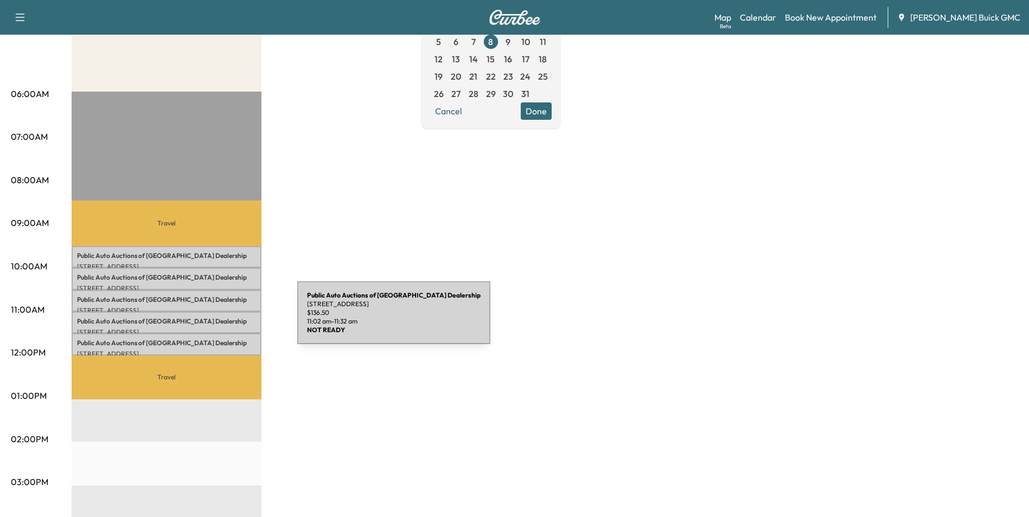
click at [216, 319] on p "Public Auto Auctions of Fredricksburg Dealership" at bounding box center [166, 321] width 179 height 9
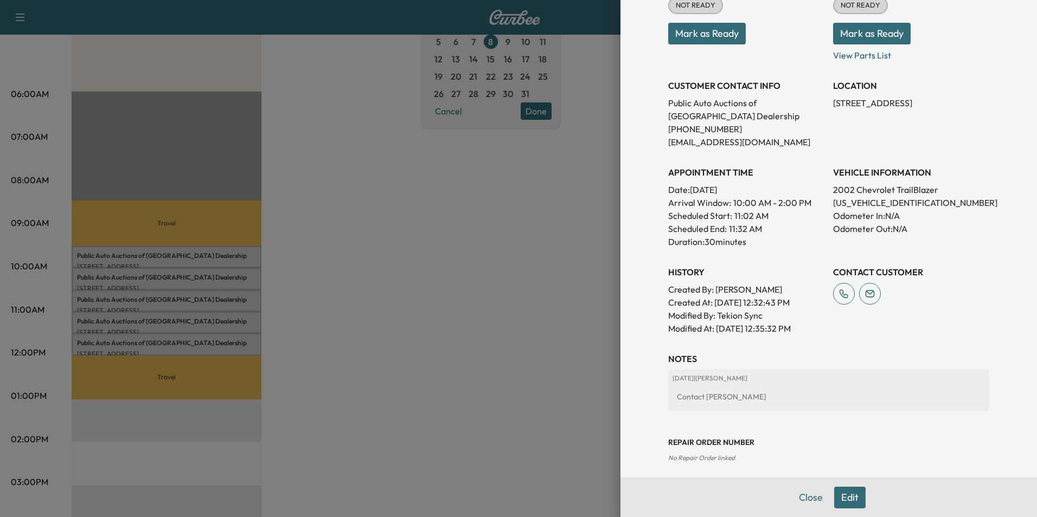
scroll to position [163, 0]
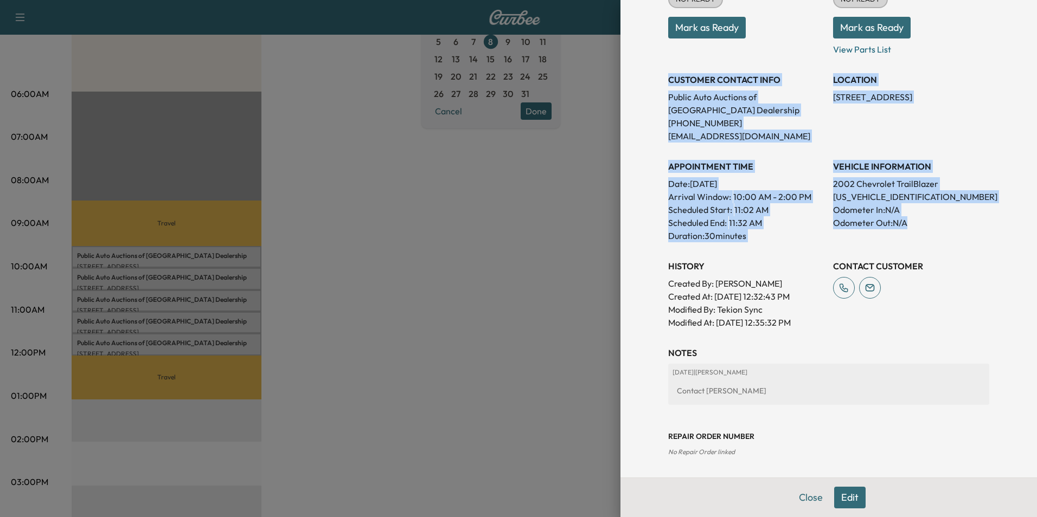
drag, startPoint x: 661, startPoint y: 76, endPoint x: 932, endPoint y: 222, distance: 308.0
click at [932, 222] on div "Appointment Status NOT READY Mark as Ready Parts Status NOT READY Mark as Ready…" at bounding box center [828, 147] width 321 height 365
copy div "CUSTOMER CONTACT INFO Public Auto Auctions of Fredricksburg Dealership [PHONE_N…"
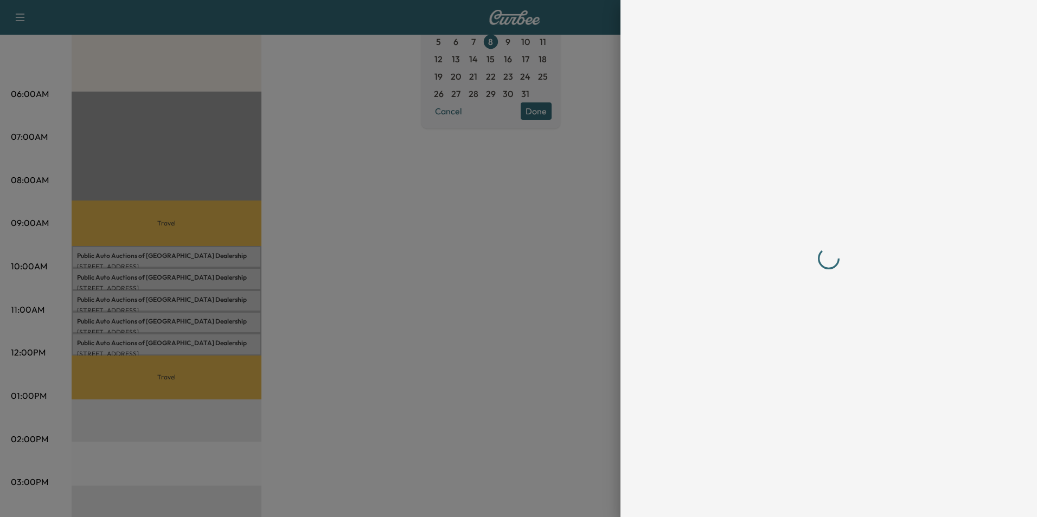
scroll to position [0, 0]
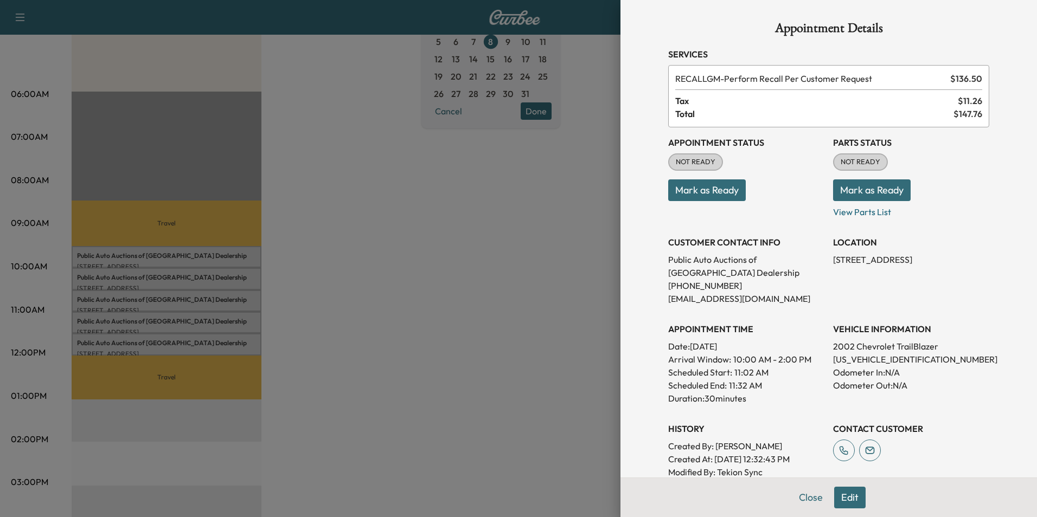
click at [429, 269] on div at bounding box center [518, 258] width 1037 height 517
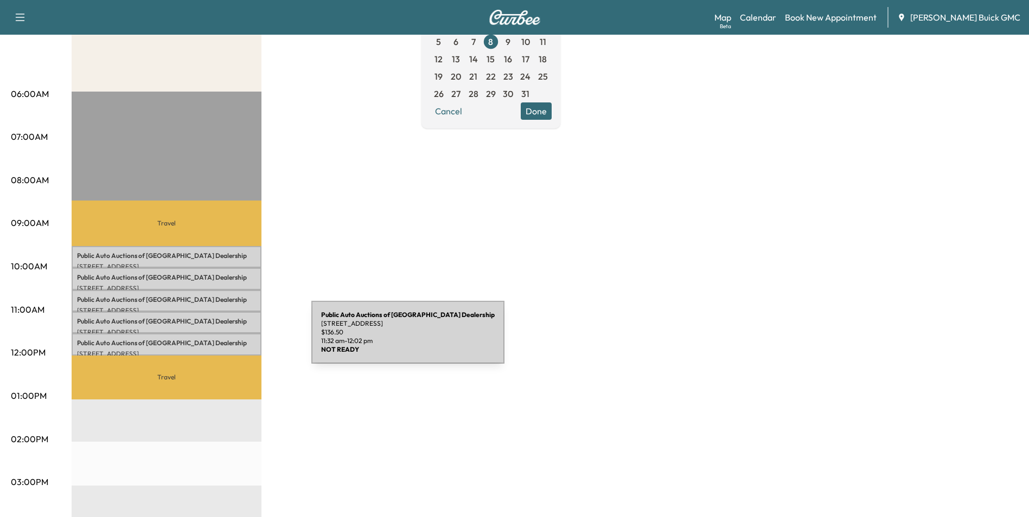
click at [230, 339] on p "Public Auto Auctions of Fredricksburg Dealership" at bounding box center [166, 343] width 179 height 9
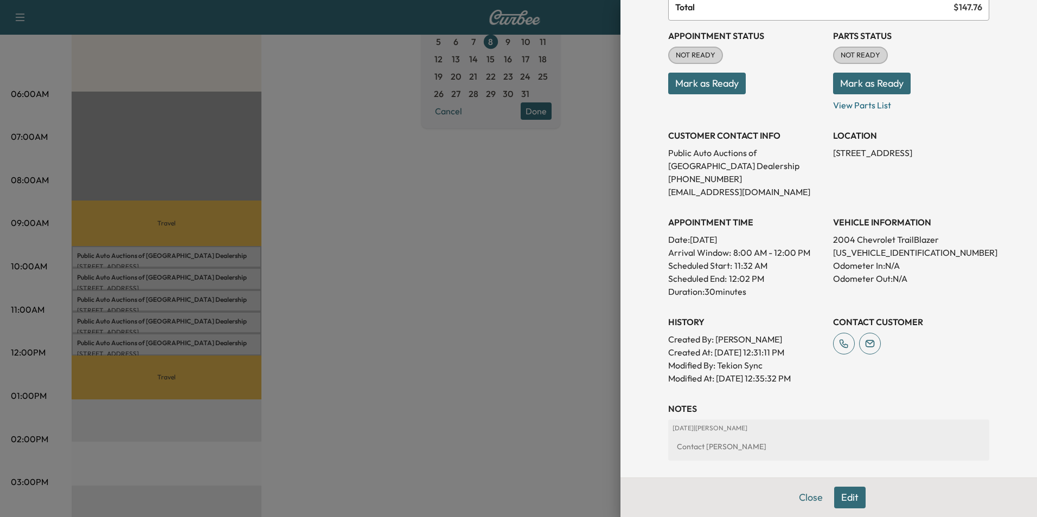
scroll to position [108, 0]
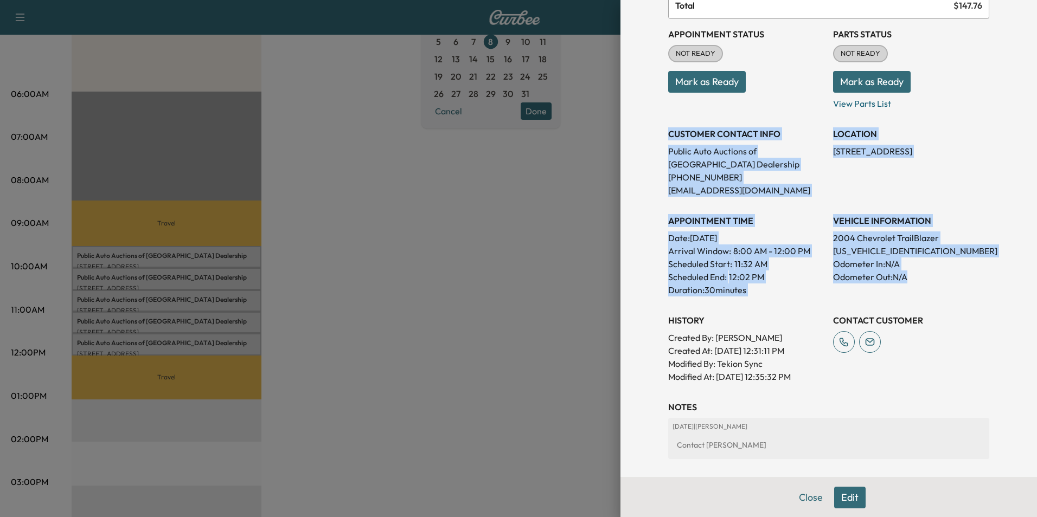
drag, startPoint x: 660, startPoint y: 133, endPoint x: 950, endPoint y: 277, distance: 324.1
click at [950, 277] on div "Appointment Status NOT READY Mark as Ready Parts Status NOT READY Mark as Ready…" at bounding box center [828, 201] width 321 height 365
copy div "CUSTOMER CONTACT INFO Public Auto Auctions of Fredricksburg Dealership [PHONE_N…"
